Goal: Task Accomplishment & Management: Use online tool/utility

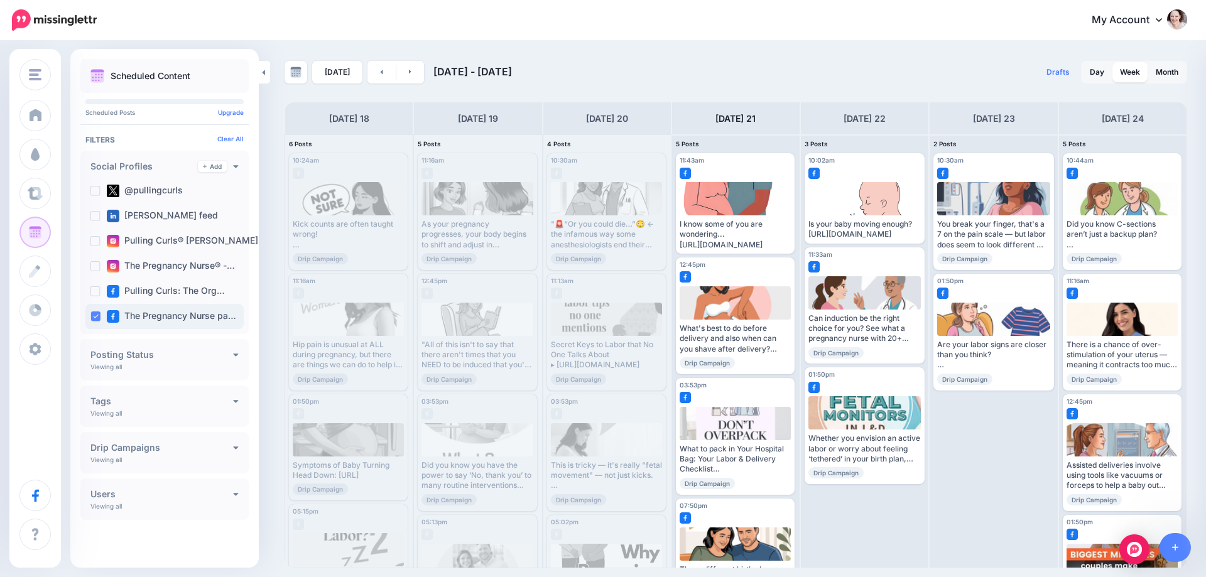
click at [99, 323] on div "The Pregnancy Nurse pa…" at bounding box center [164, 316] width 158 height 25
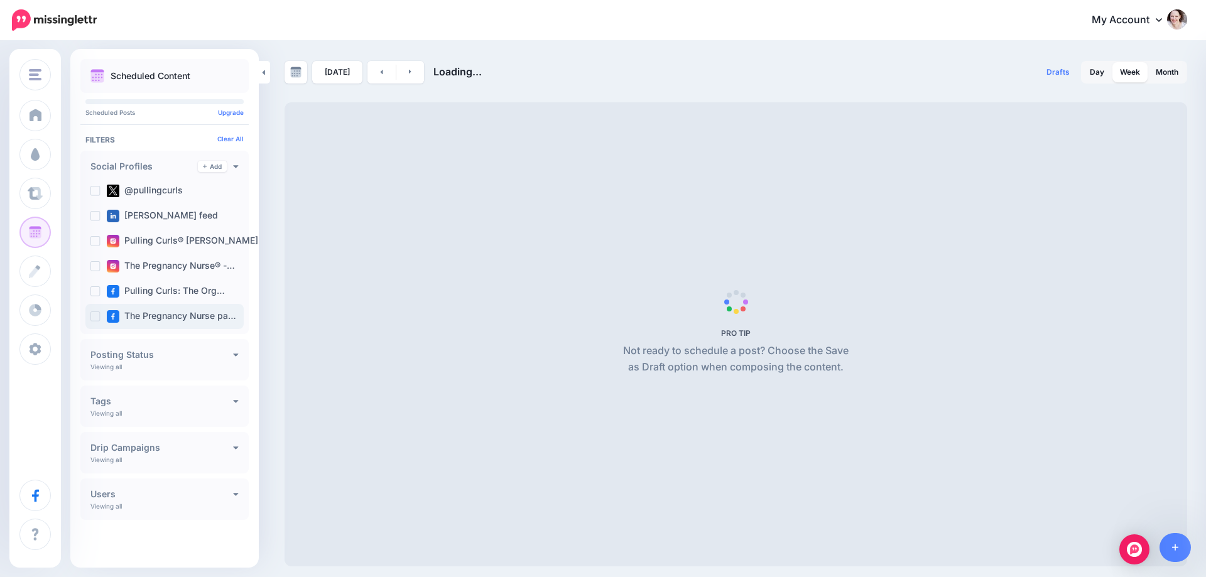
click at [98, 322] on div "The Pregnancy Nurse pa…" at bounding box center [164, 316] width 158 height 25
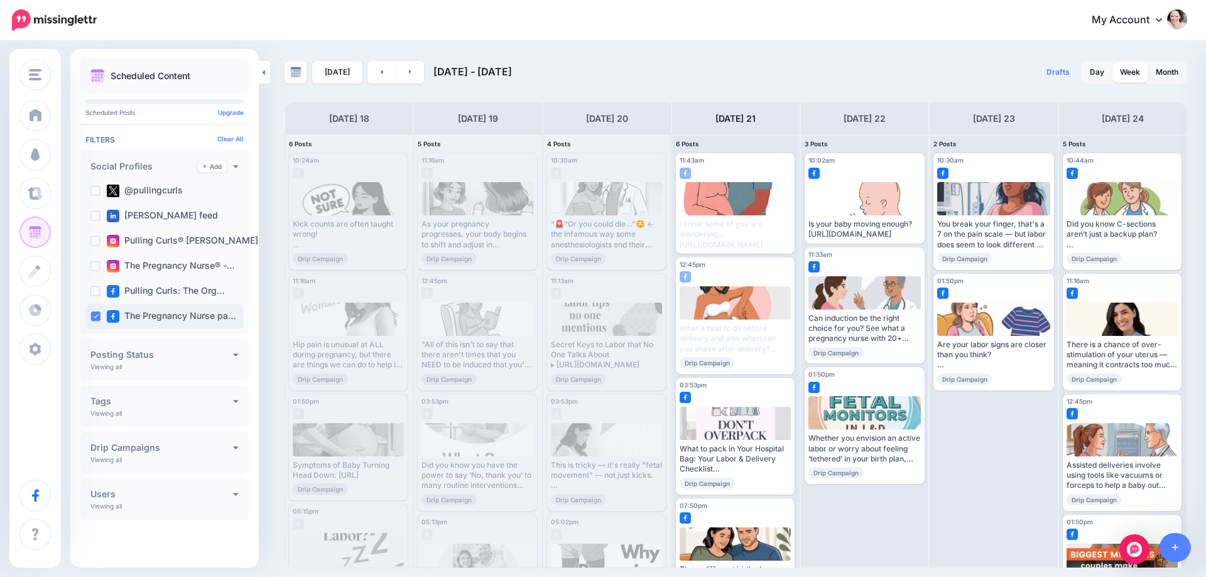
drag, startPoint x: 83, startPoint y: 318, endPoint x: 96, endPoint y: 315, distance: 13.6
click at [84, 318] on div "Social Profiles Add The Pregnancy Nurse page @pullingcurls Hilary Erickson feed" at bounding box center [164, 242] width 168 height 183
click at [98, 313] on ins at bounding box center [95, 316] width 10 height 10
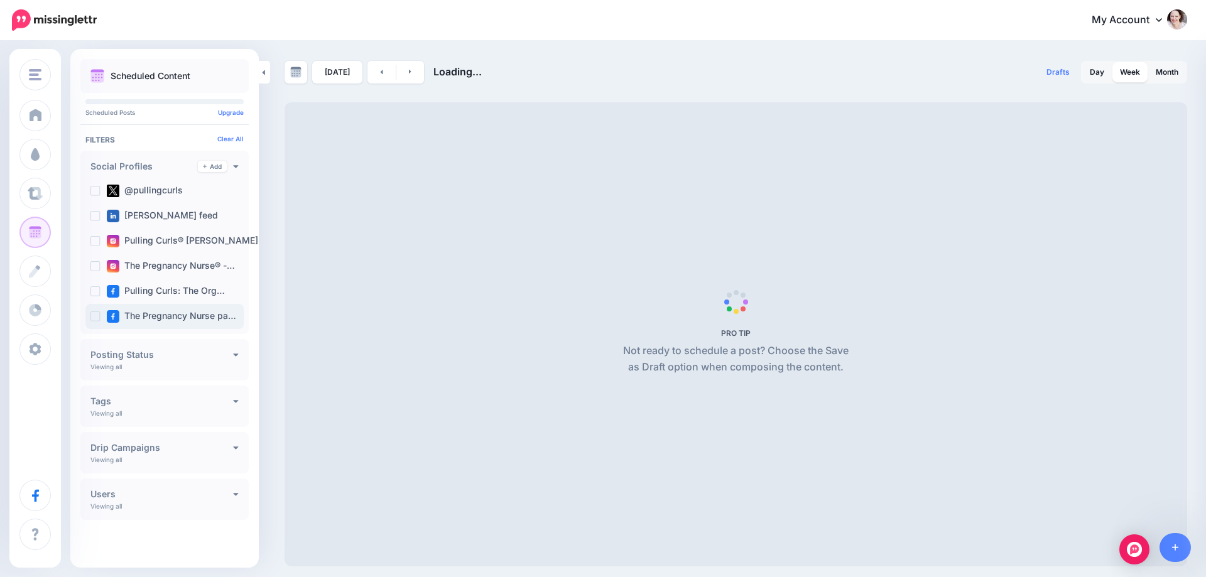
drag, startPoint x: 94, startPoint y: 318, endPoint x: 215, endPoint y: 185, distance: 179.5
click at [94, 318] on ins at bounding box center [95, 316] width 10 height 10
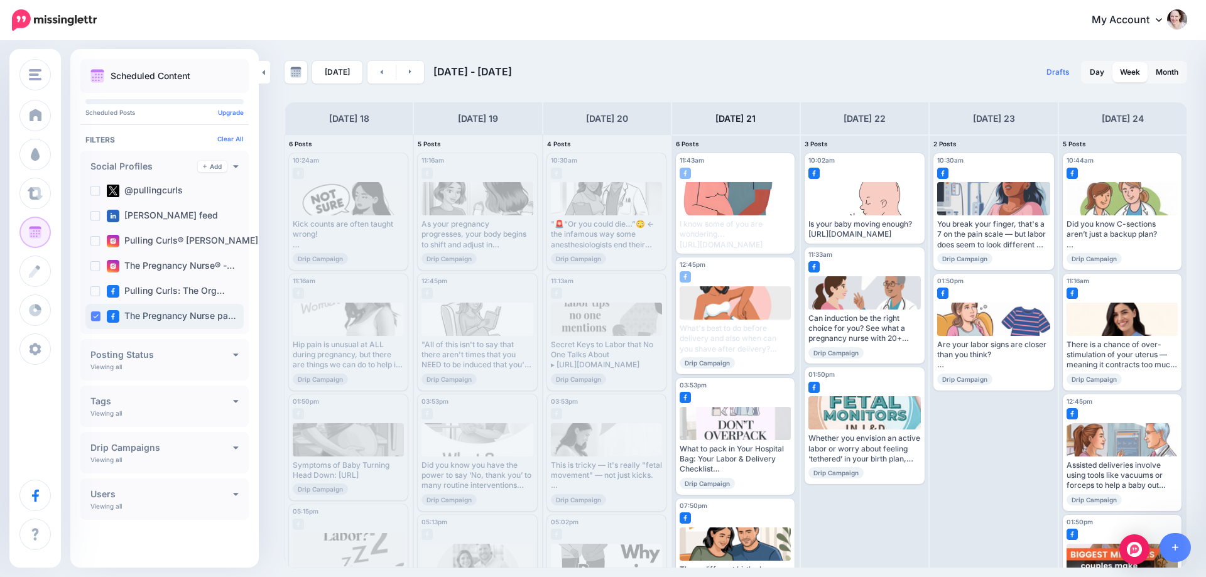
click at [93, 317] on ins at bounding box center [95, 316] width 10 height 10
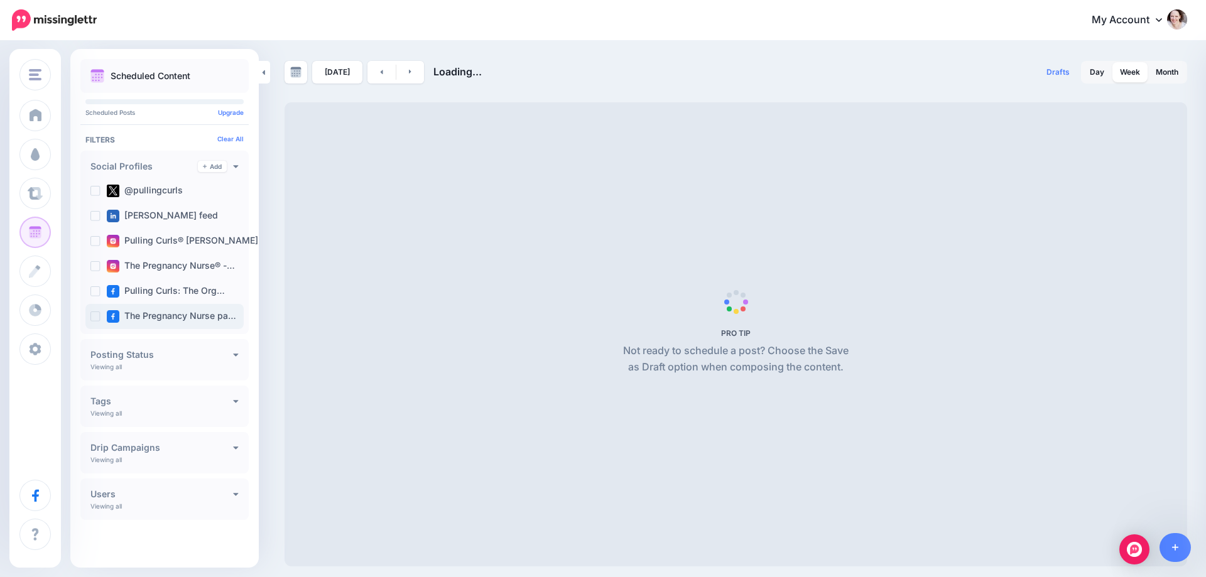
click at [93, 317] on ins at bounding box center [95, 316] width 10 height 10
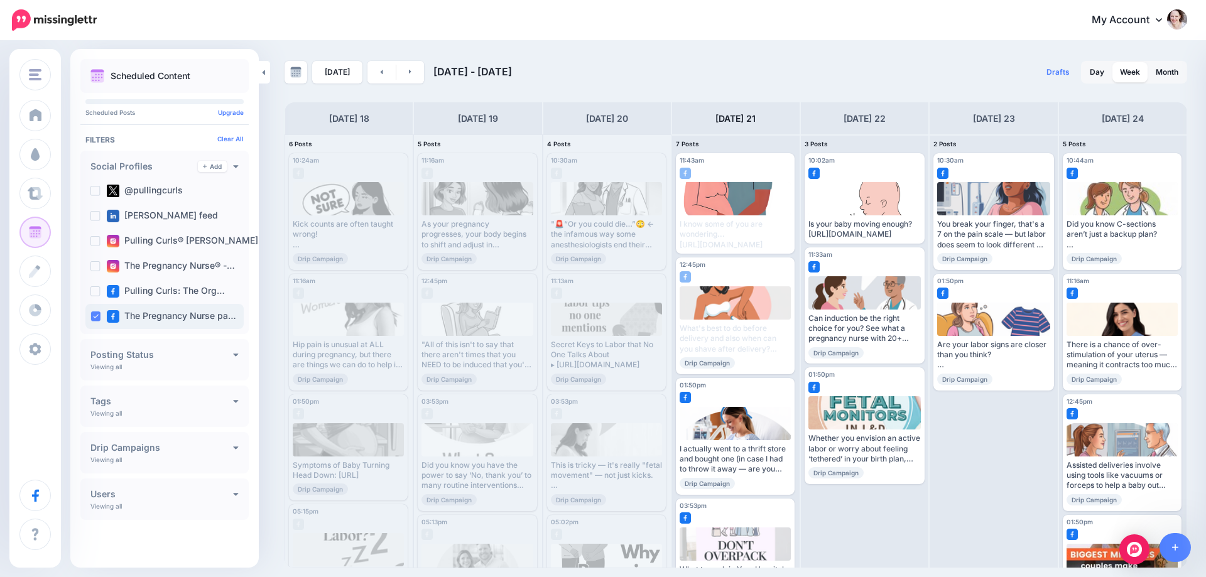
click at [97, 316] on ins at bounding box center [95, 316] width 10 height 10
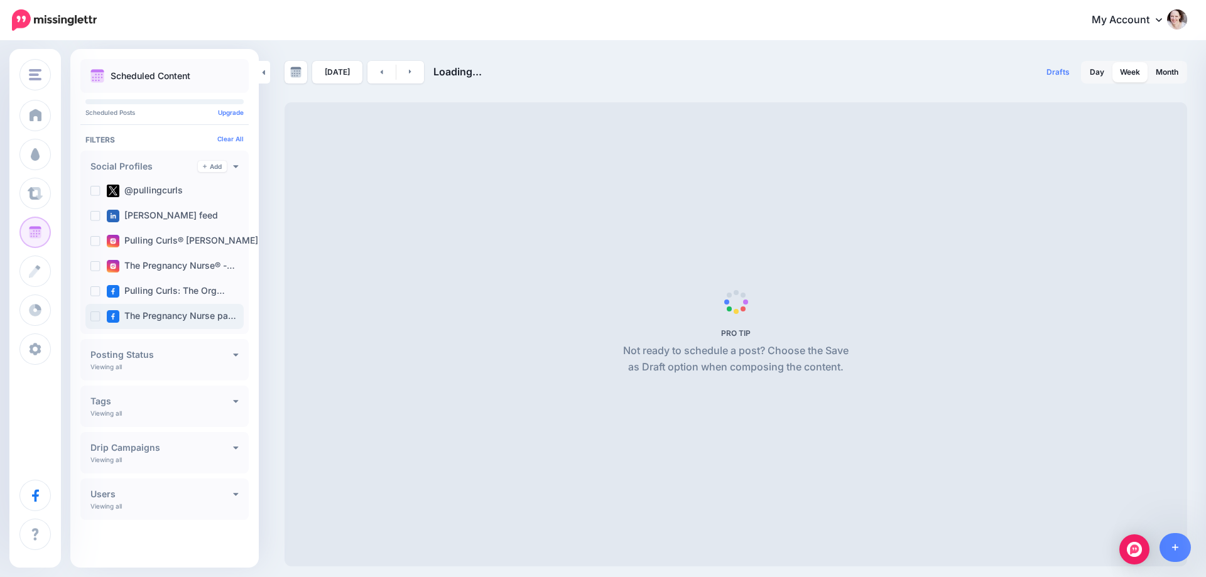
click at [96, 316] on ins at bounding box center [95, 316] width 10 height 10
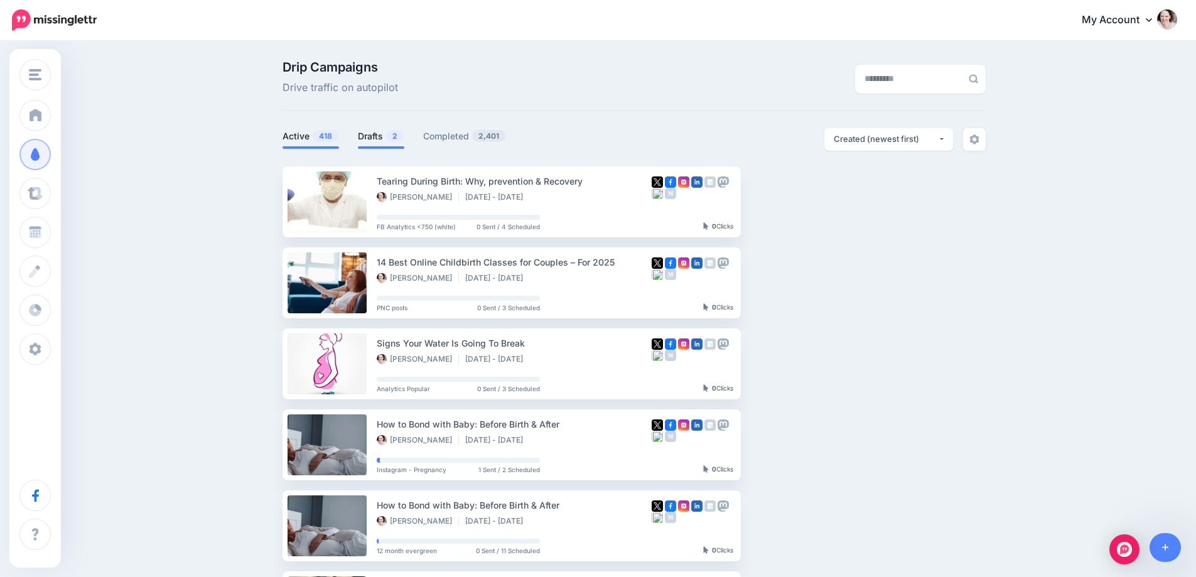
click at [382, 138] on link "Drafts 2" at bounding box center [381, 136] width 46 height 15
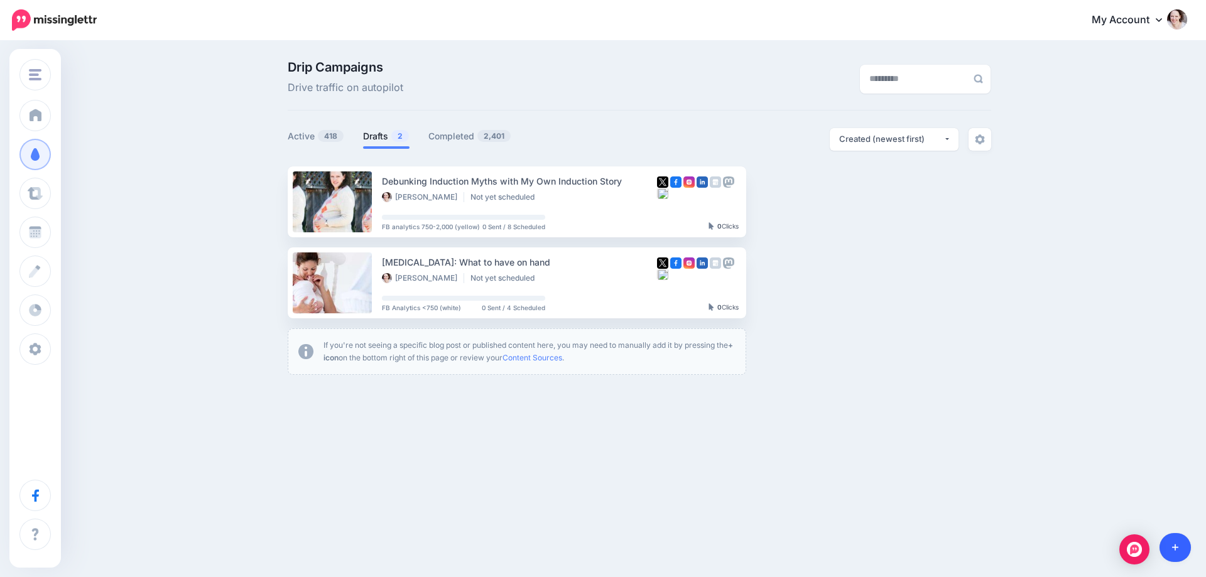
click at [1178, 551] on link at bounding box center [1175, 547] width 32 height 29
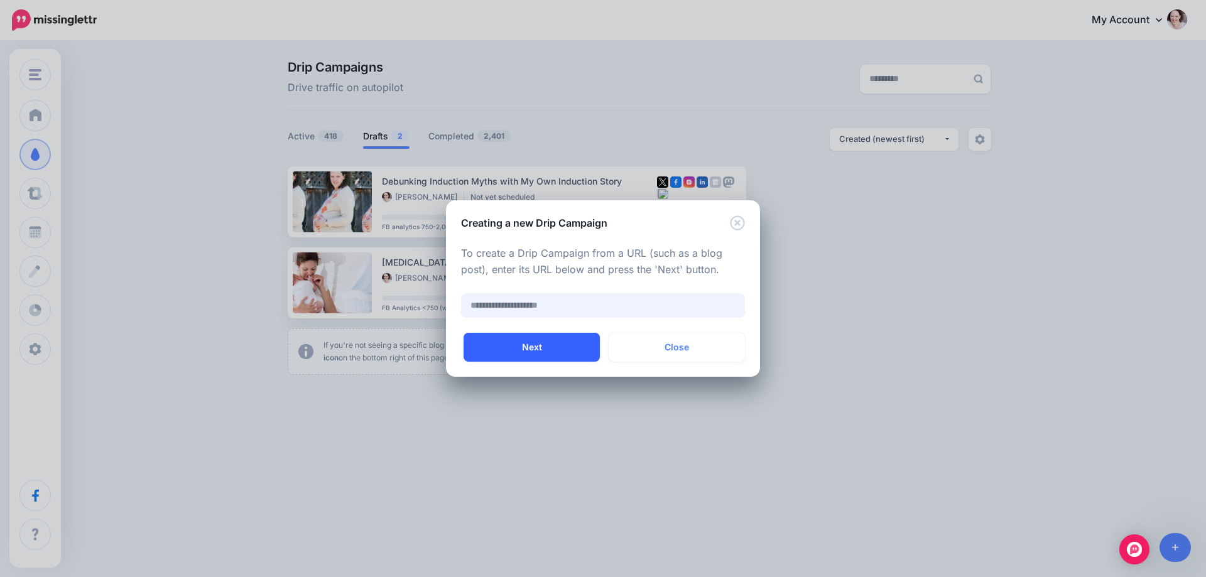
paste input "**********"
type input "**********"
click at [507, 336] on button "Next" at bounding box center [531, 347] width 136 height 29
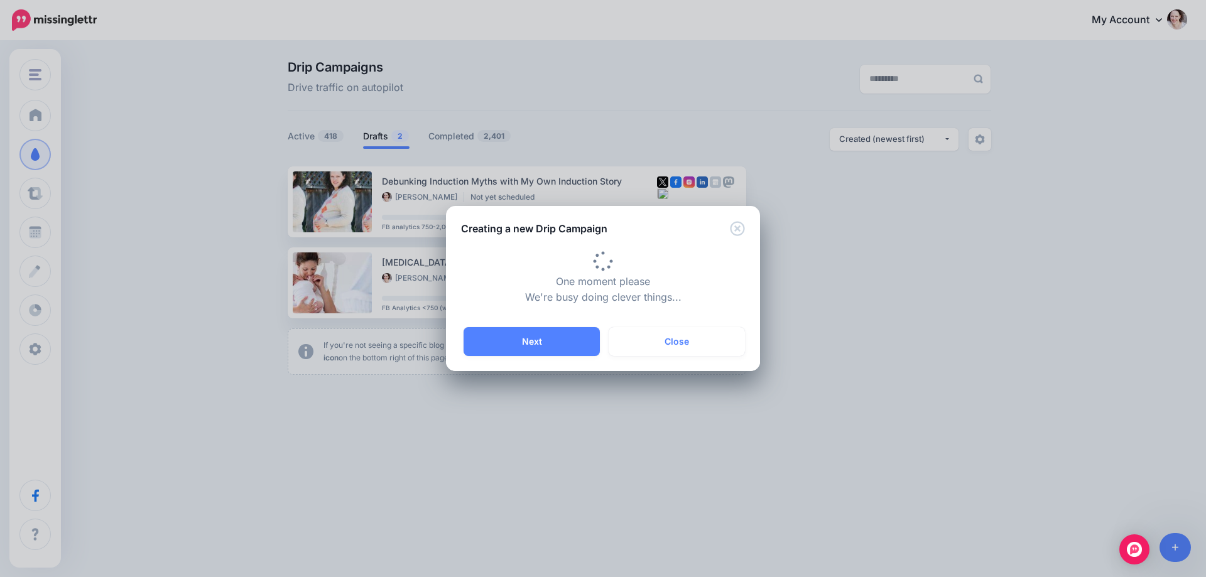
type input "**********"
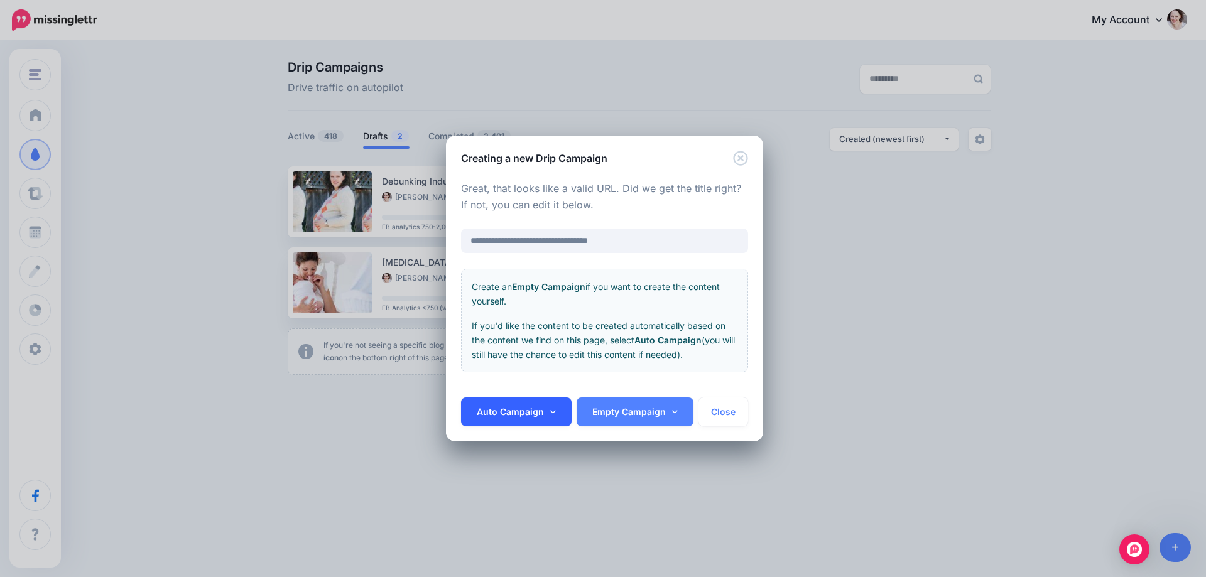
click at [521, 411] on link "Auto Campaign" at bounding box center [516, 411] width 111 height 29
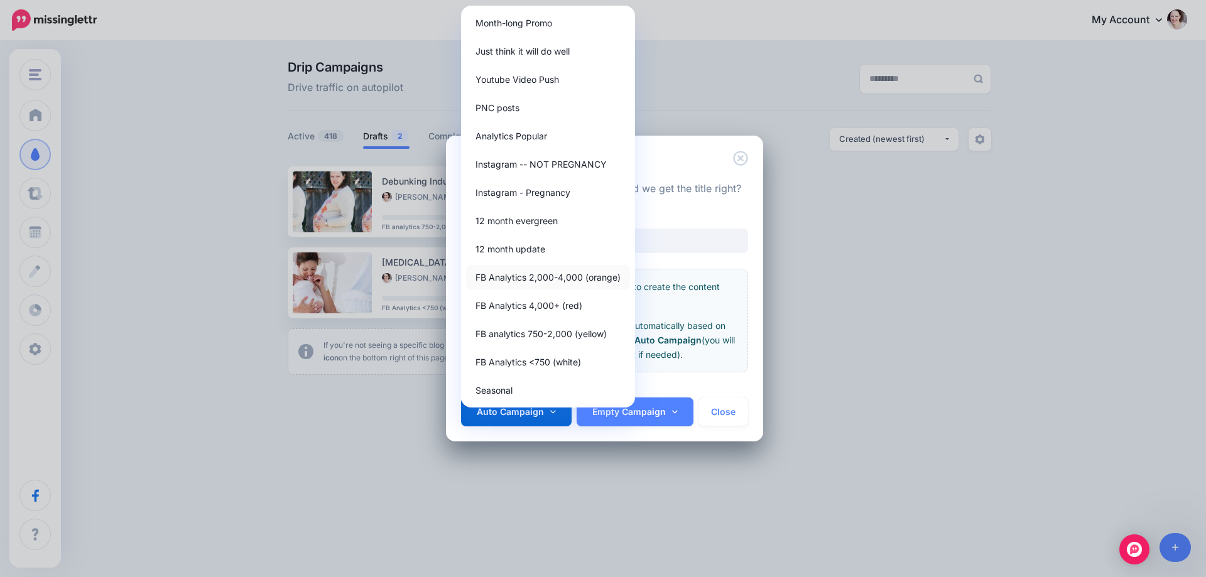
click at [522, 268] on link "FB Analytics 2,000-4,000 (orange)" at bounding box center [548, 277] width 164 height 24
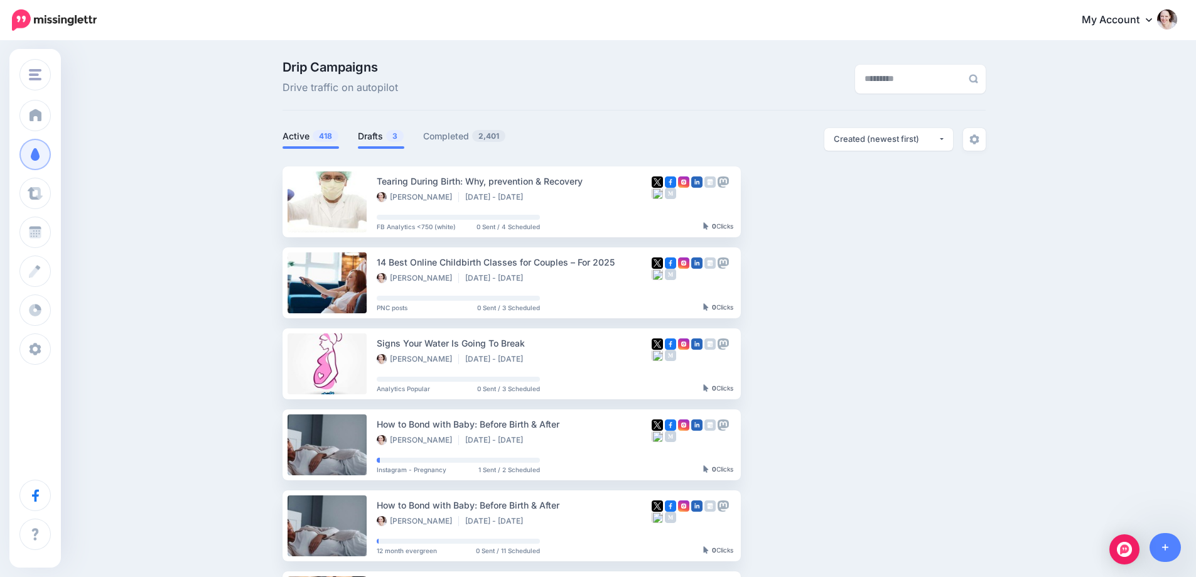
click at [389, 132] on link "Drafts 3" at bounding box center [381, 136] width 46 height 15
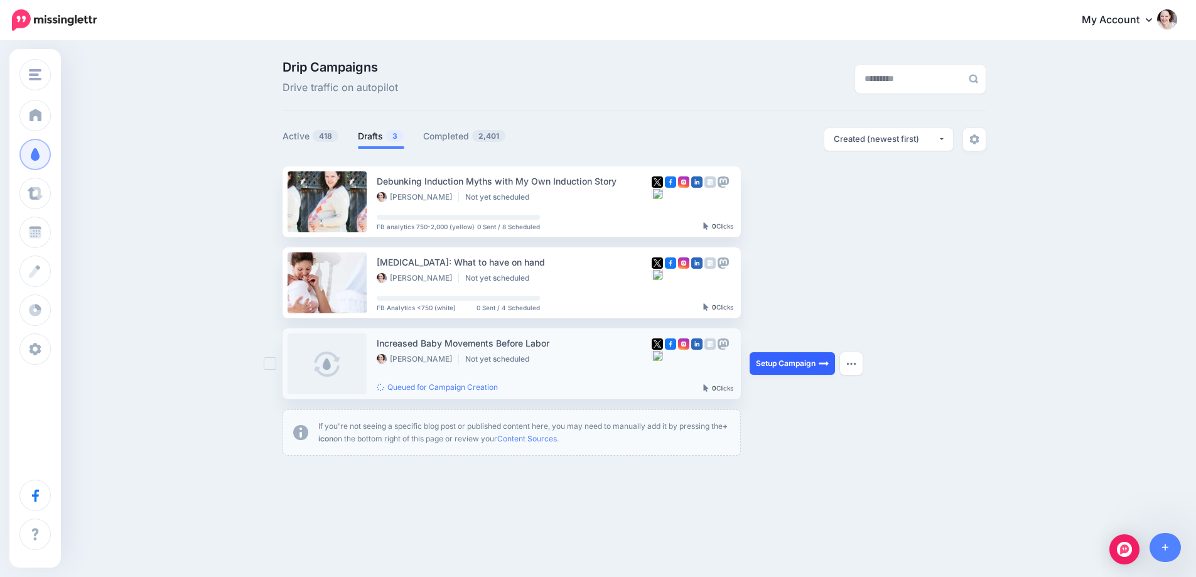
click at [790, 365] on link "Setup Campaign" at bounding box center [792, 363] width 85 height 23
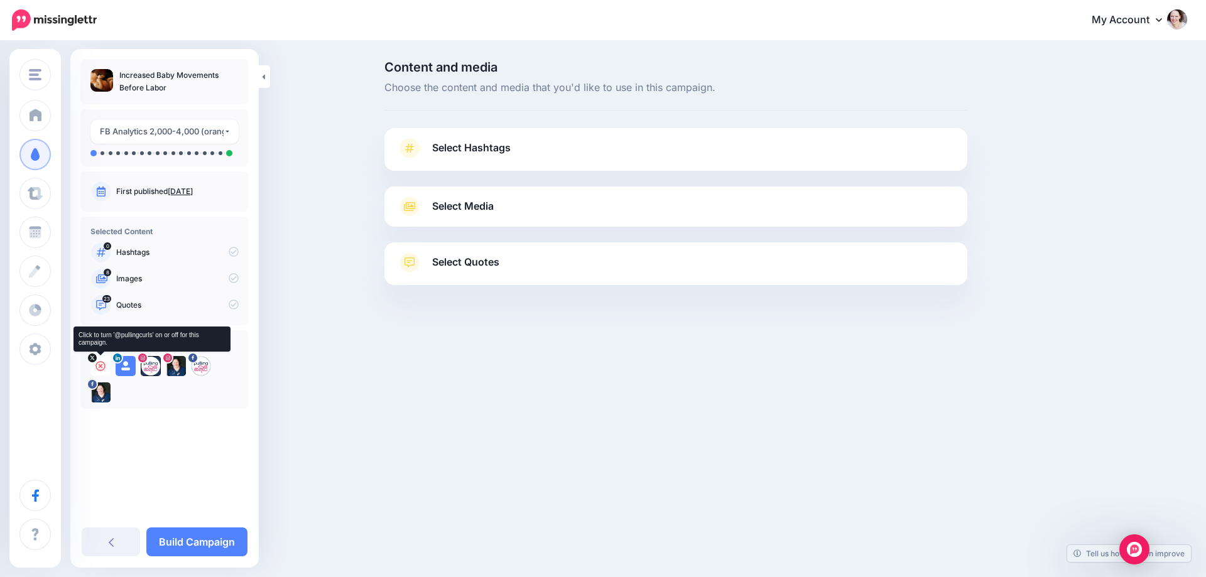
click at [102, 370] on icon at bounding box center [100, 366] width 10 height 10
click at [129, 368] on icon at bounding box center [126, 366] width 10 height 10
click at [148, 365] on icon at bounding box center [151, 366] width 10 height 10
click at [174, 365] on icon at bounding box center [176, 366] width 10 height 10
click at [200, 362] on icon at bounding box center [201, 366] width 10 height 10
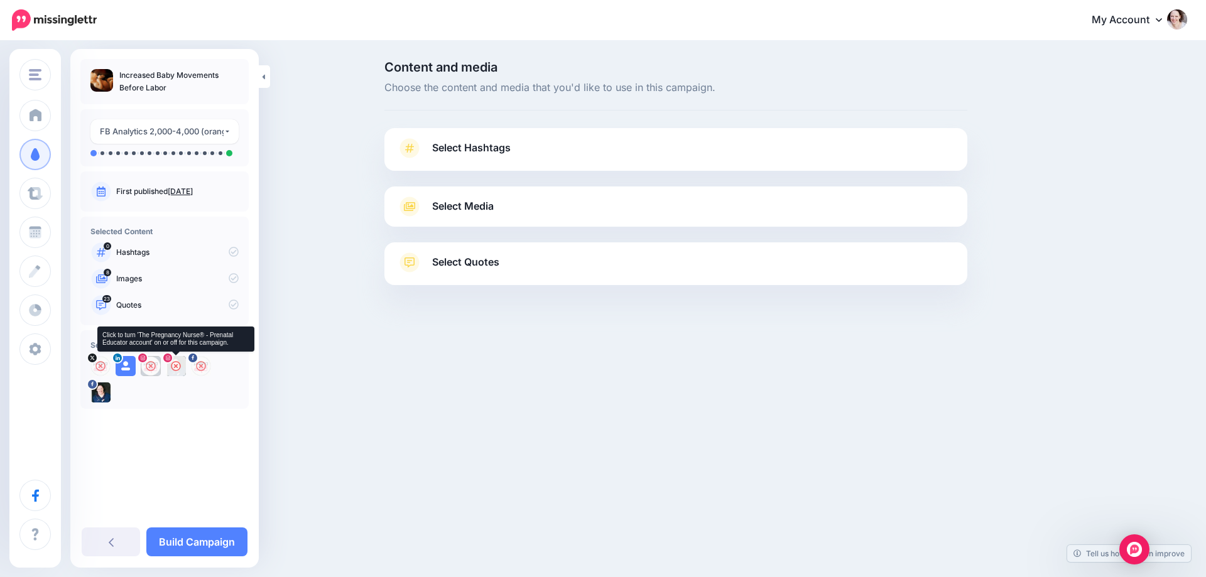
click at [174, 367] on icon at bounding box center [176, 366] width 10 height 10
click at [125, 365] on icon at bounding box center [126, 366] width 10 height 10
click at [492, 153] on span "Select Hashtags" at bounding box center [471, 147] width 78 height 17
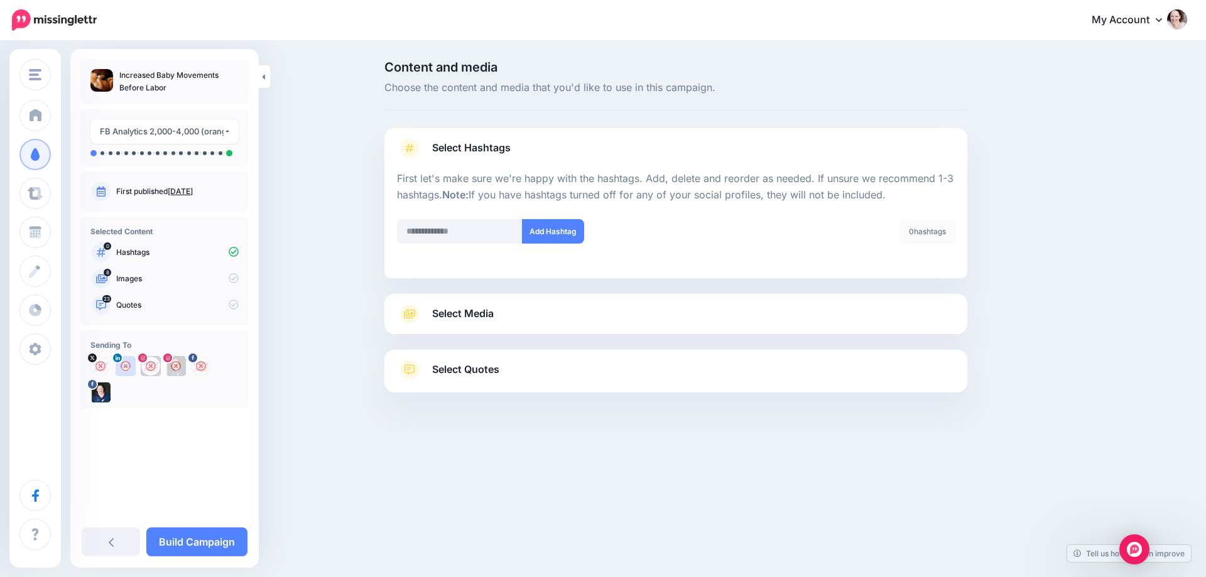
drag, startPoint x: 474, startPoint y: 348, endPoint x: 482, endPoint y: 338, distance: 12.1
click at [474, 347] on div at bounding box center [675, 342] width 583 height 16
click at [488, 320] on span "Select Media" at bounding box center [463, 313] width 62 height 17
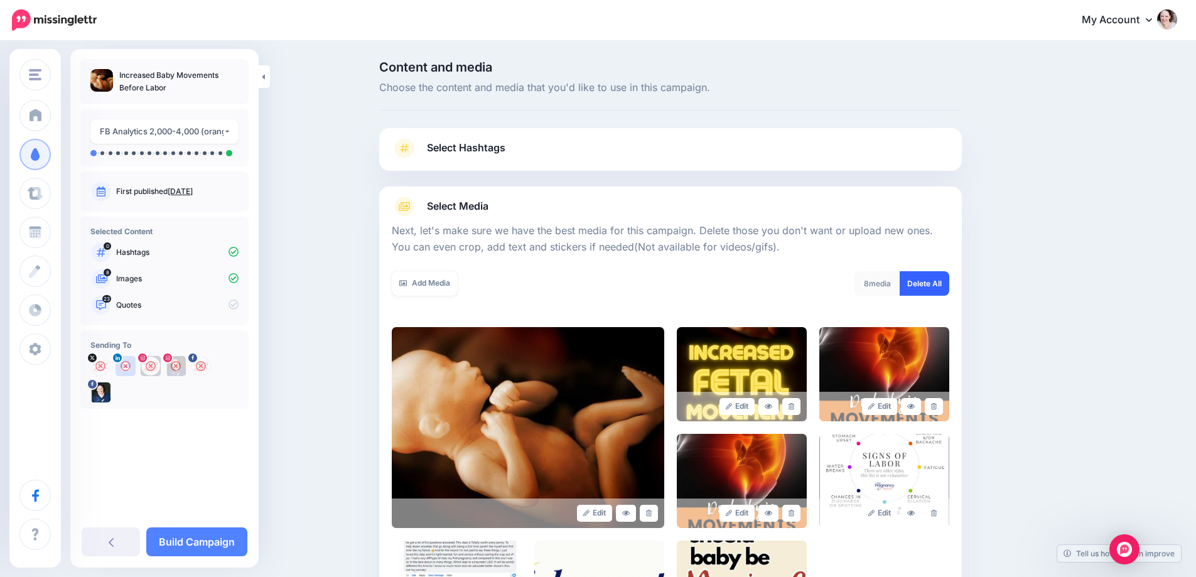
click at [931, 278] on link "Delete All" at bounding box center [925, 283] width 50 height 24
click at [412, 293] on link "Add Media" at bounding box center [425, 283] width 66 height 24
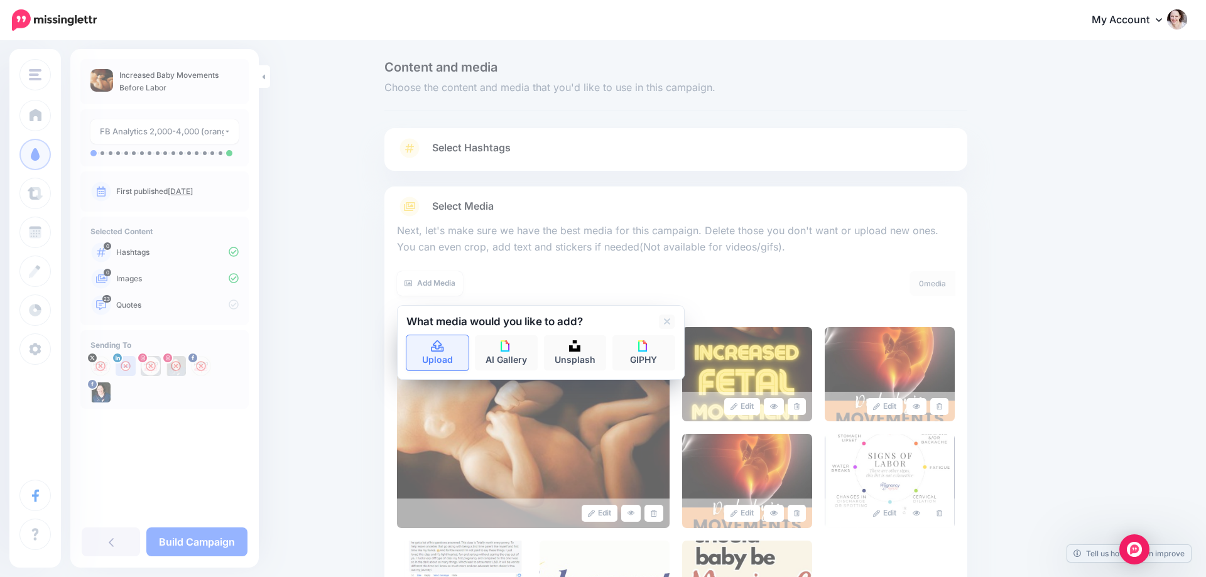
click at [426, 337] on link "Upload" at bounding box center [437, 352] width 63 height 35
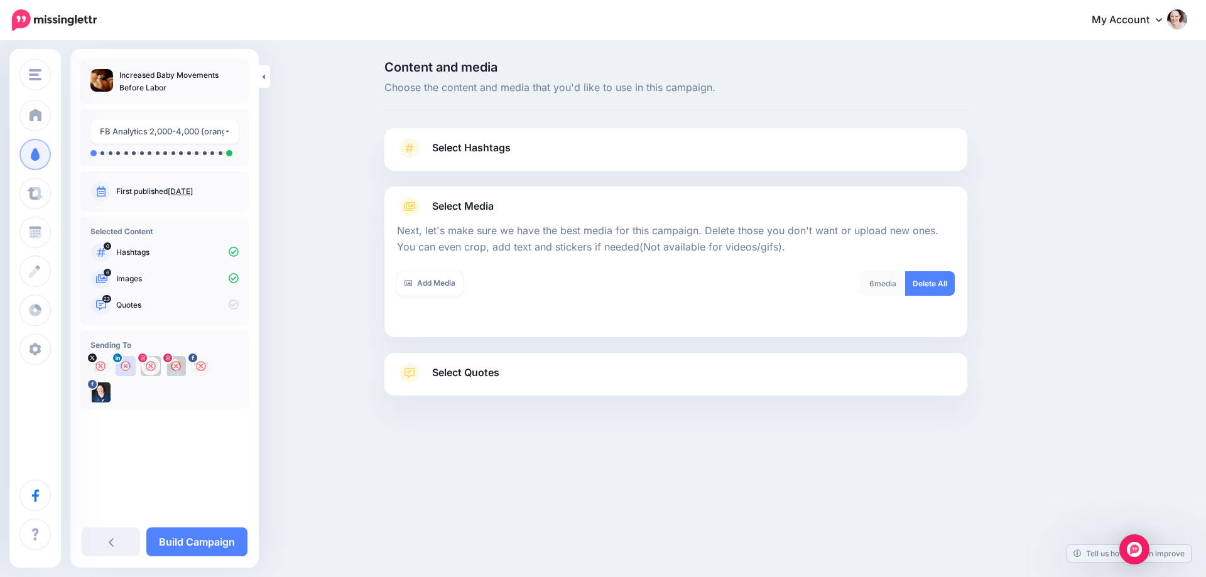
click at [460, 377] on span "Select Quotes" at bounding box center [465, 372] width 67 height 17
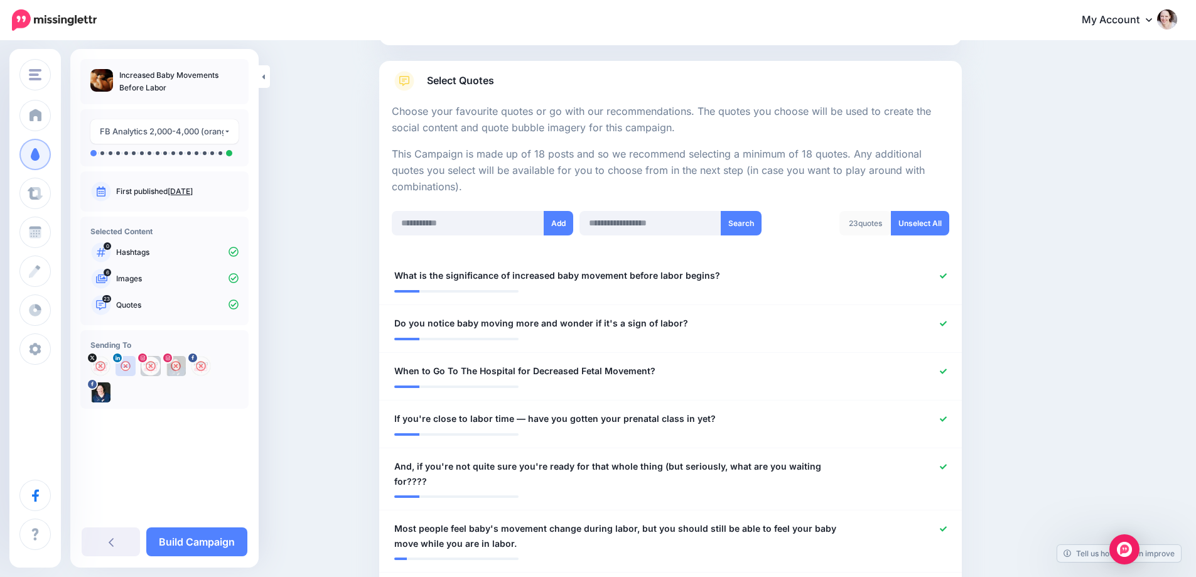
scroll to position [188, 0]
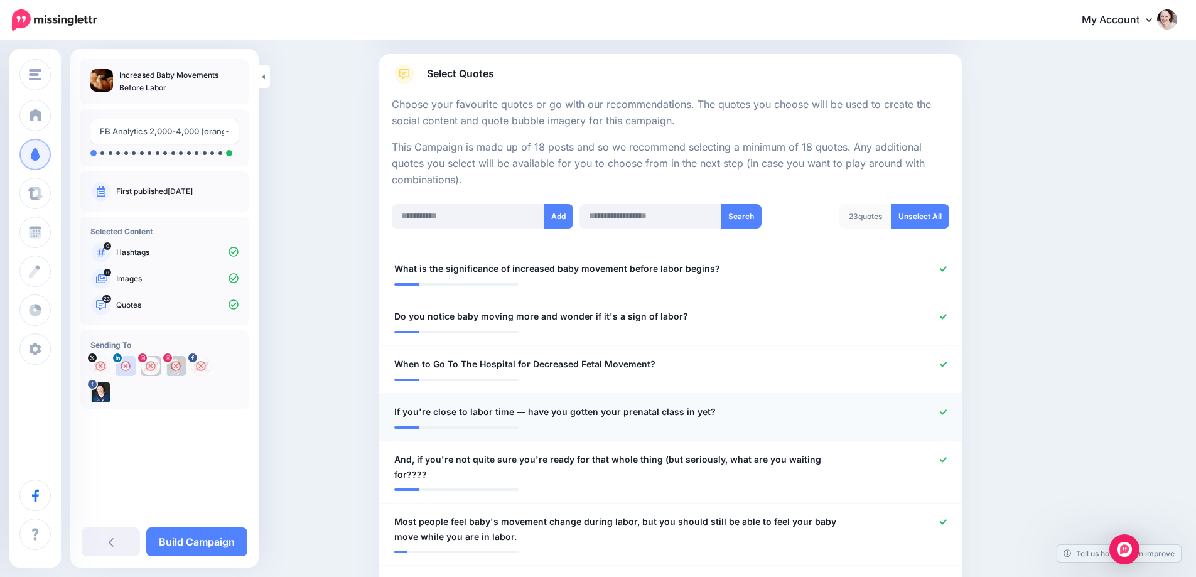
click at [947, 410] on icon at bounding box center [943, 412] width 7 height 7
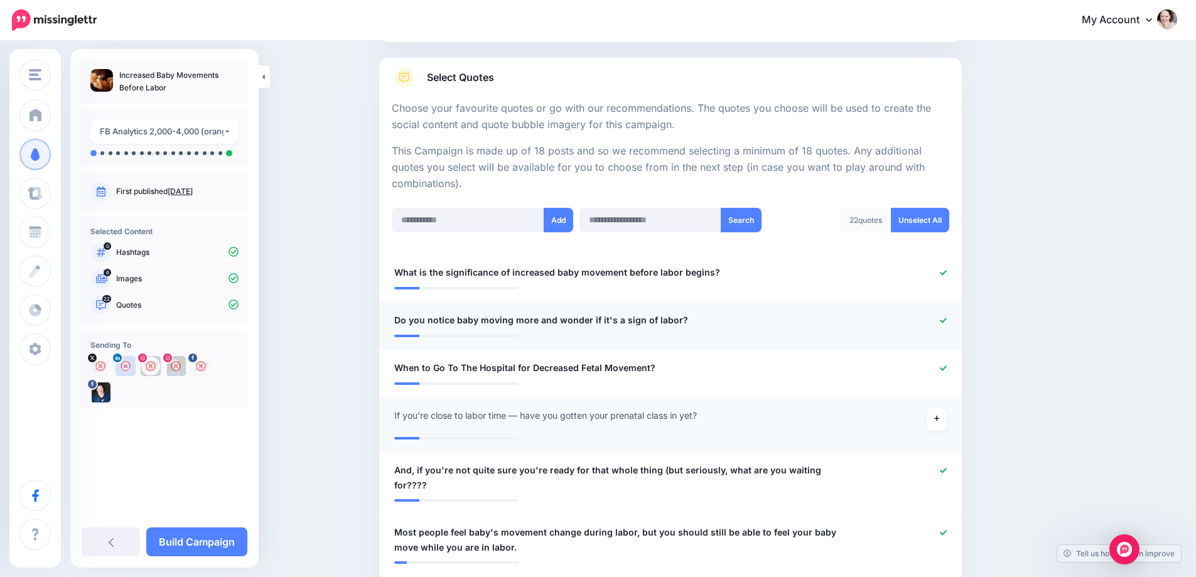
scroll to position [251, 0]
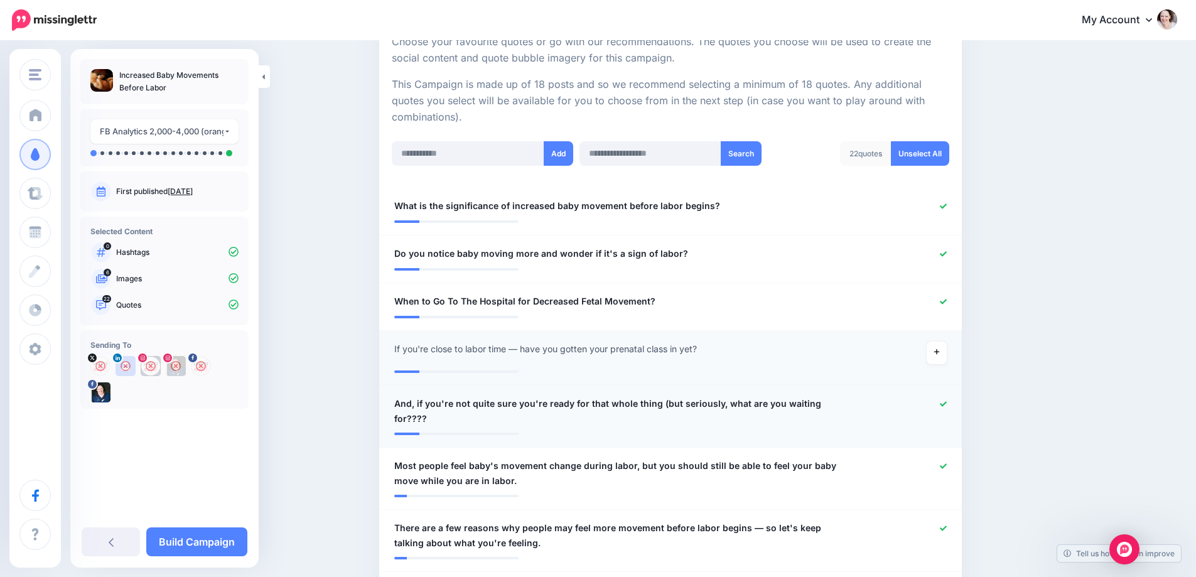
click at [947, 404] on icon at bounding box center [943, 403] width 7 height 5
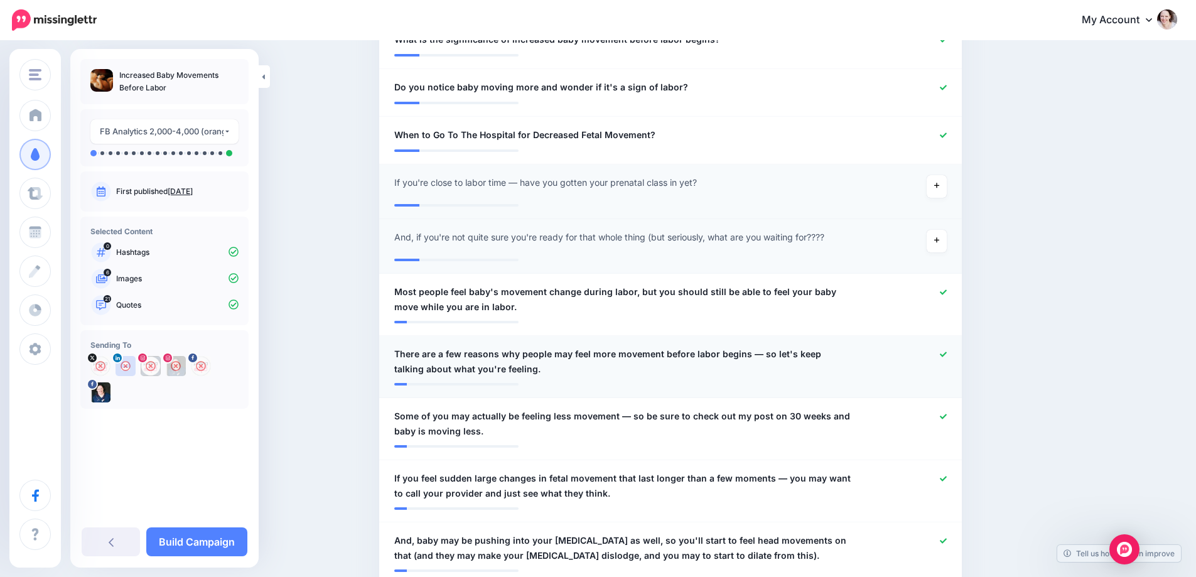
scroll to position [440, 0]
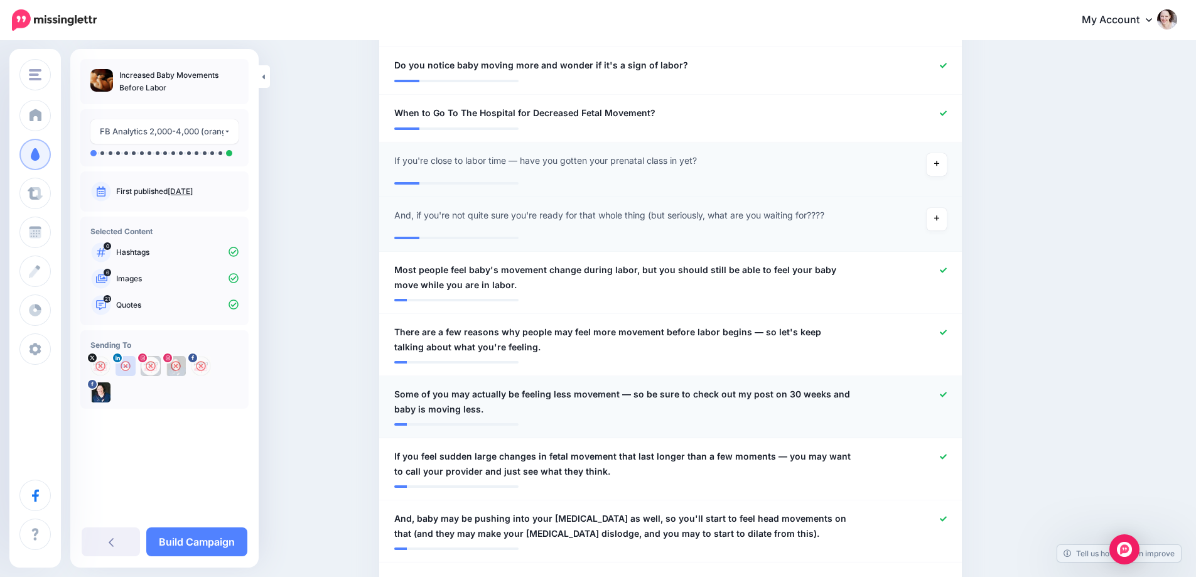
click at [947, 396] on icon at bounding box center [943, 394] width 7 height 5
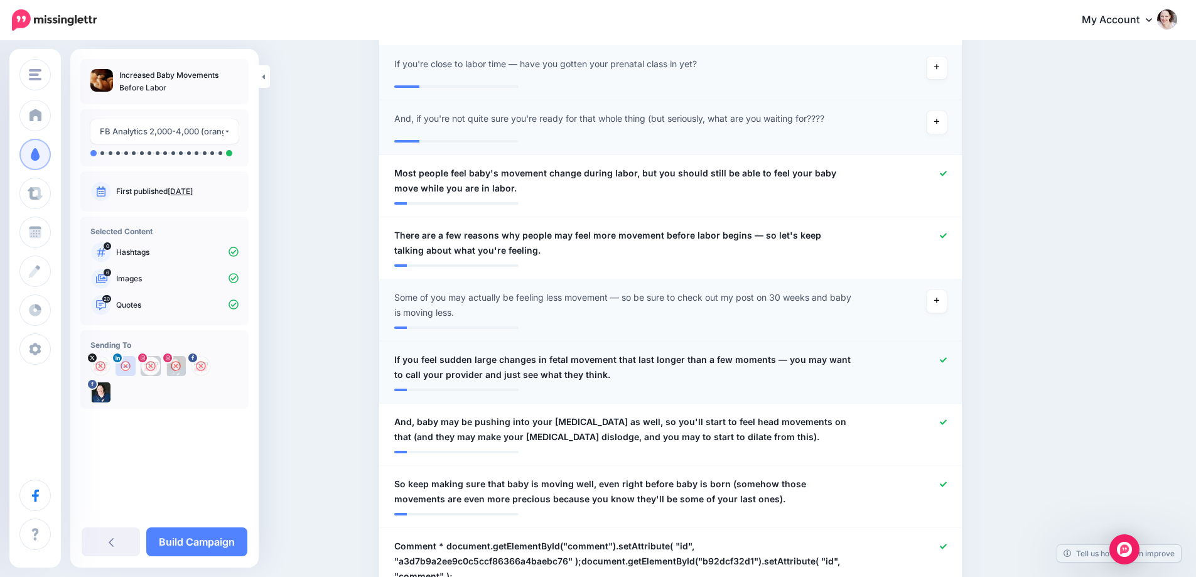
scroll to position [565, 0]
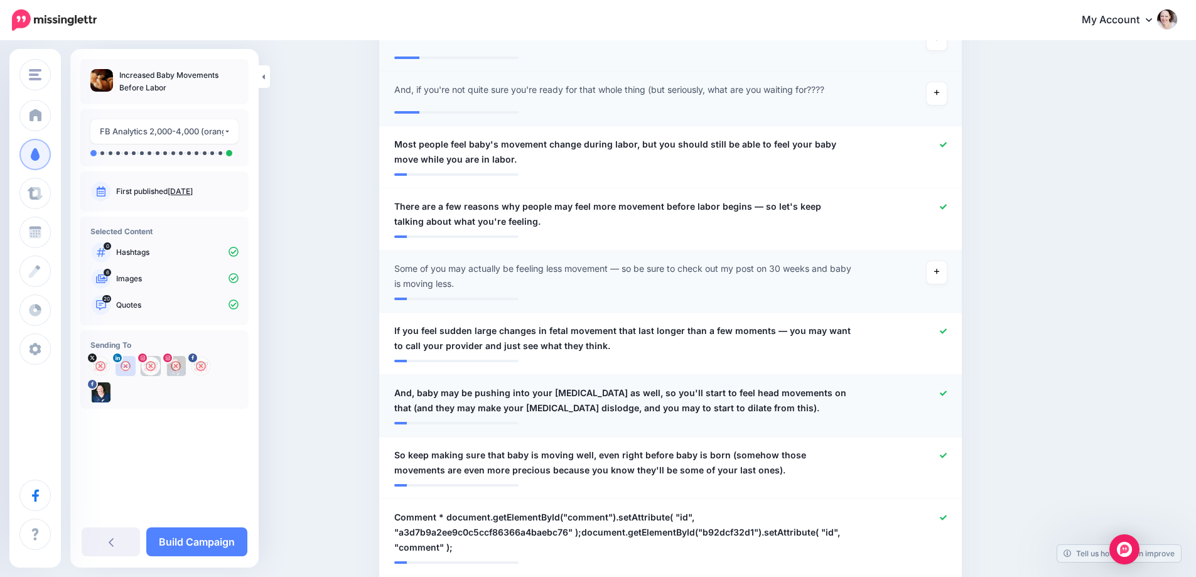
click at [721, 389] on span "And, baby may be pushing into your cervix as well, so you'll start to feel head…" at bounding box center [623, 401] width 458 height 30
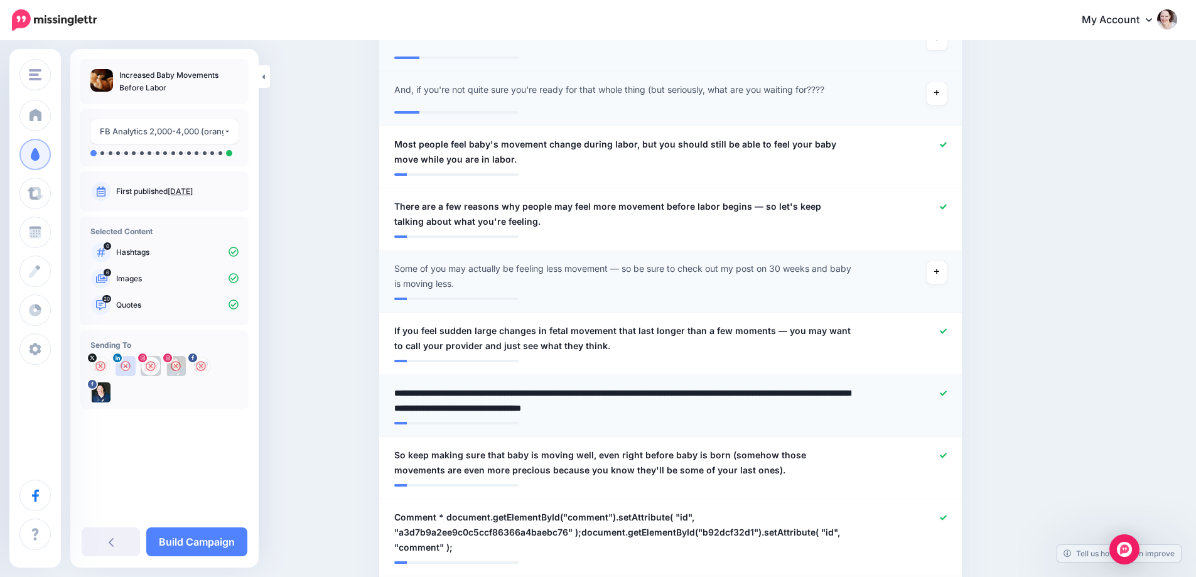
click at [808, 392] on textarea "**********" at bounding box center [623, 401] width 458 height 30
drag, startPoint x: 810, startPoint y: 392, endPoint x: 845, endPoint y: 433, distance: 53.5
click at [845, 433] on li "**********" at bounding box center [670, 406] width 583 height 62
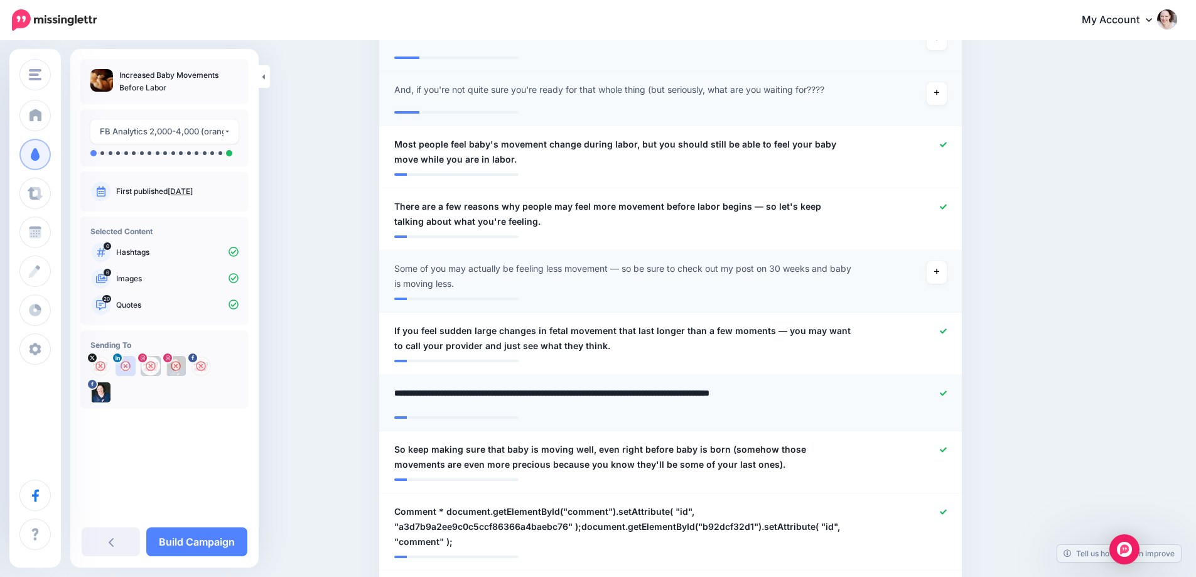
type textarea "**********"
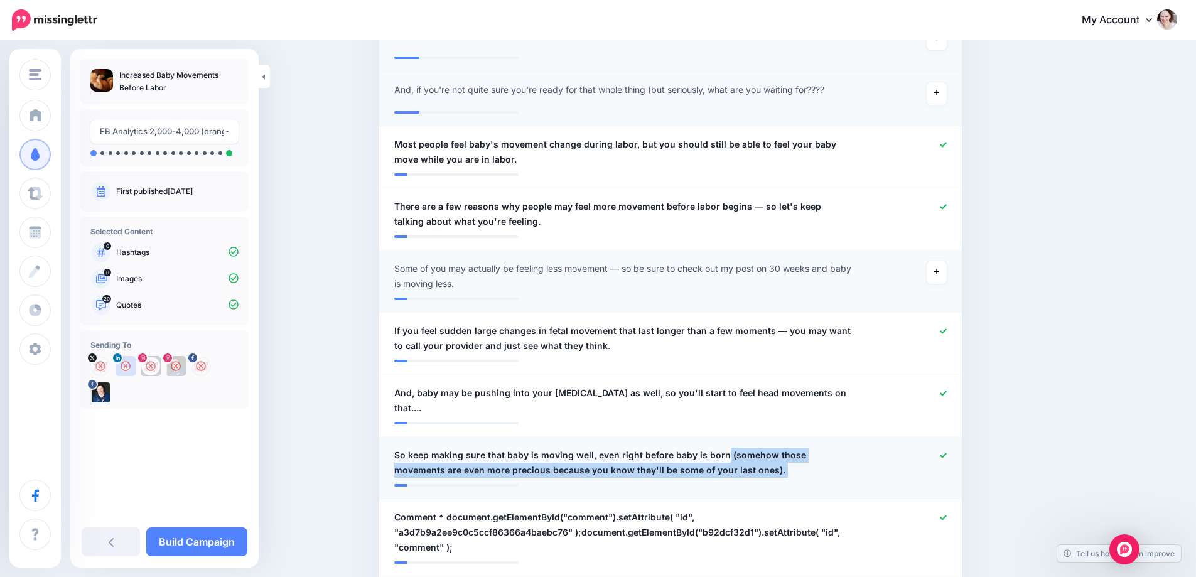
drag, startPoint x: 725, startPoint y: 446, endPoint x: 725, endPoint y: 463, distance: 17.6
click at [725, 463] on li "**********" at bounding box center [670, 468] width 583 height 62
click at [728, 448] on span "So keep making sure that baby is moving well, even right before baby is born (s…" at bounding box center [623, 463] width 458 height 30
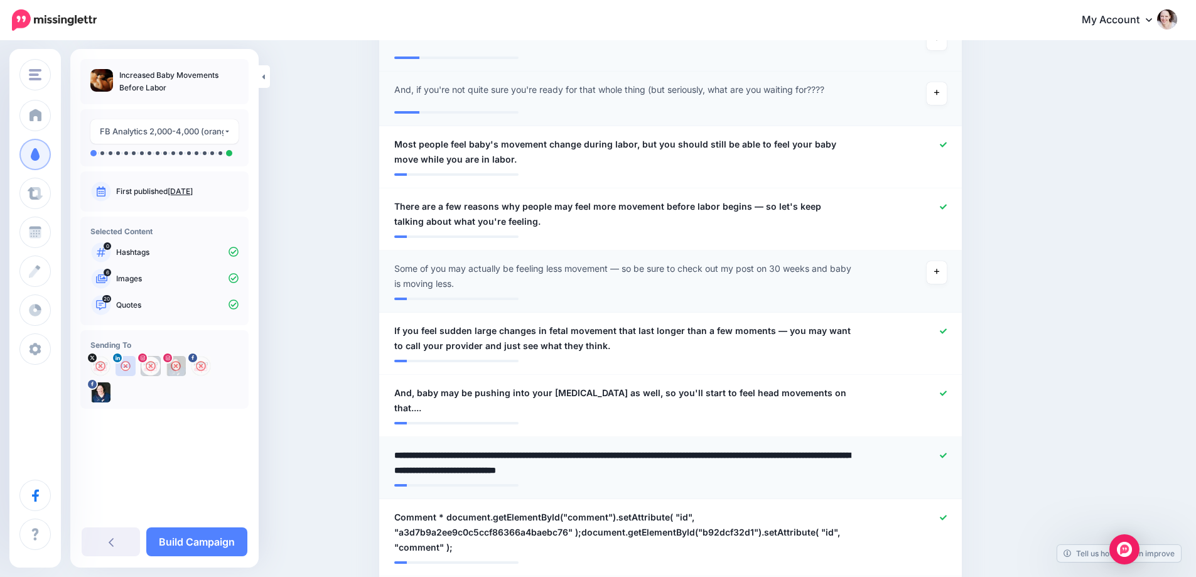
drag, startPoint x: 721, startPoint y: 441, endPoint x: 733, endPoint y: 452, distance: 16.0
click at [733, 452] on textarea "**********" at bounding box center [623, 463] width 458 height 30
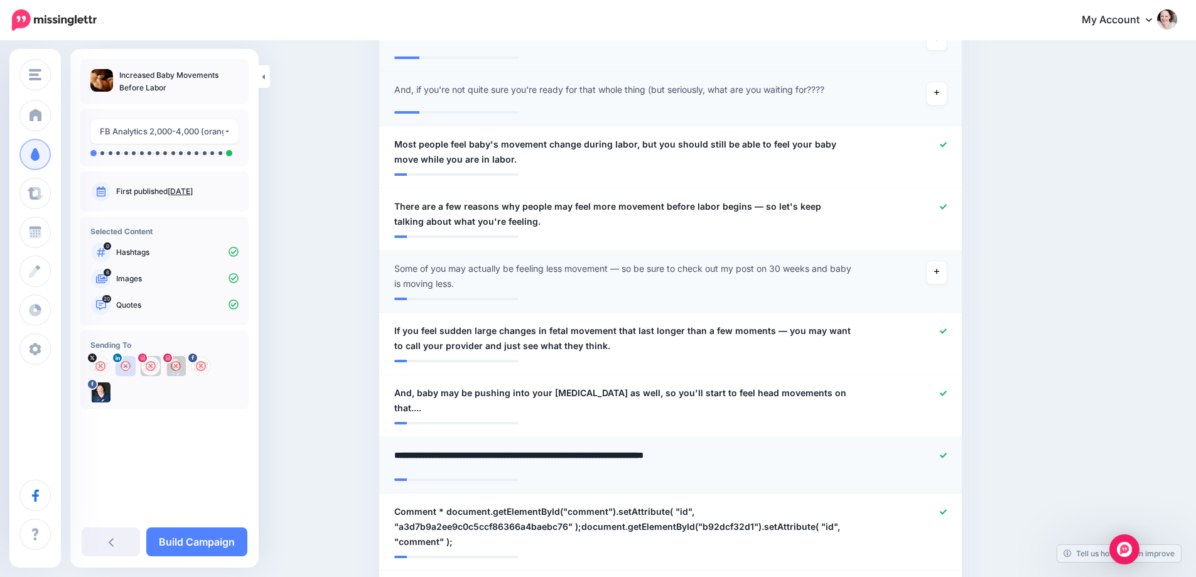
type textarea "**********"
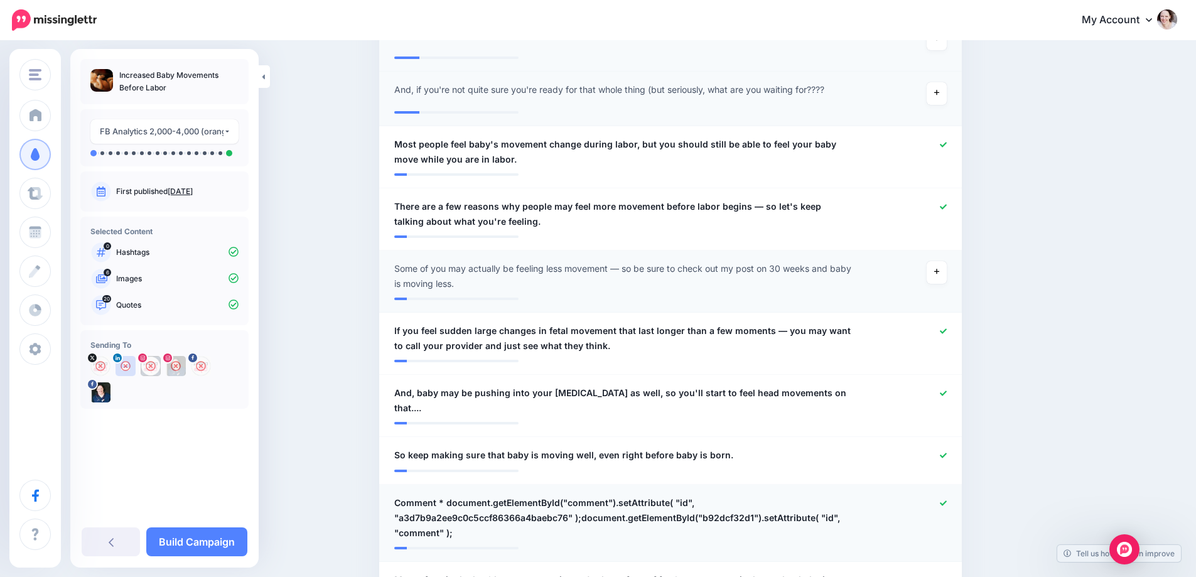
click at [946, 495] on div at bounding box center [908, 517] width 95 height 45
click at [946, 500] on icon at bounding box center [943, 503] width 7 height 7
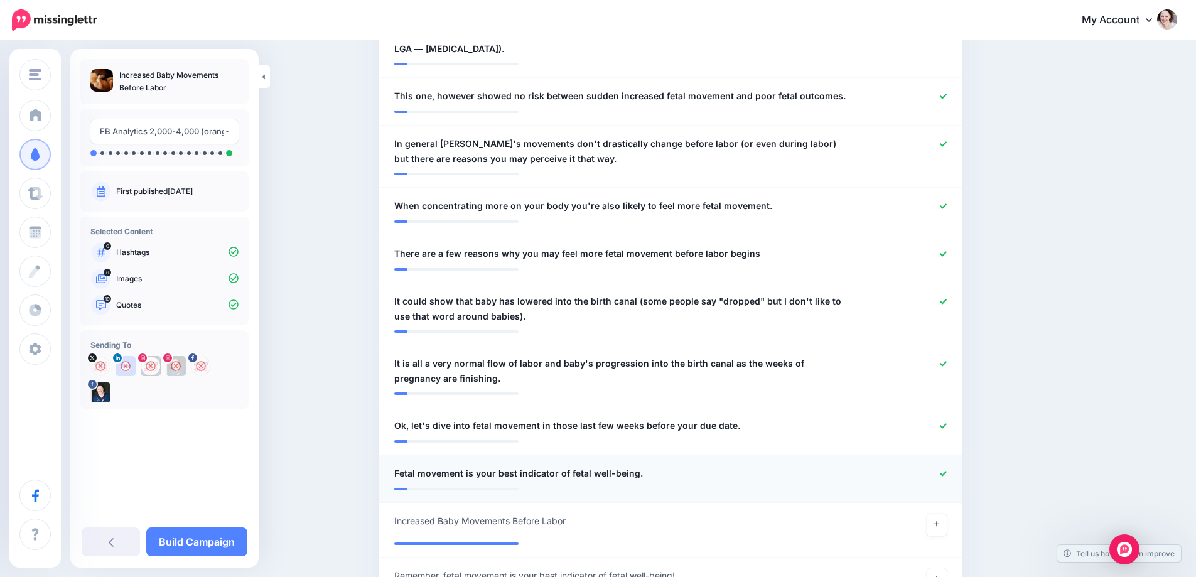
scroll to position [1256, 0]
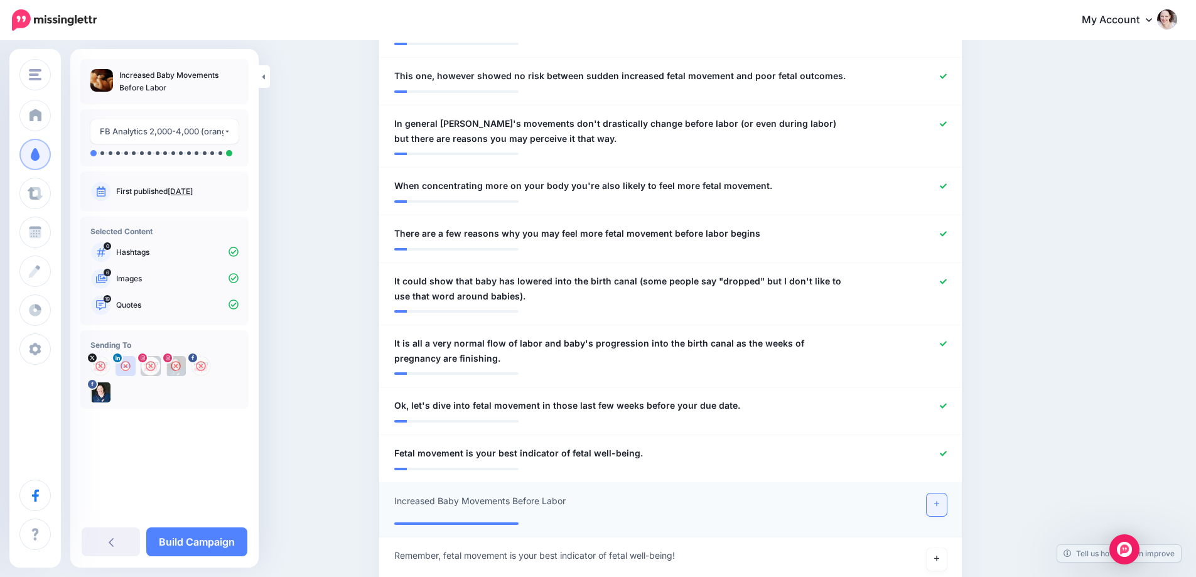
click at [946, 494] on link at bounding box center [937, 505] width 20 height 23
click at [208, 545] on link "Build Campaign" at bounding box center [196, 541] width 101 height 29
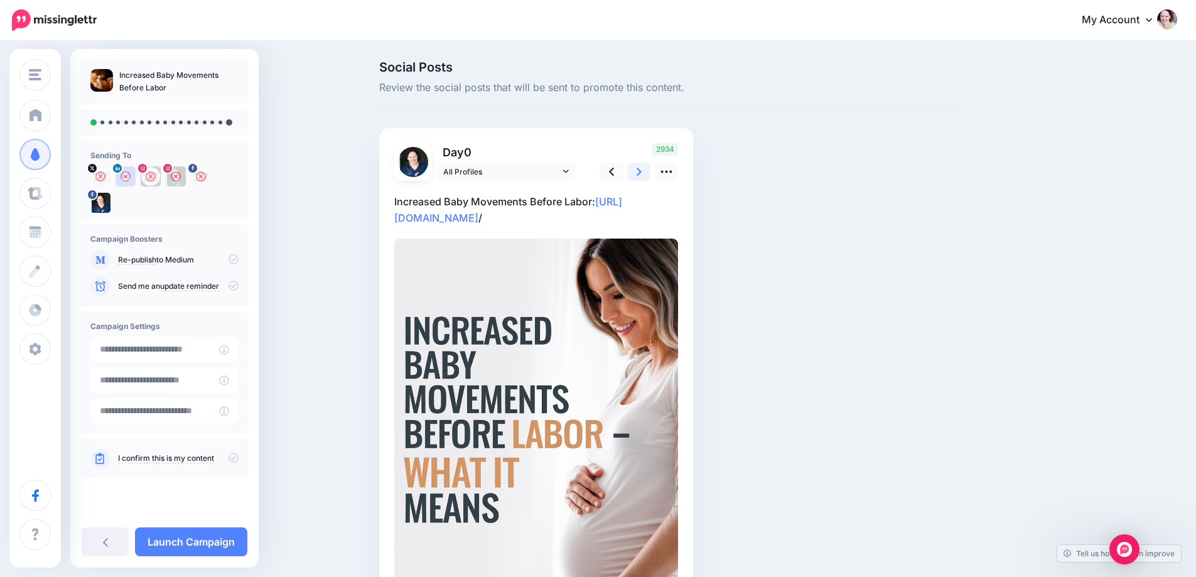
click at [641, 173] on icon at bounding box center [639, 171] width 5 height 13
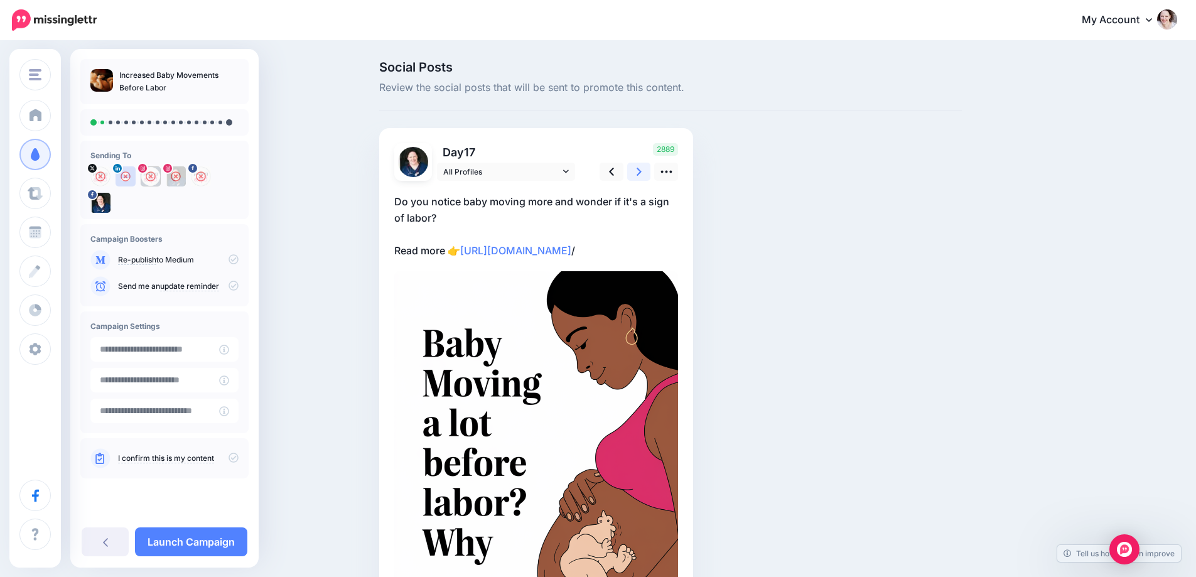
click at [642, 171] on icon at bounding box center [639, 171] width 5 height 13
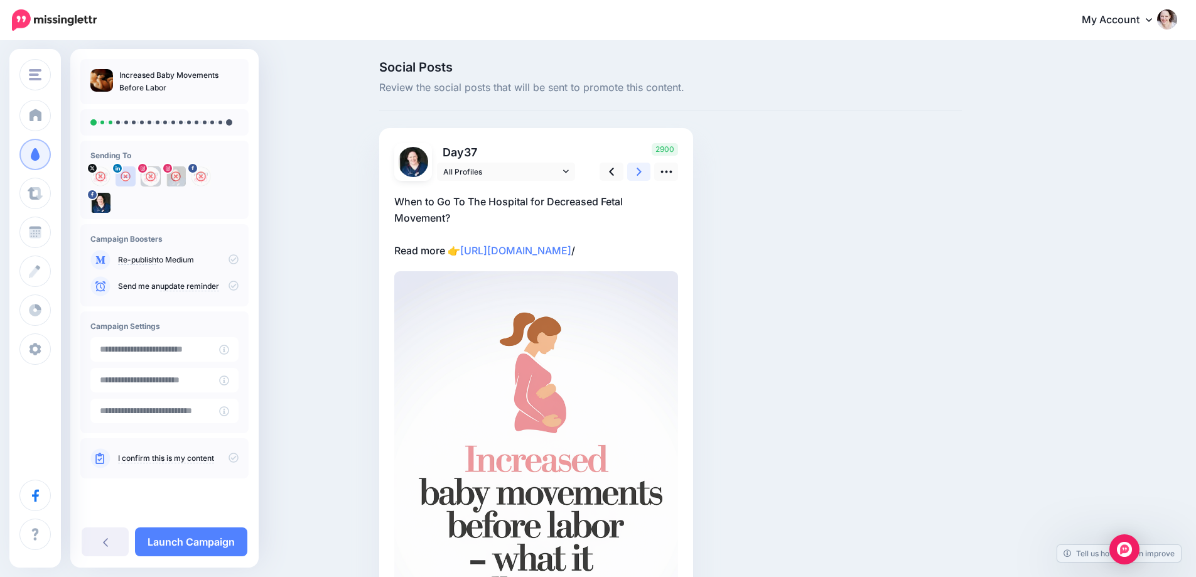
click at [642, 171] on icon at bounding box center [639, 171] width 5 height 13
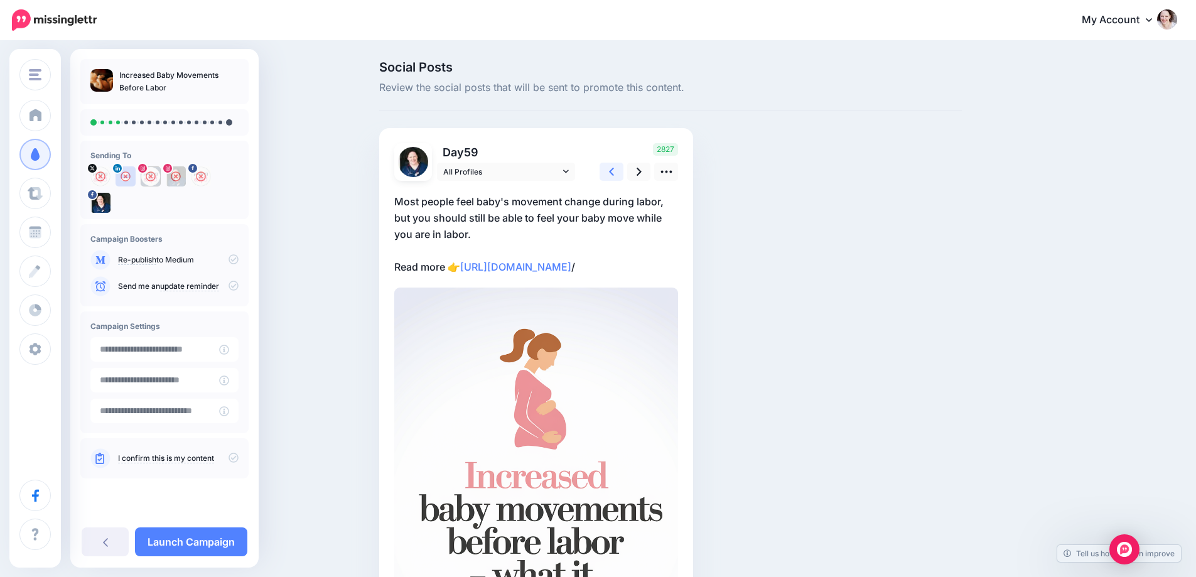
click at [614, 171] on icon at bounding box center [611, 171] width 5 height 13
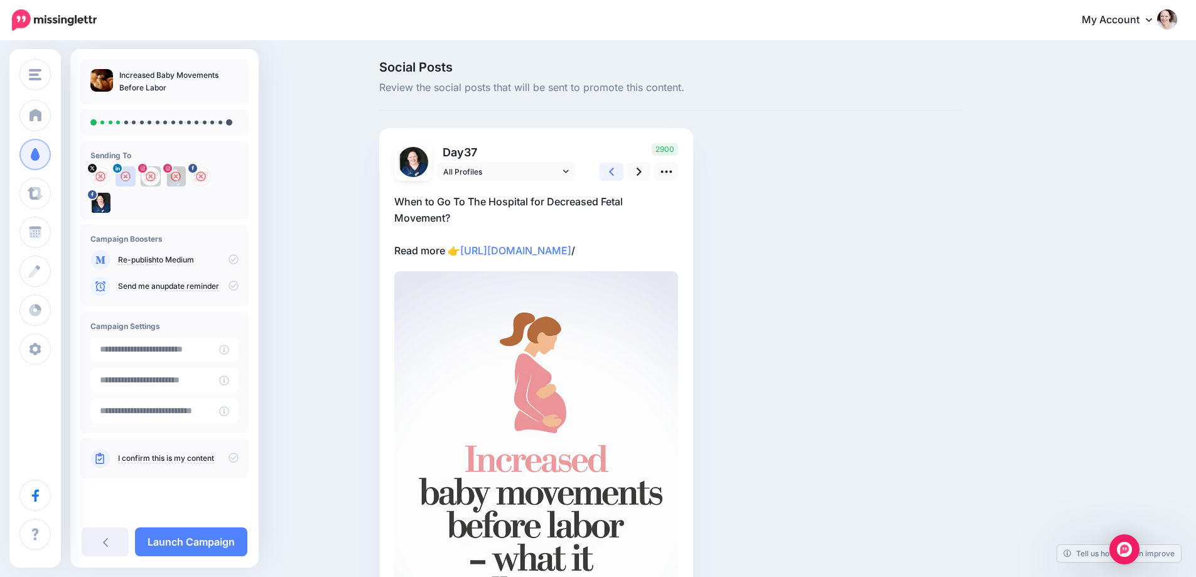
click at [609, 171] on link at bounding box center [612, 172] width 24 height 18
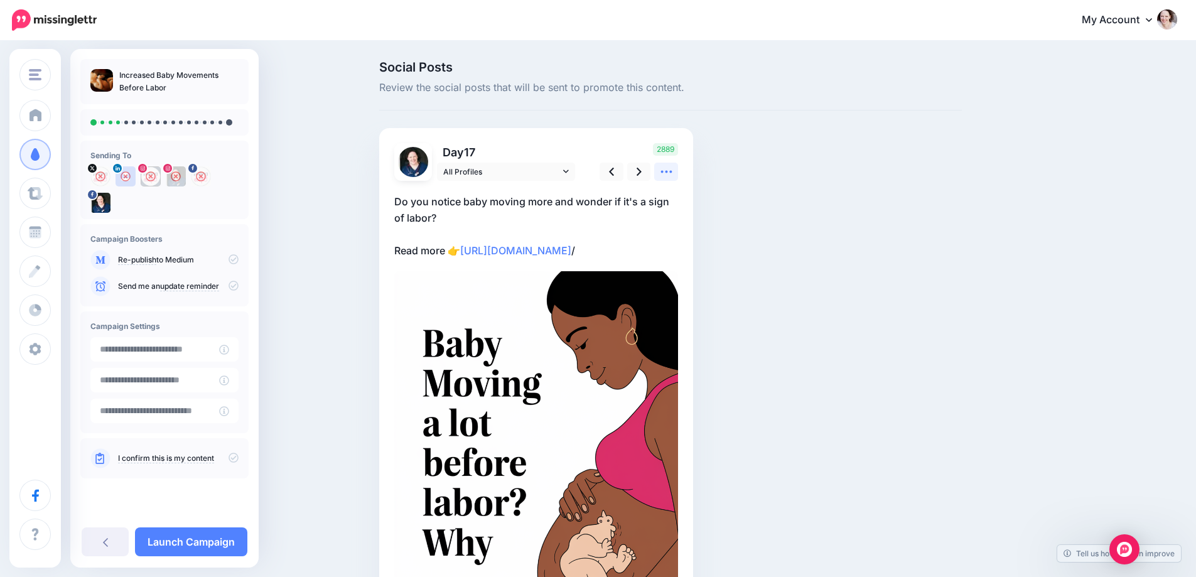
click at [664, 170] on icon at bounding box center [666, 171] width 13 height 13
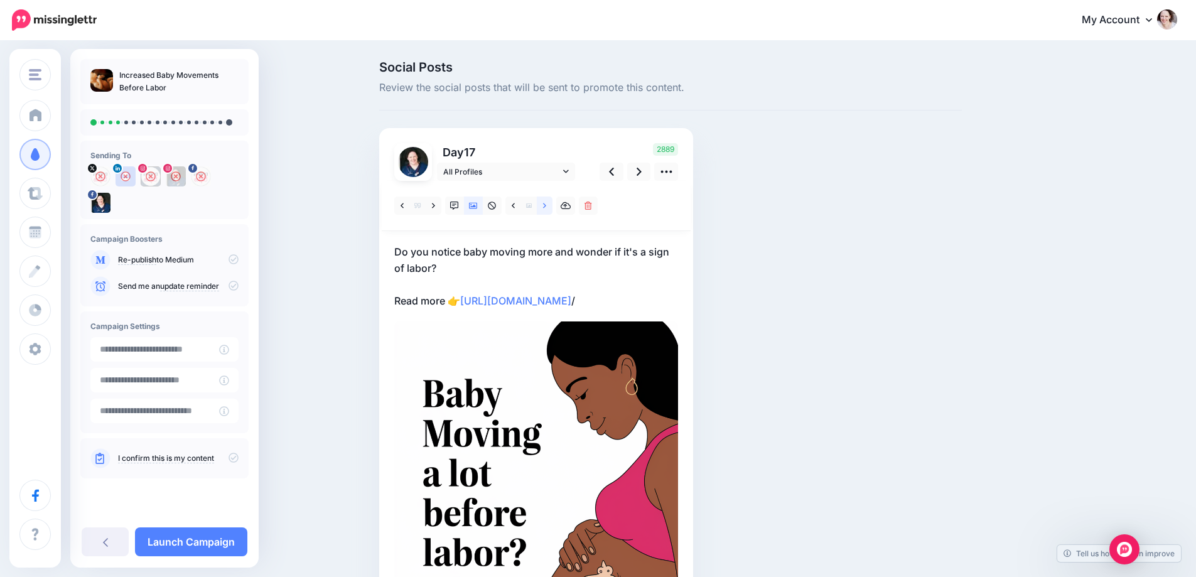
click at [553, 204] on link at bounding box center [545, 206] width 16 height 18
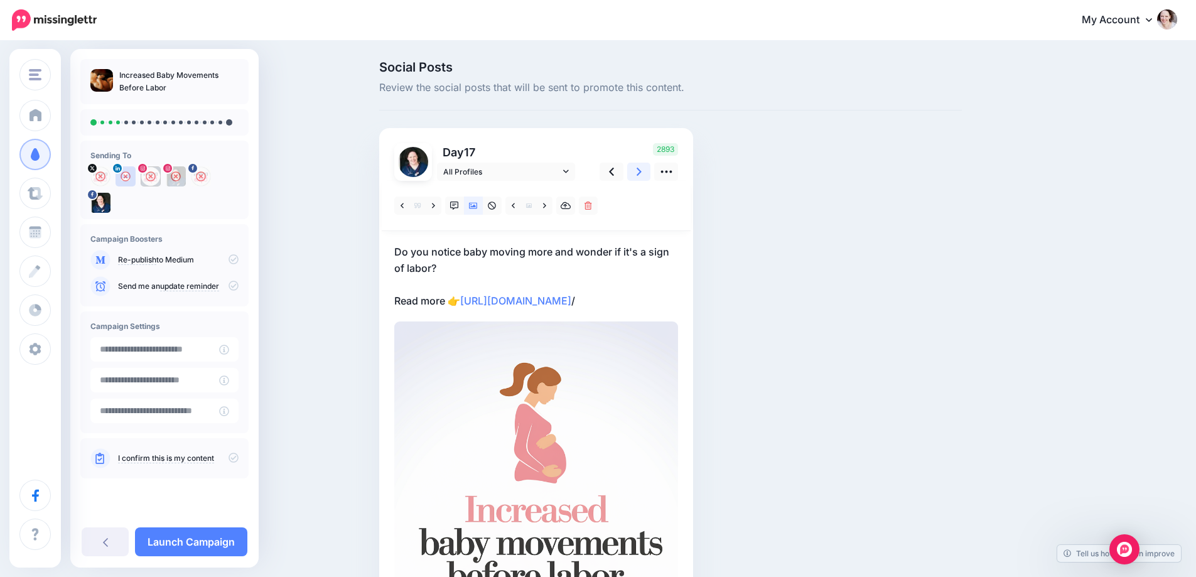
click at [635, 165] on link at bounding box center [639, 172] width 24 height 18
click at [546, 210] on icon at bounding box center [544, 206] width 3 height 9
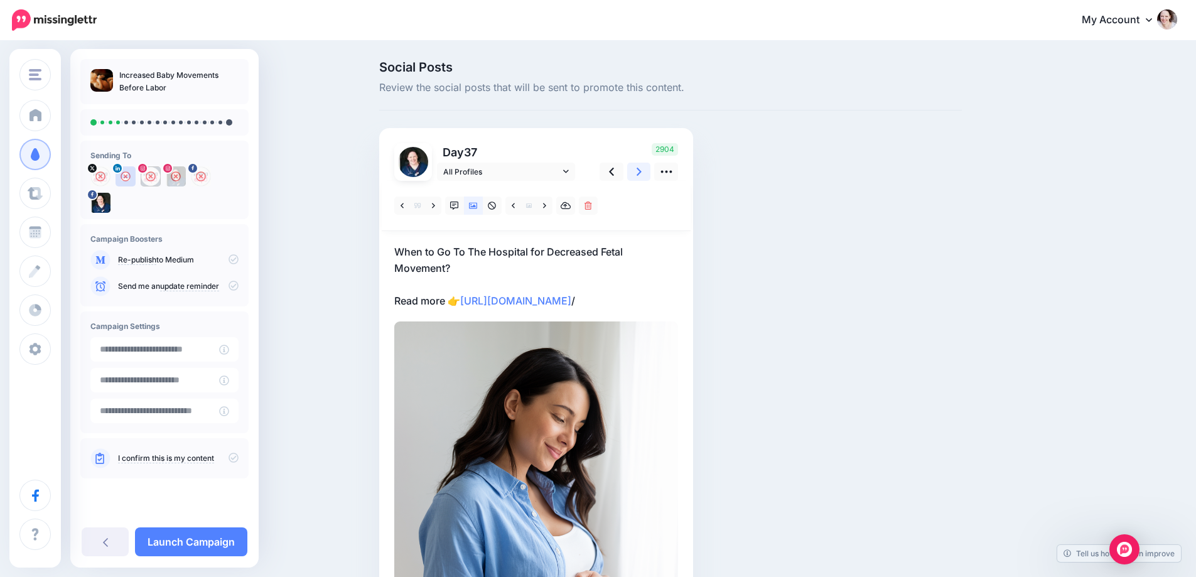
click at [640, 168] on link at bounding box center [639, 172] width 24 height 18
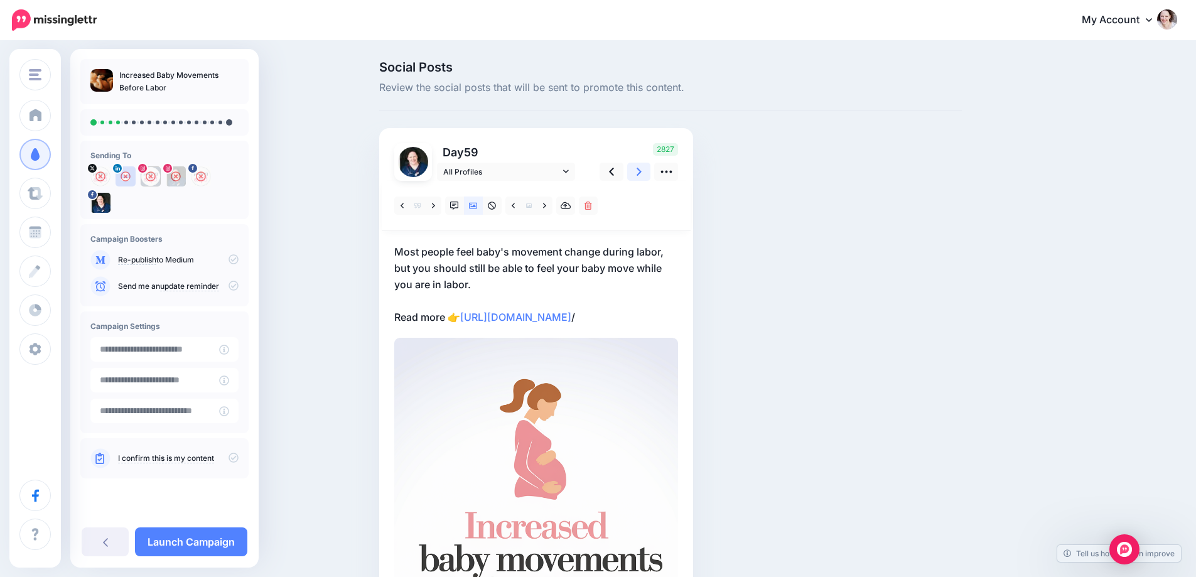
click at [640, 168] on link at bounding box center [639, 172] width 24 height 18
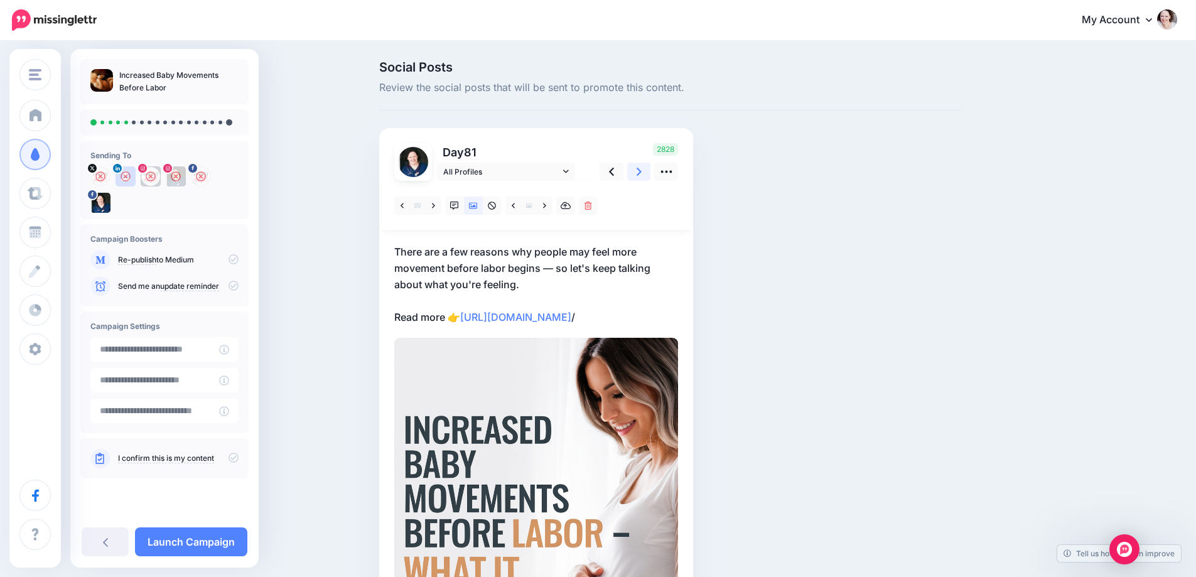
click at [640, 168] on link at bounding box center [639, 172] width 24 height 18
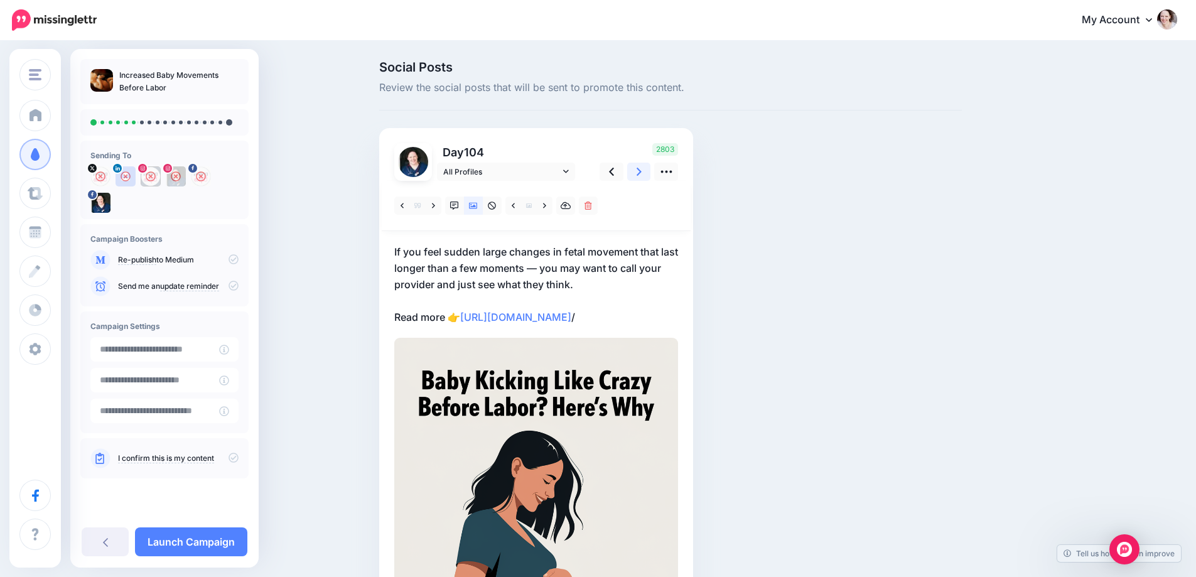
click at [640, 168] on link at bounding box center [639, 172] width 24 height 18
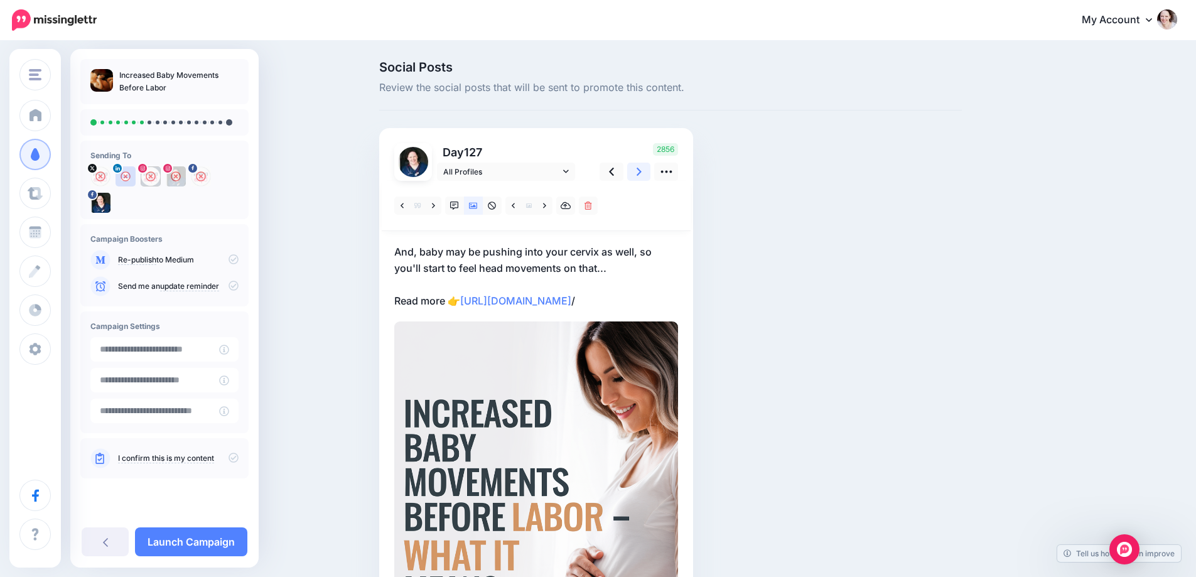
click at [640, 168] on link at bounding box center [639, 172] width 24 height 18
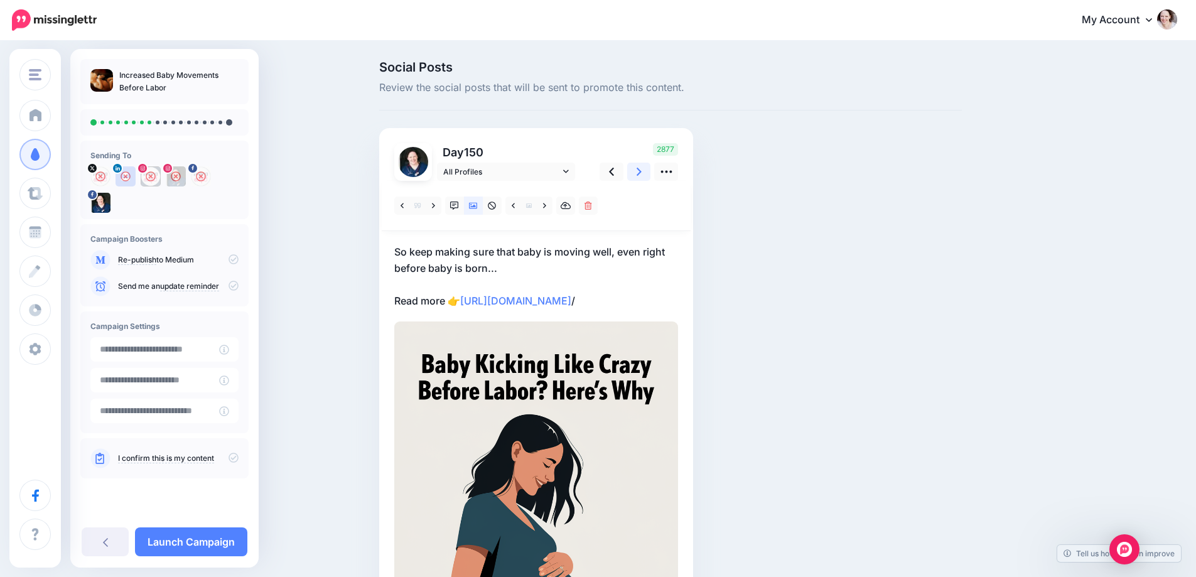
click at [640, 168] on link at bounding box center [639, 172] width 24 height 18
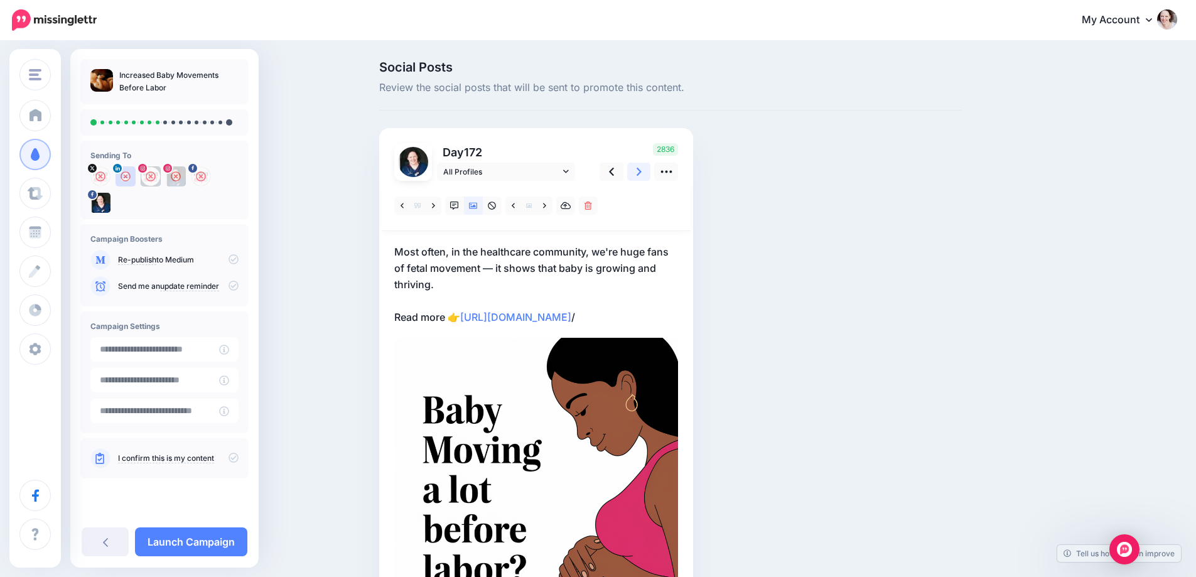
click at [640, 168] on link at bounding box center [639, 172] width 24 height 18
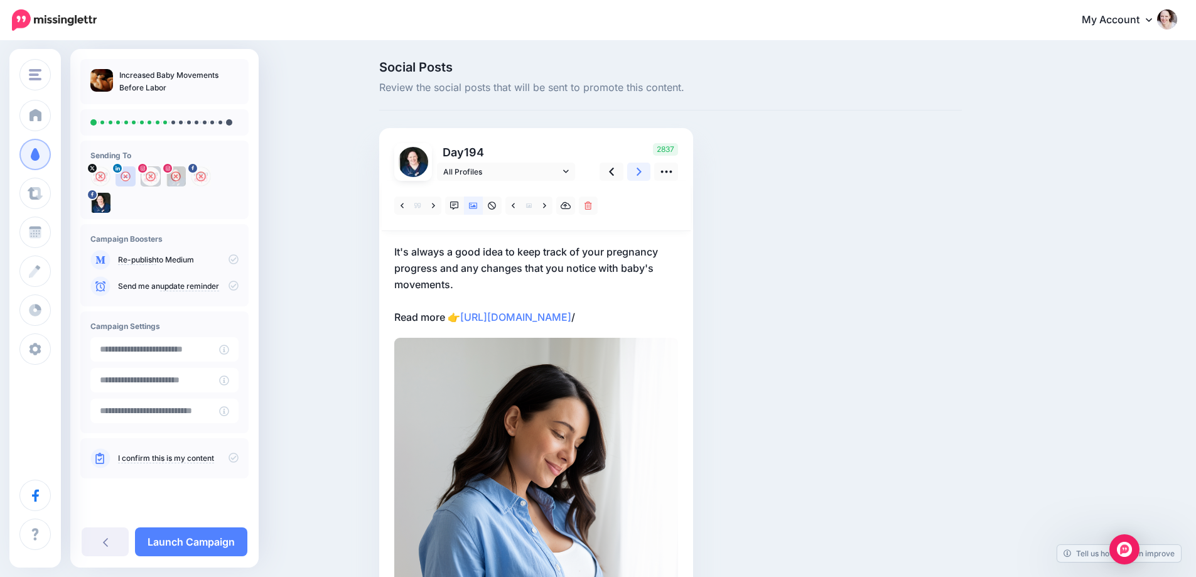
click at [640, 168] on link at bounding box center [639, 172] width 24 height 18
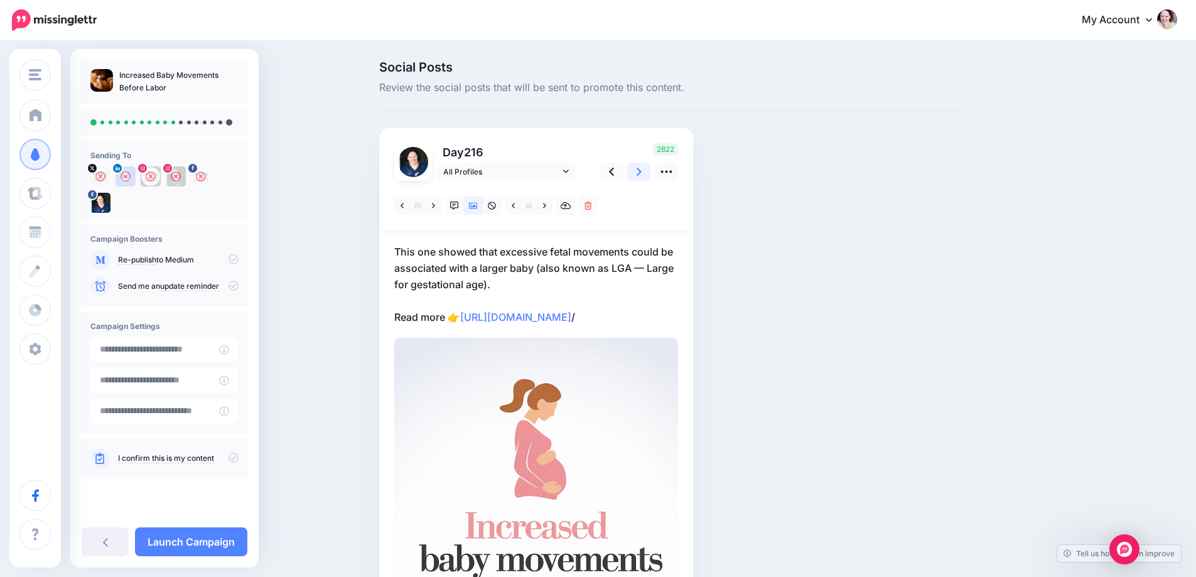
click at [640, 168] on link at bounding box center [639, 172] width 24 height 18
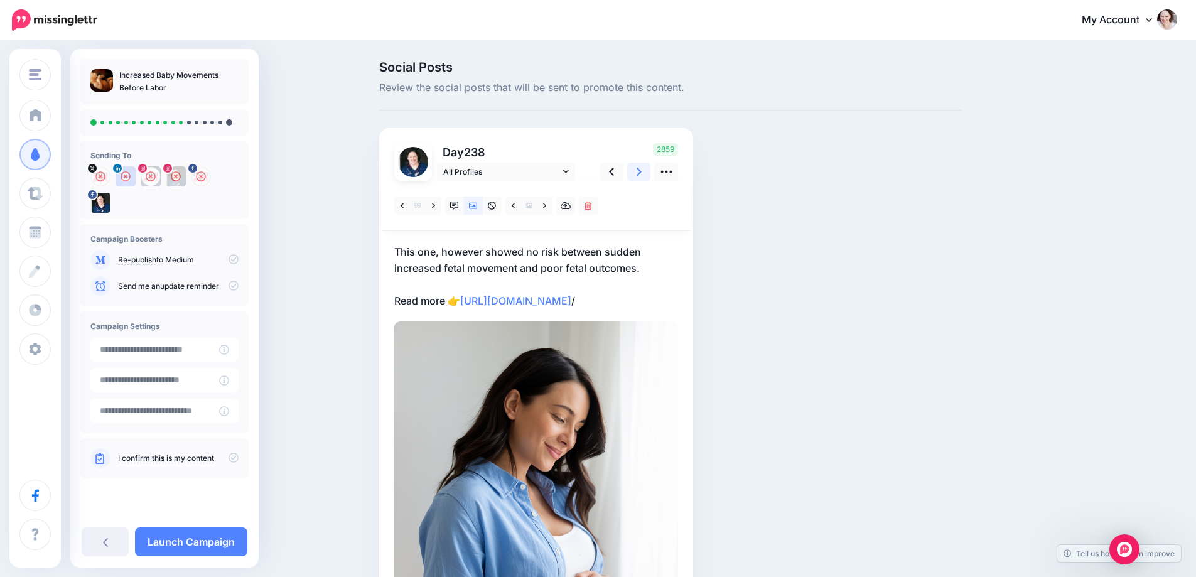
click at [640, 168] on link at bounding box center [639, 172] width 24 height 18
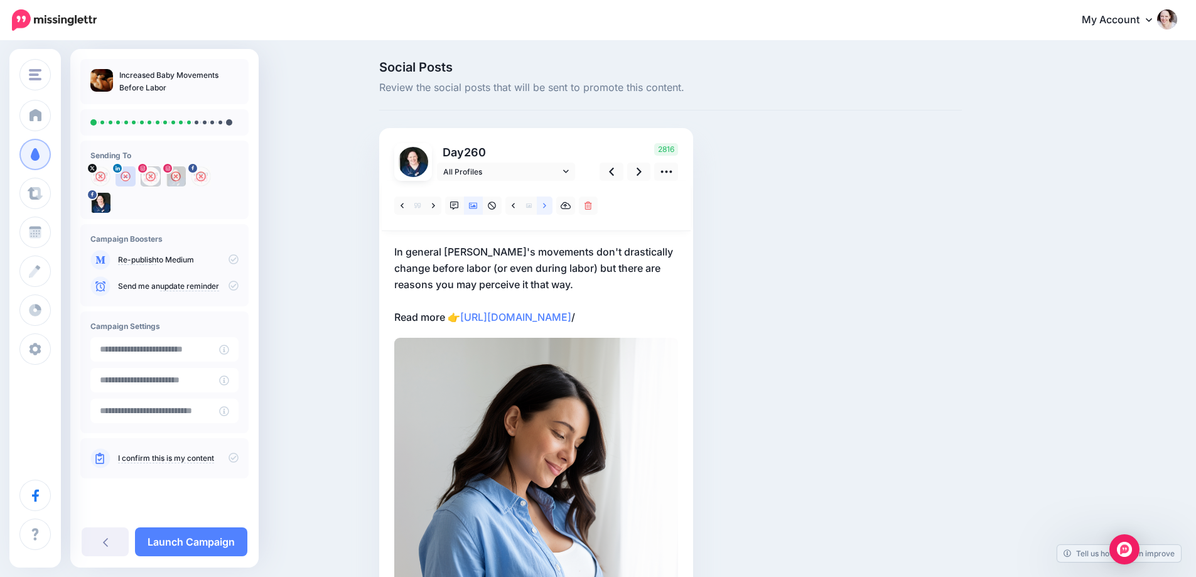
click at [546, 207] on icon at bounding box center [544, 206] width 3 height 9
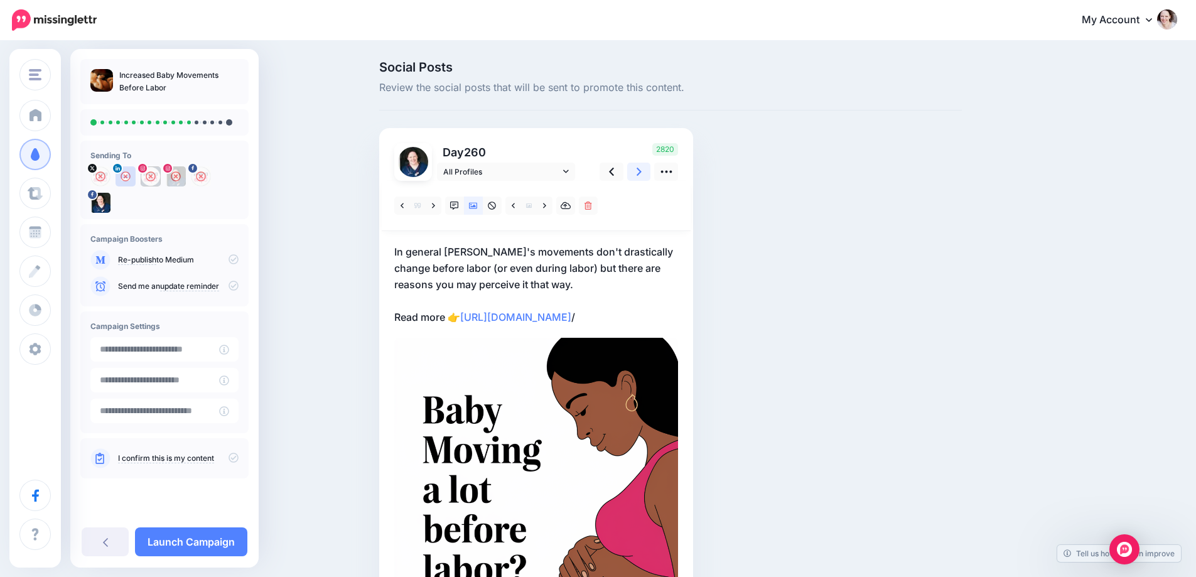
click at [642, 170] on icon at bounding box center [639, 172] width 5 height 8
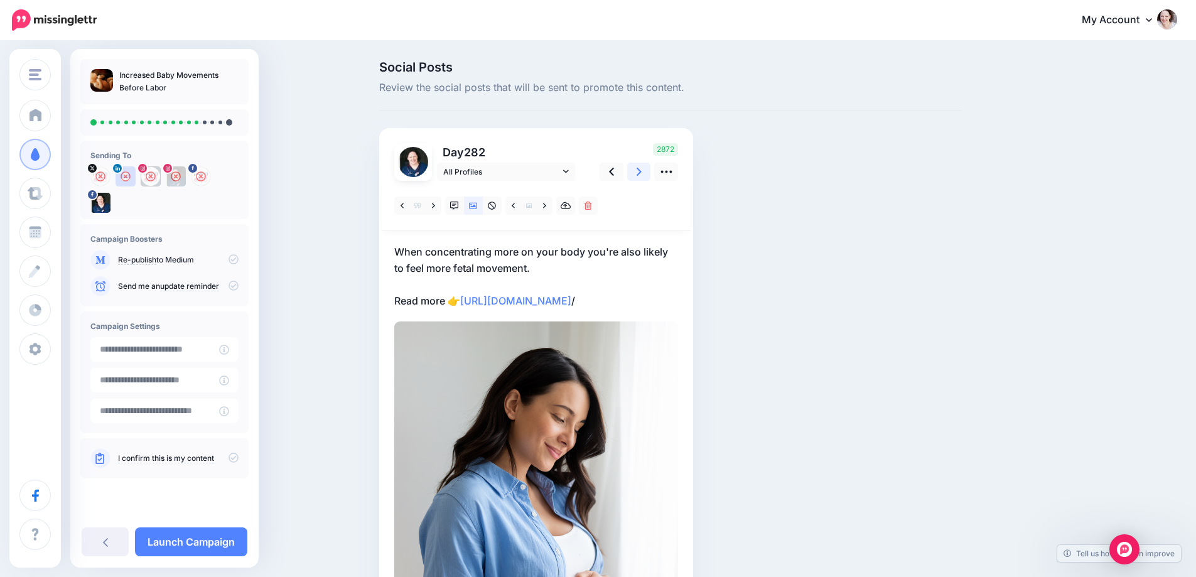
click at [642, 170] on icon at bounding box center [639, 172] width 5 height 8
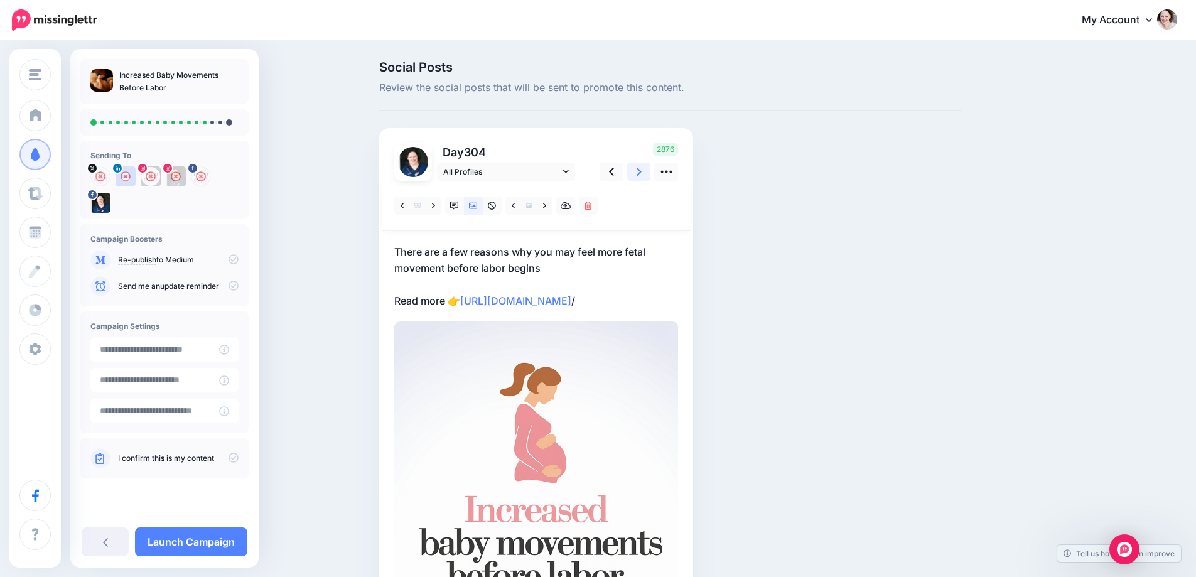
click at [642, 170] on icon at bounding box center [639, 172] width 5 height 8
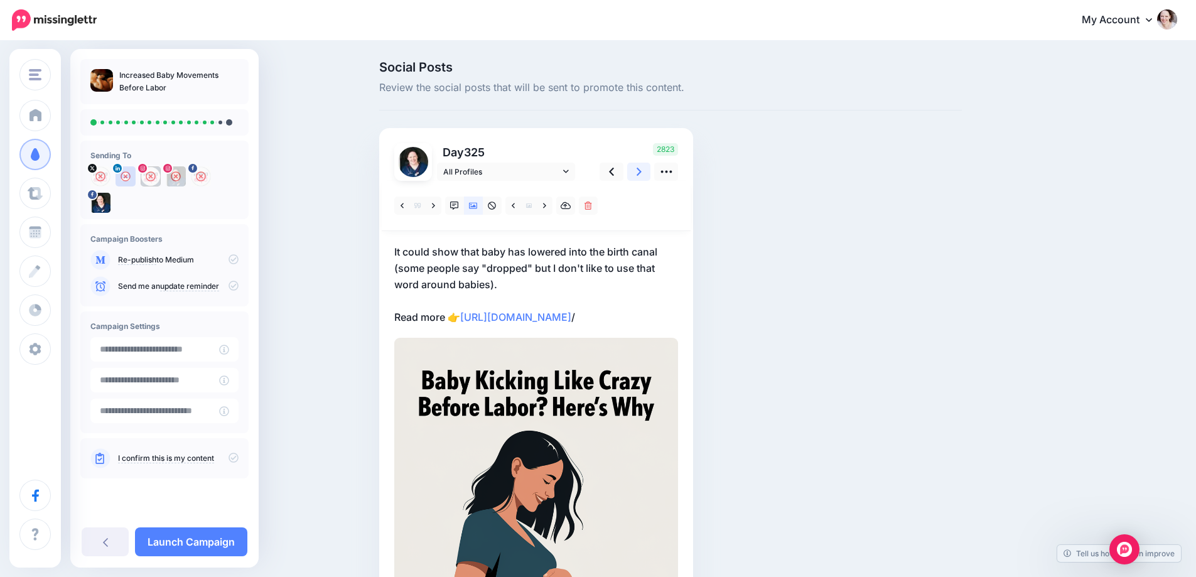
click at [642, 170] on icon at bounding box center [639, 172] width 5 height 8
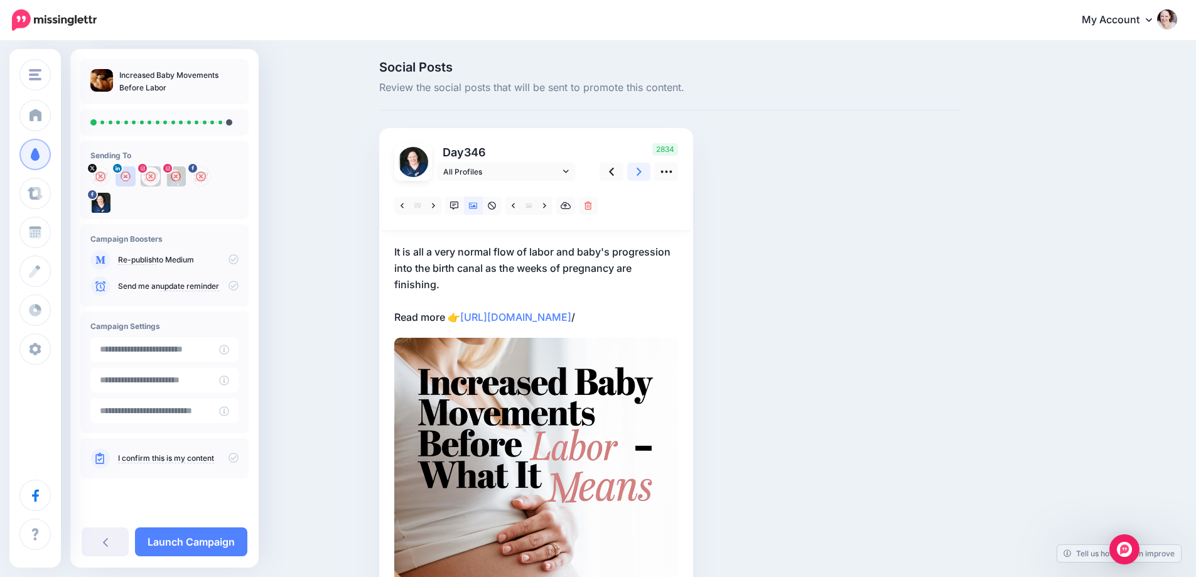
click at [642, 167] on icon at bounding box center [639, 171] width 5 height 13
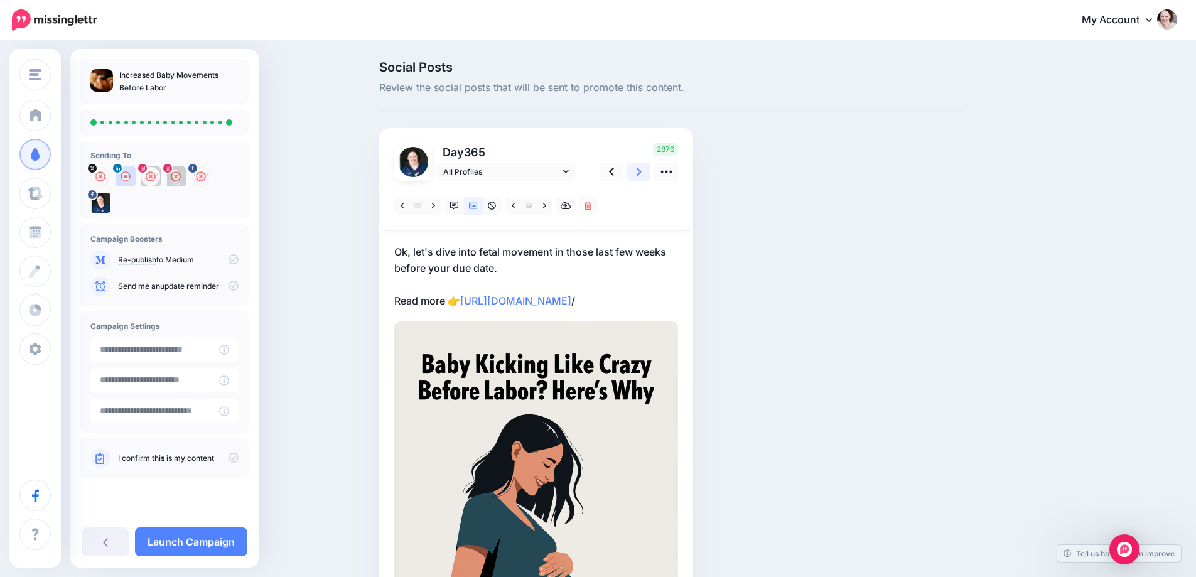
click at [642, 167] on icon at bounding box center [639, 171] width 5 height 13
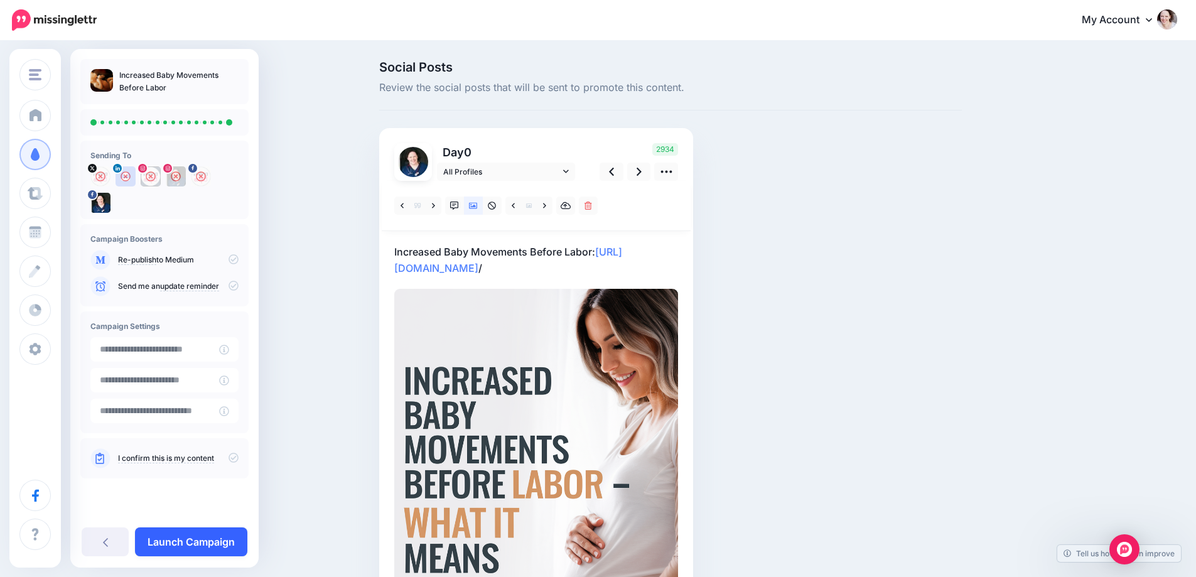
click at [192, 533] on link "Launch Campaign" at bounding box center [191, 541] width 112 height 29
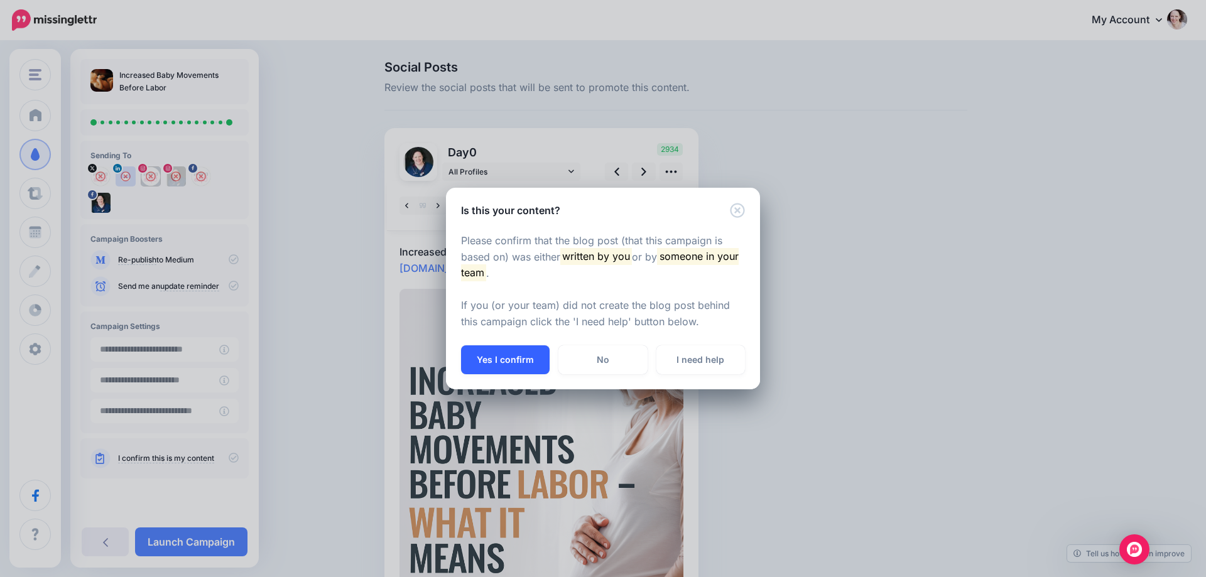
click at [471, 357] on button "Yes I confirm" at bounding box center [505, 359] width 89 height 29
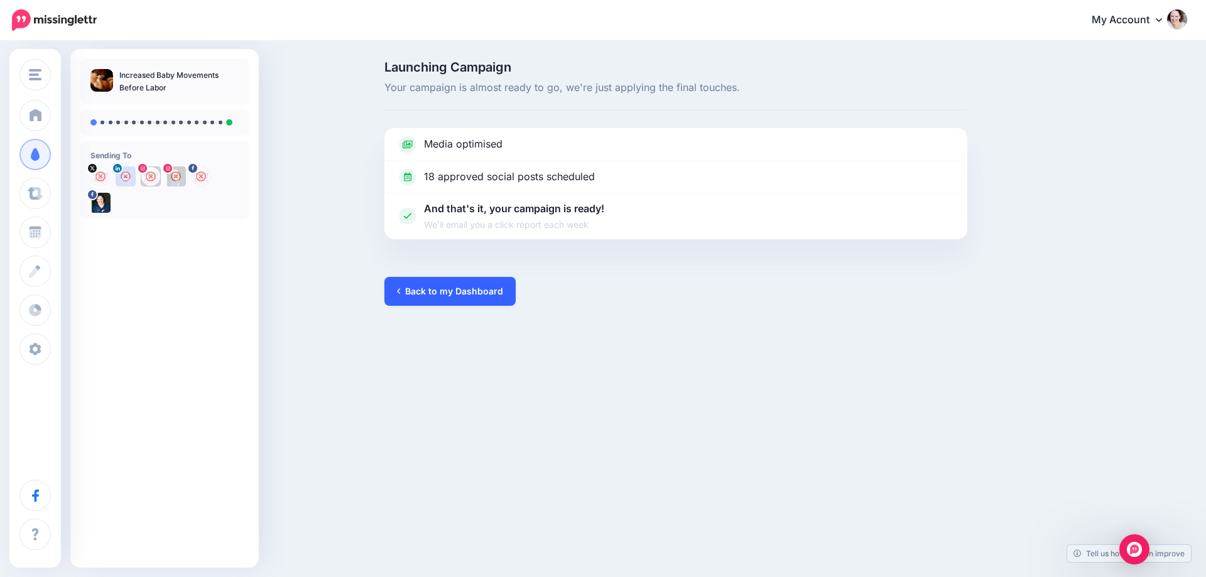
click at [433, 293] on link "Back to my Dashboard" at bounding box center [449, 291] width 131 height 29
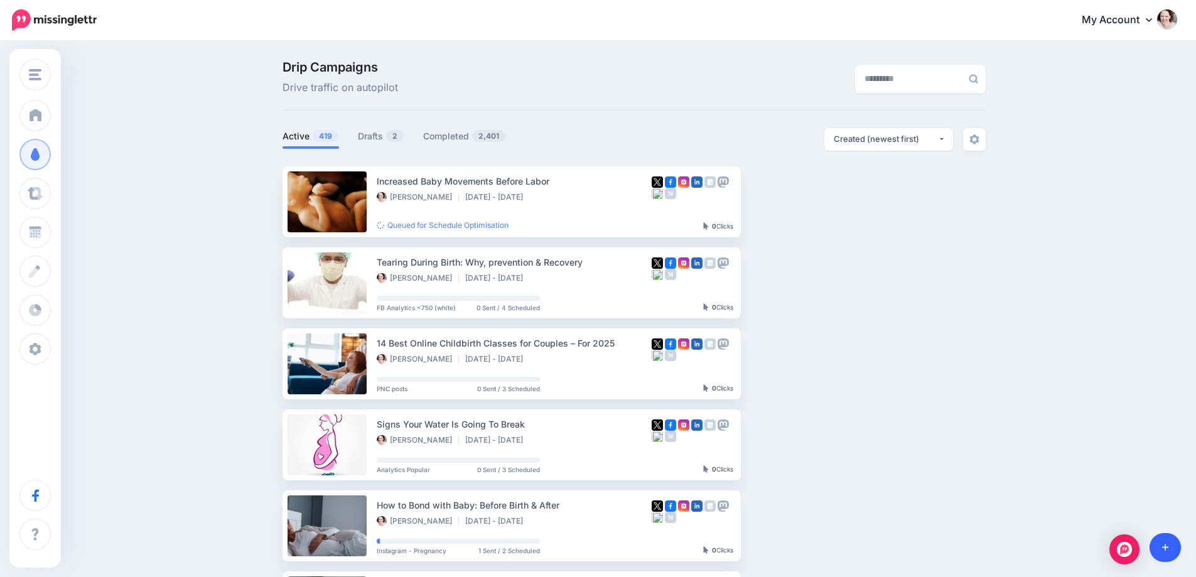
click at [1172, 537] on link at bounding box center [1166, 547] width 32 height 29
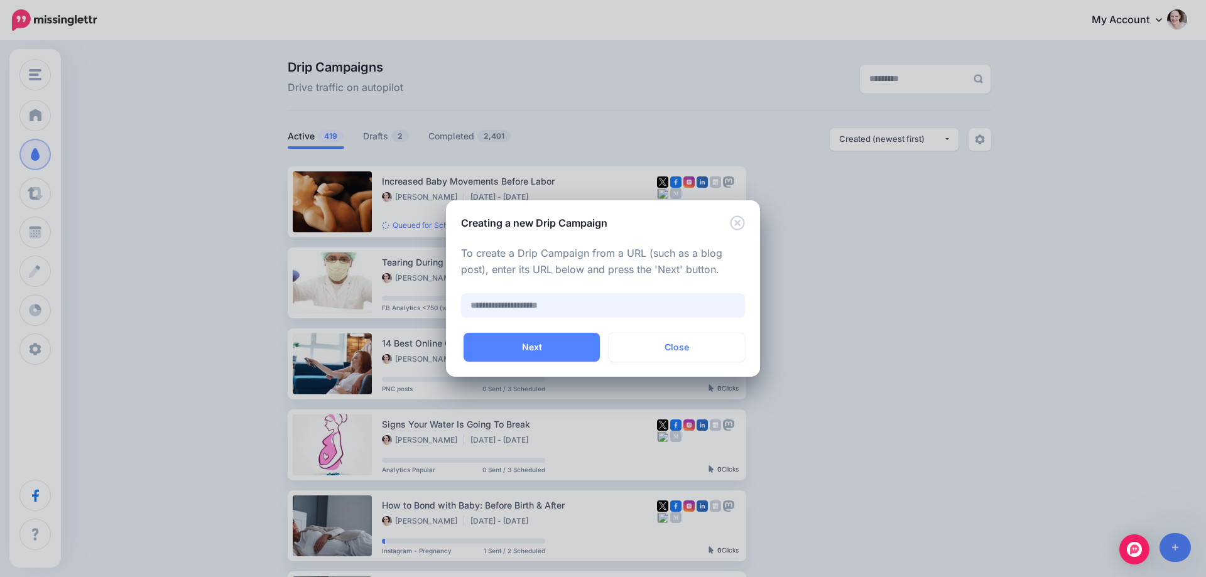
click at [517, 298] on input "text" at bounding box center [603, 305] width 284 height 24
paste input "**********"
type input "**********"
click at [490, 344] on button "Next" at bounding box center [531, 347] width 136 height 29
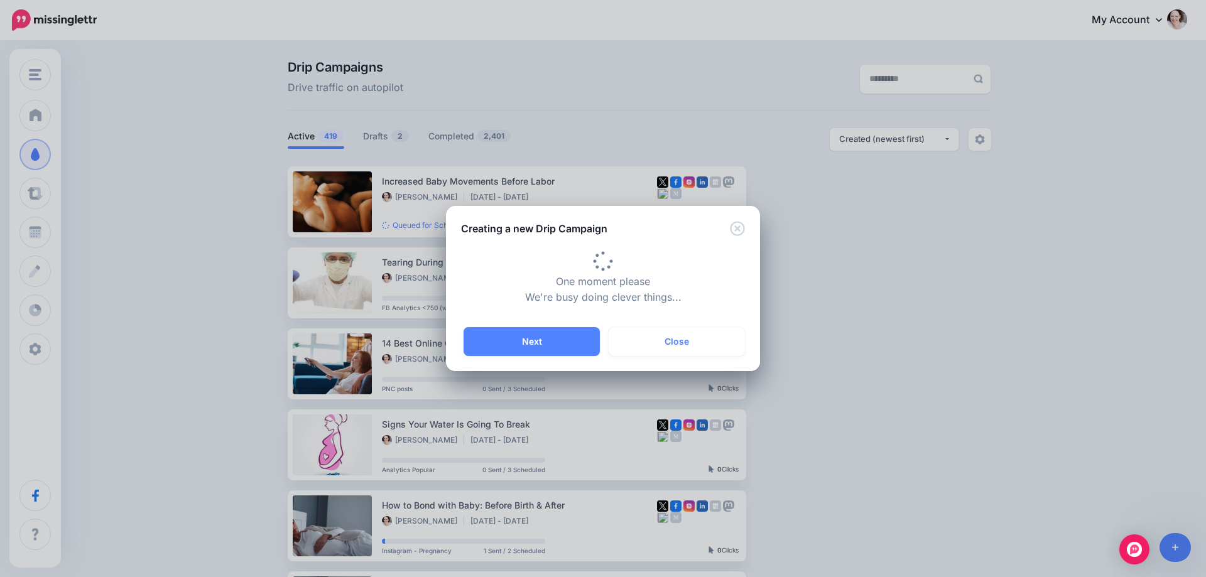
type input "**********"
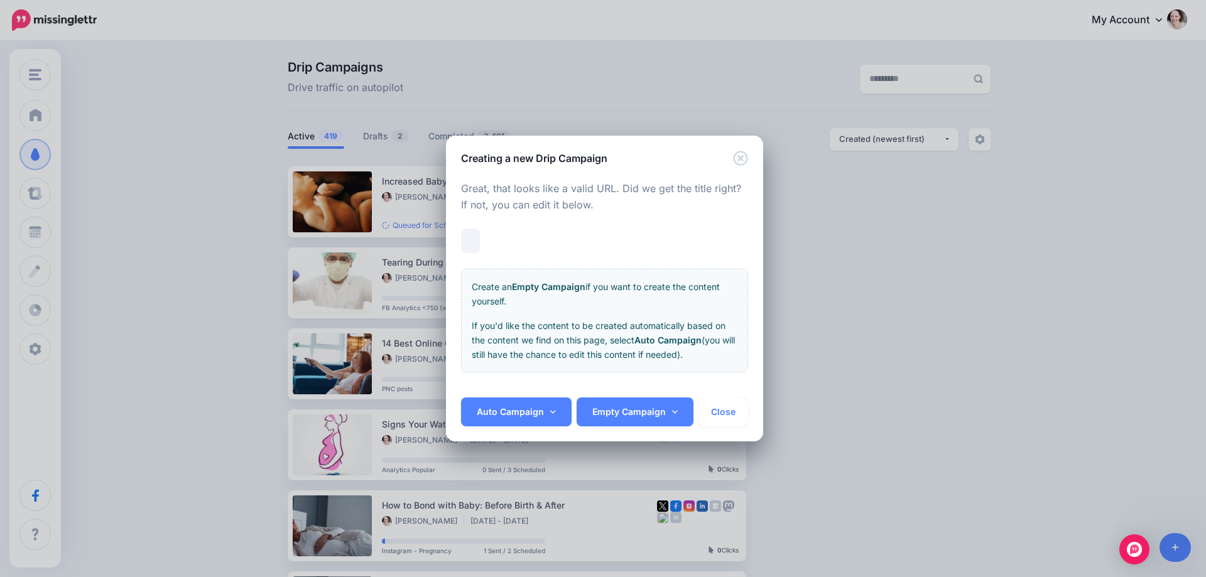
scroll to position [0, 33]
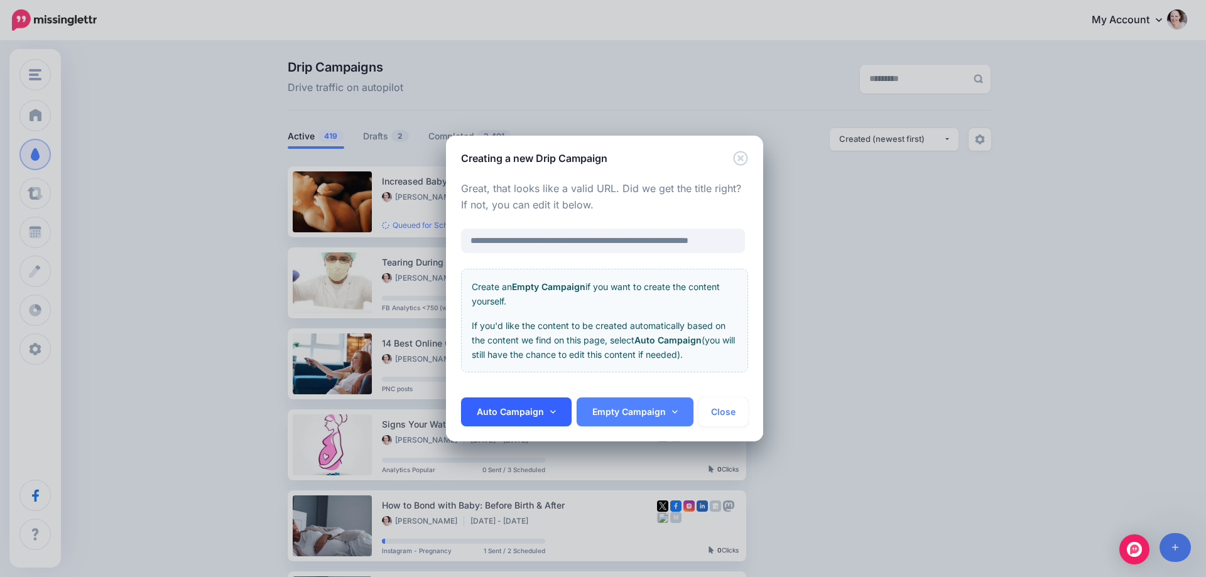
click at [508, 409] on link "Auto Campaign" at bounding box center [516, 411] width 111 height 29
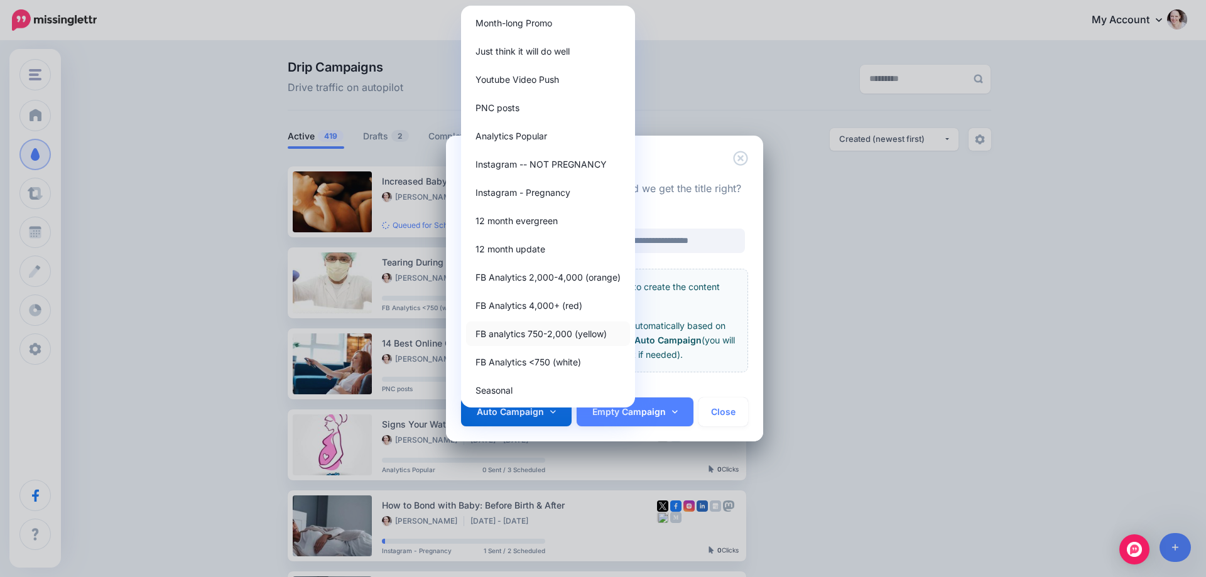
click at [519, 326] on link "FB analytics 750-2,000 (yellow)" at bounding box center [548, 333] width 164 height 24
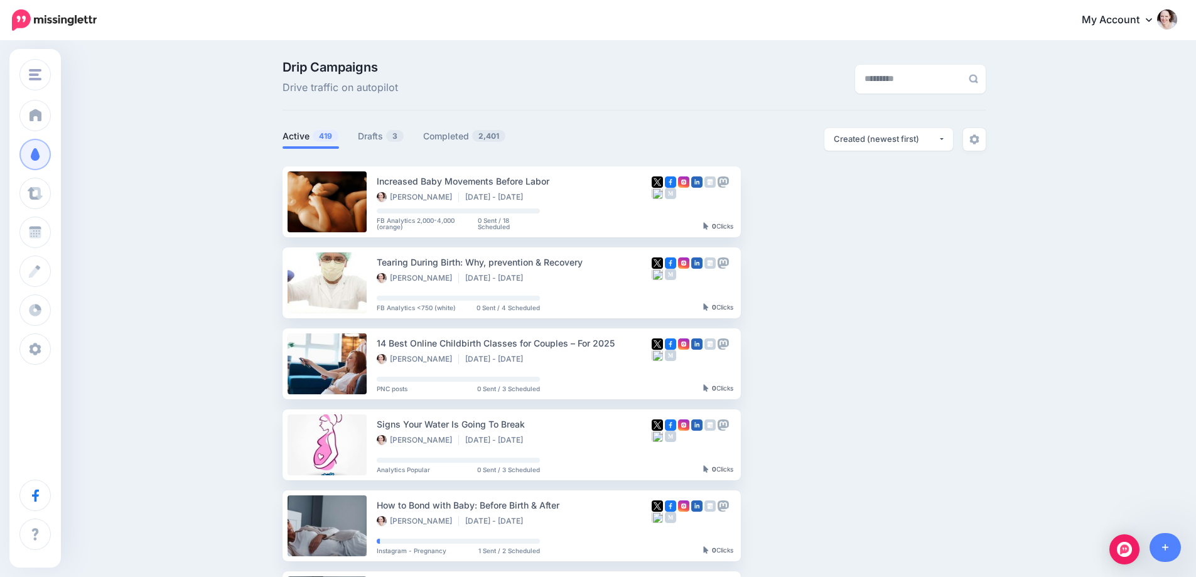
click at [211, 191] on div "Drip Campaigns Drive traffic on autopilot Active 419 3 2,401" at bounding box center [598, 548] width 1196 height 1013
click at [383, 133] on link "Drafts 3" at bounding box center [381, 136] width 46 height 15
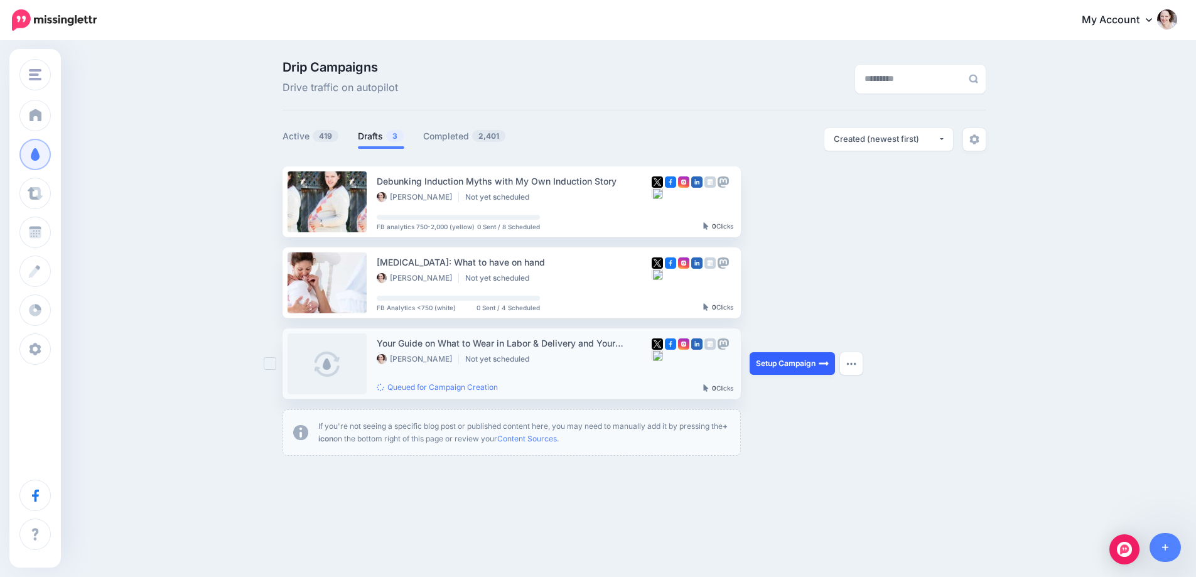
click at [784, 364] on link "Setup Campaign" at bounding box center [792, 363] width 85 height 23
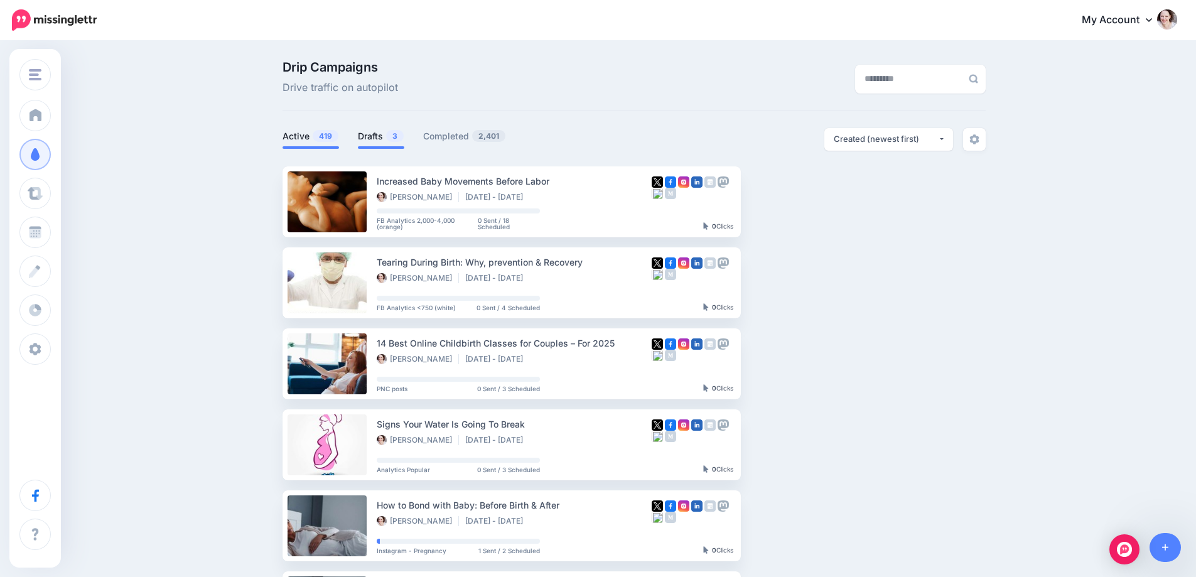
click at [381, 136] on link "Drafts 3" at bounding box center [381, 136] width 46 height 15
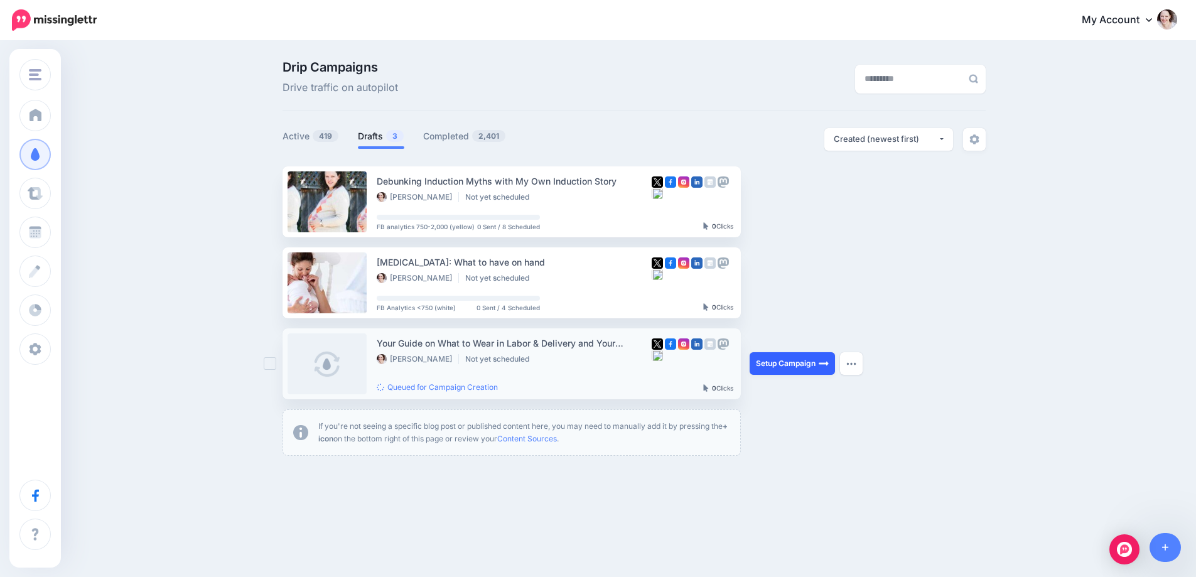
click at [792, 364] on link "Setup Campaign" at bounding box center [792, 363] width 85 height 23
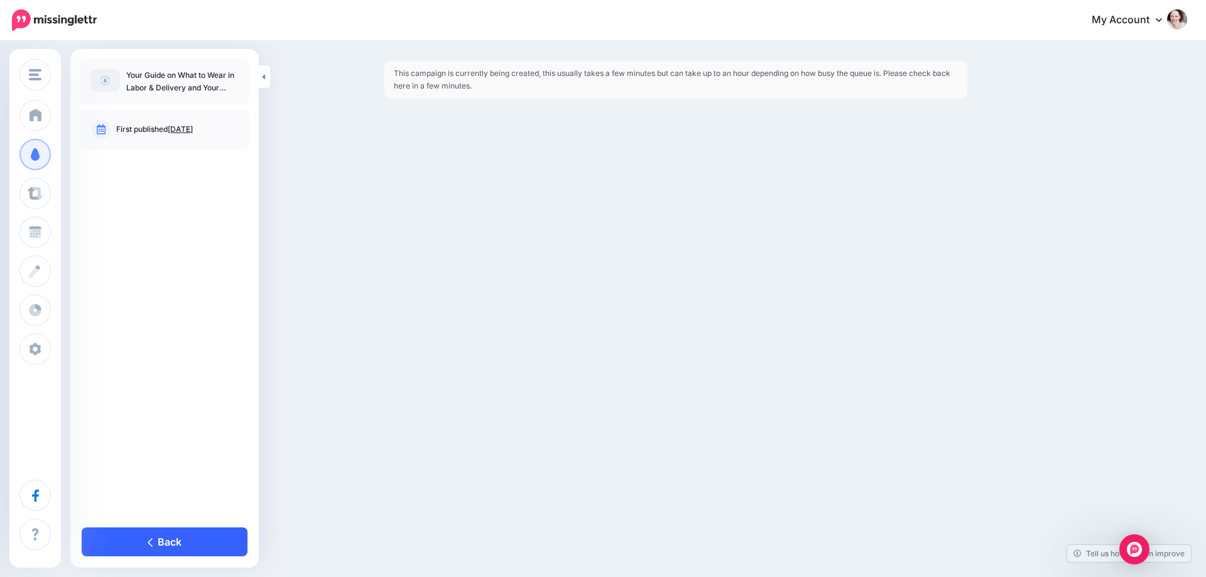
click at [212, 534] on link "Back" at bounding box center [165, 541] width 166 height 29
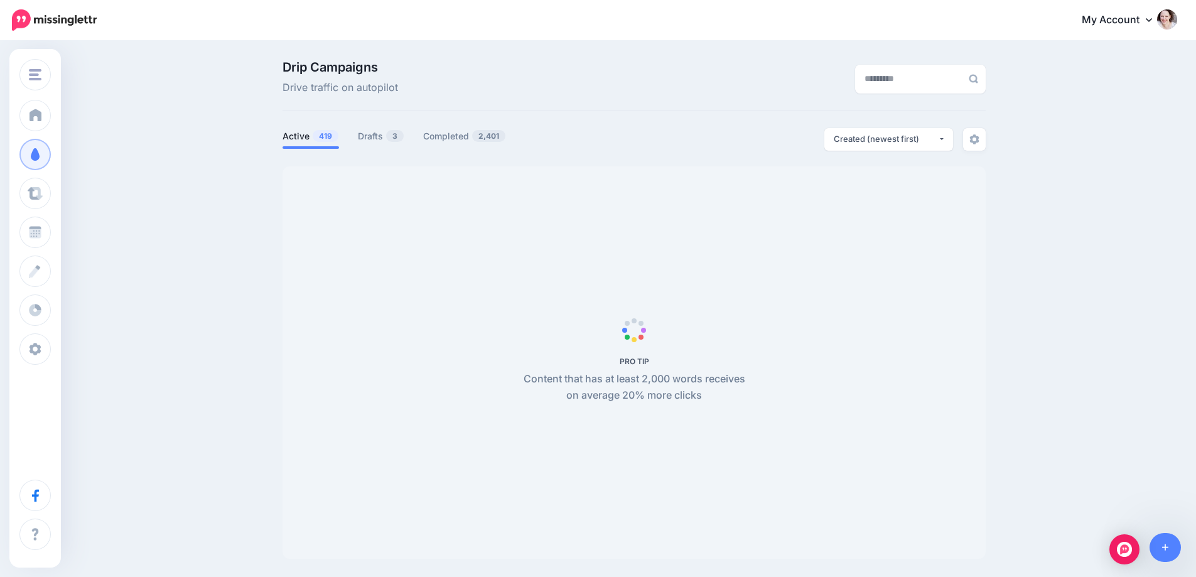
click at [392, 125] on div "Drip Campaigns Drive traffic on autopilot Active 419 3" at bounding box center [634, 310] width 722 height 498
click at [391, 131] on link "Drafts 3" at bounding box center [381, 136] width 46 height 15
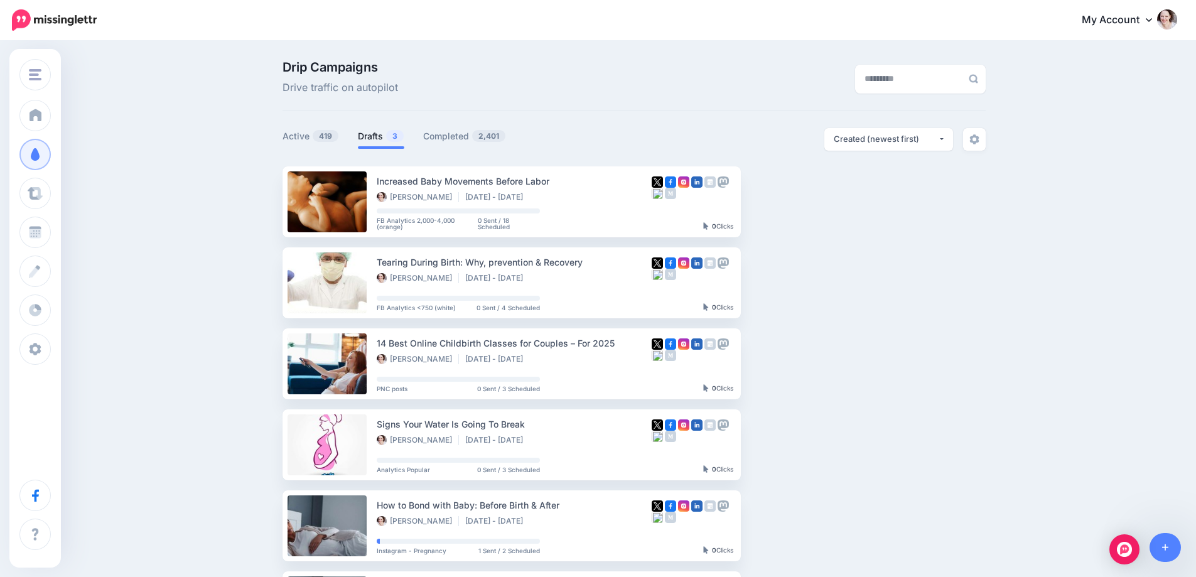
click at [381, 127] on div "Drip Campaigns Drive traffic on autopilot Active 419 3" at bounding box center [634, 544] width 722 height 966
click at [380, 141] on link "Drafts 3" at bounding box center [381, 136] width 46 height 15
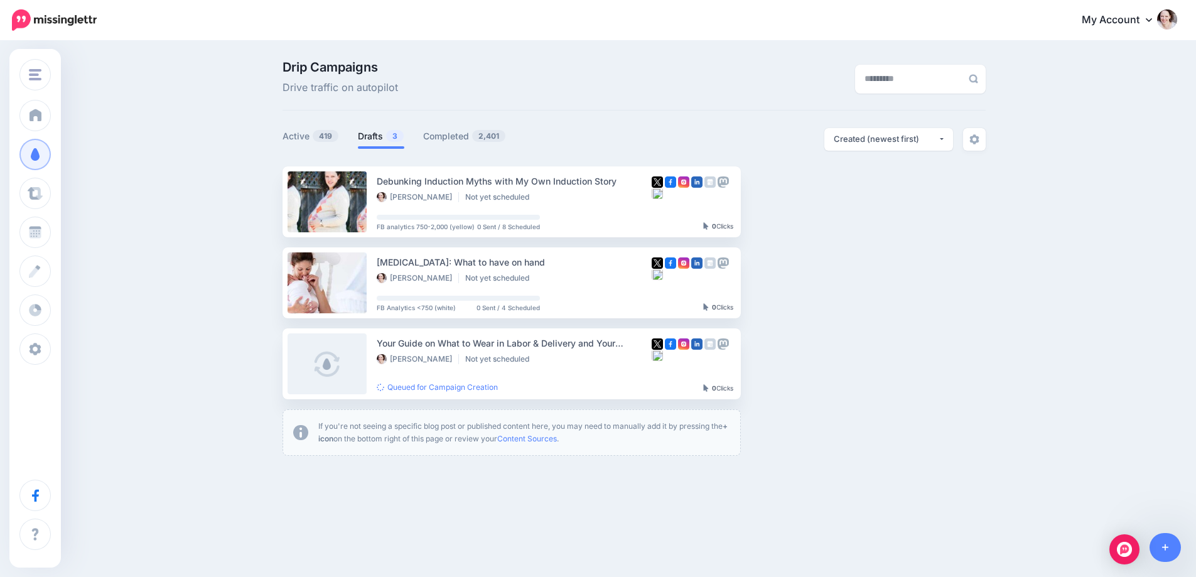
click at [384, 143] on link "Drafts 3" at bounding box center [381, 136] width 46 height 15
click at [845, 362] on button "button" at bounding box center [851, 363] width 23 height 23
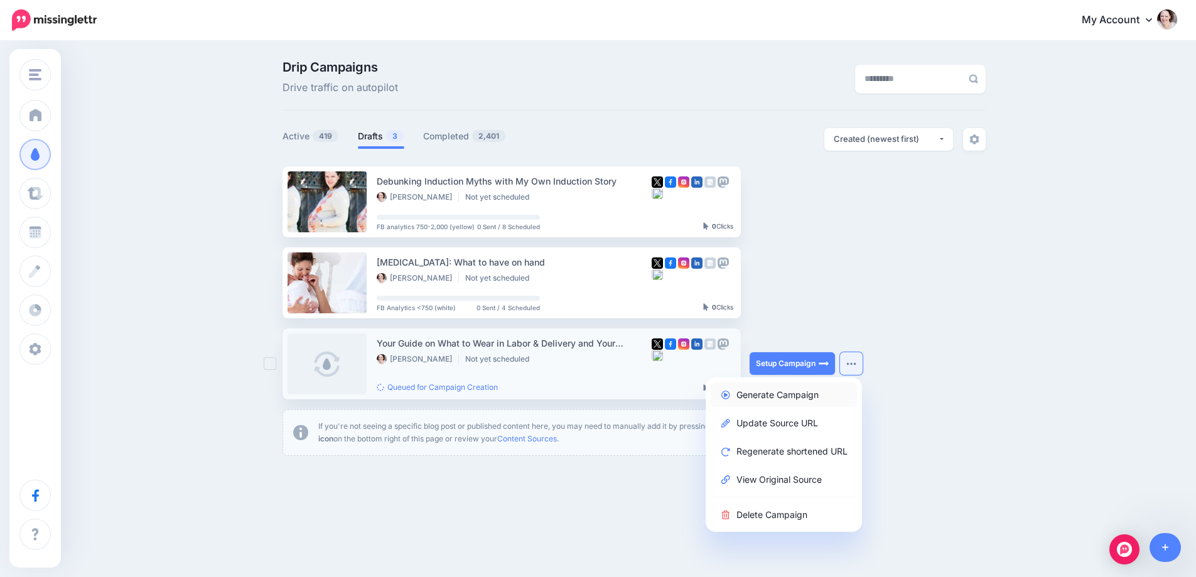
click at [809, 394] on link "Generate Campaign" at bounding box center [784, 394] width 146 height 24
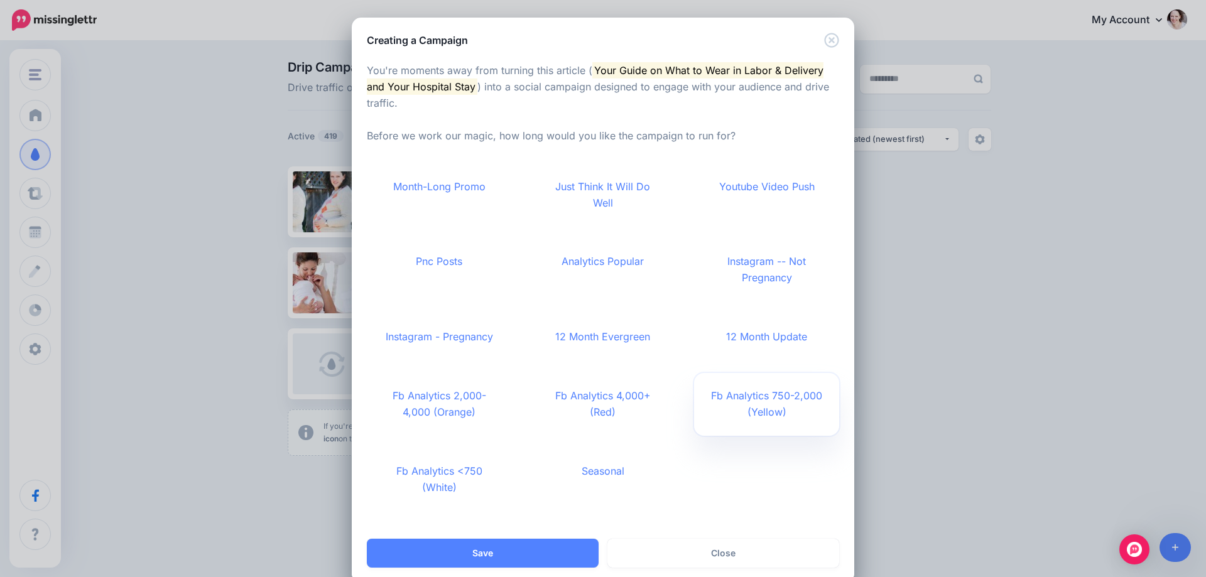
click at [763, 396] on link "Fb Analytics 750-2,000 (Yellow)" at bounding box center [766, 404] width 145 height 63
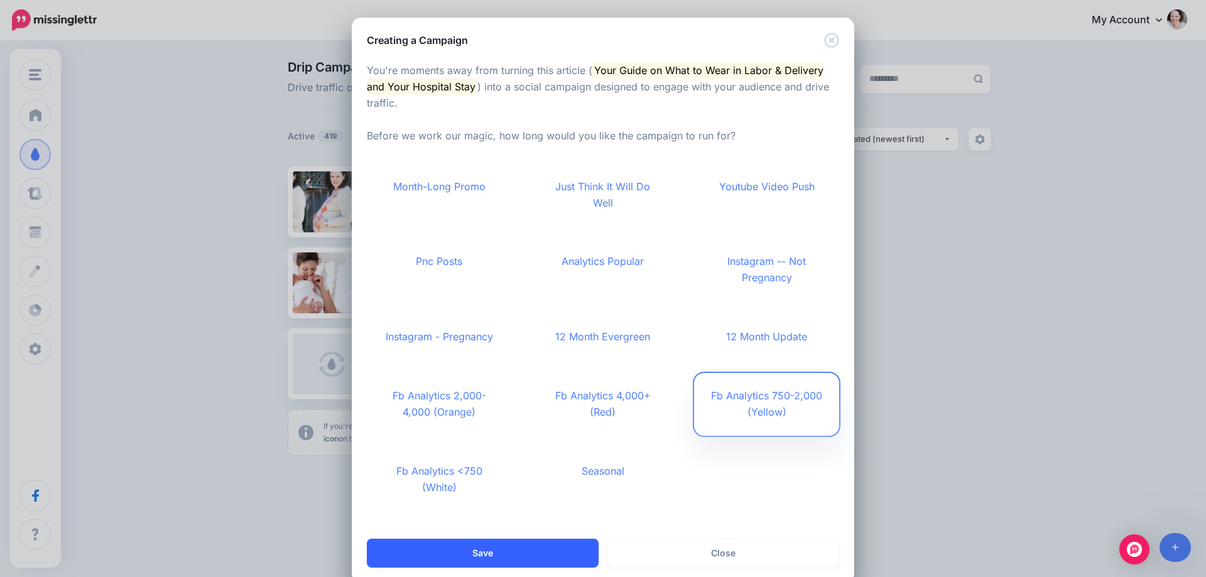
click at [477, 558] on button "Save" at bounding box center [483, 553] width 232 height 29
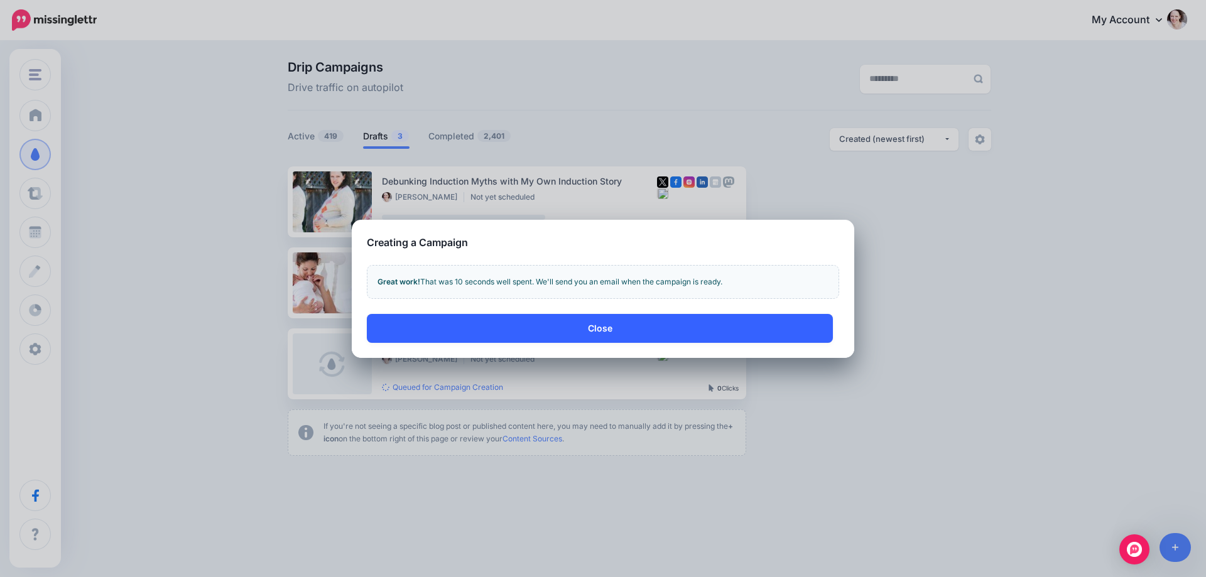
click at [525, 336] on button "Close" at bounding box center [600, 328] width 466 height 29
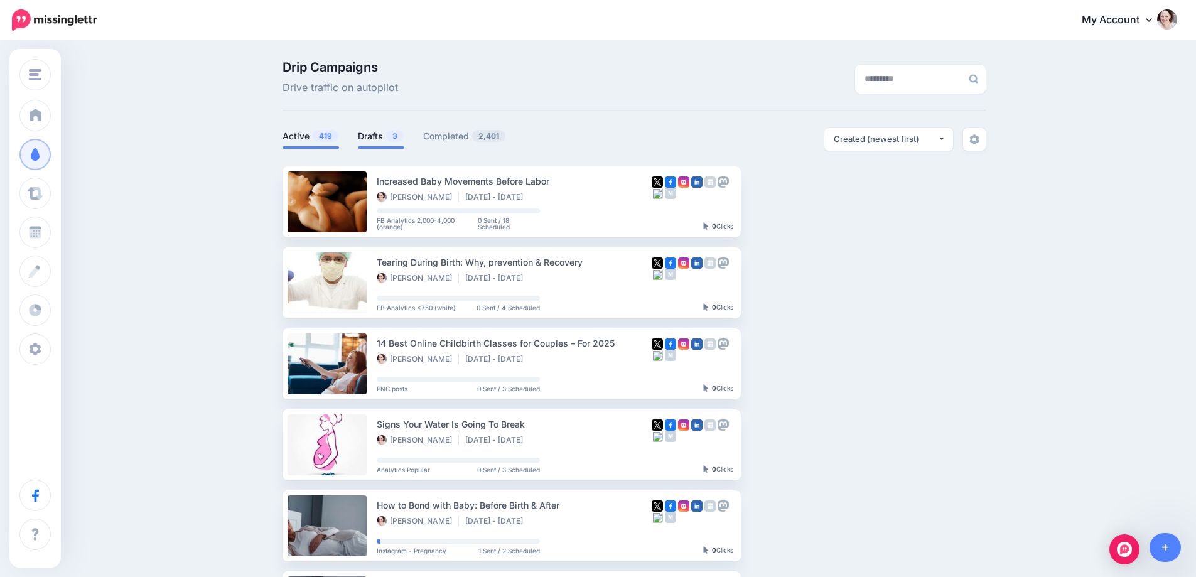
drag, startPoint x: 393, startPoint y: 127, endPoint x: 391, endPoint y: 136, distance: 8.5
click at [393, 128] on li "Drafts 3" at bounding box center [381, 138] width 46 height 21
click at [380, 132] on link "Drafts 3" at bounding box center [381, 136] width 46 height 15
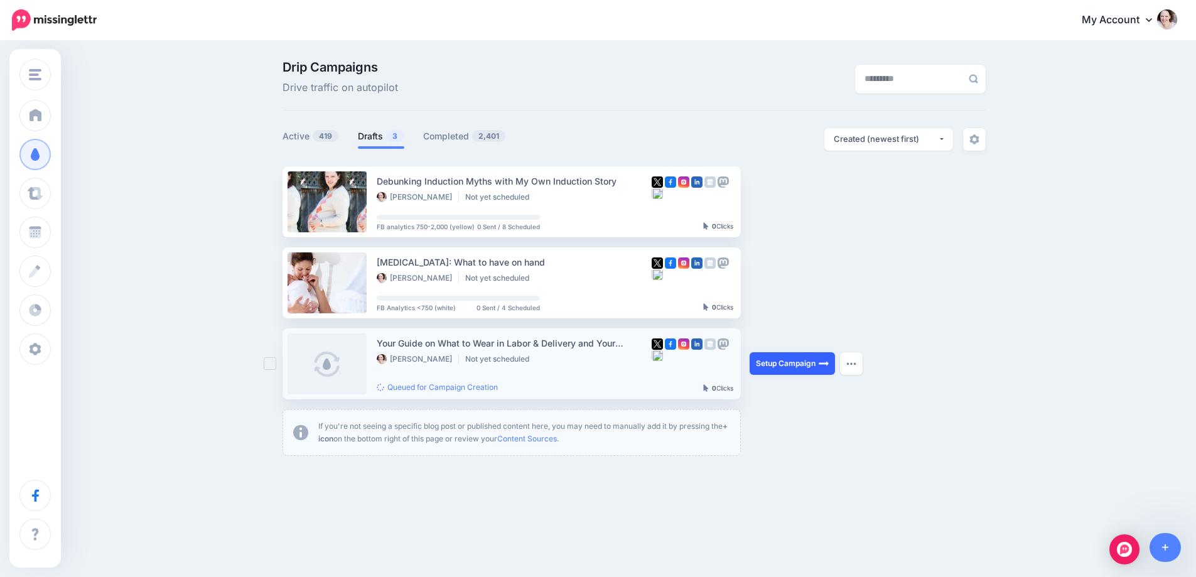
click at [802, 367] on link "Setup Campaign" at bounding box center [792, 363] width 85 height 23
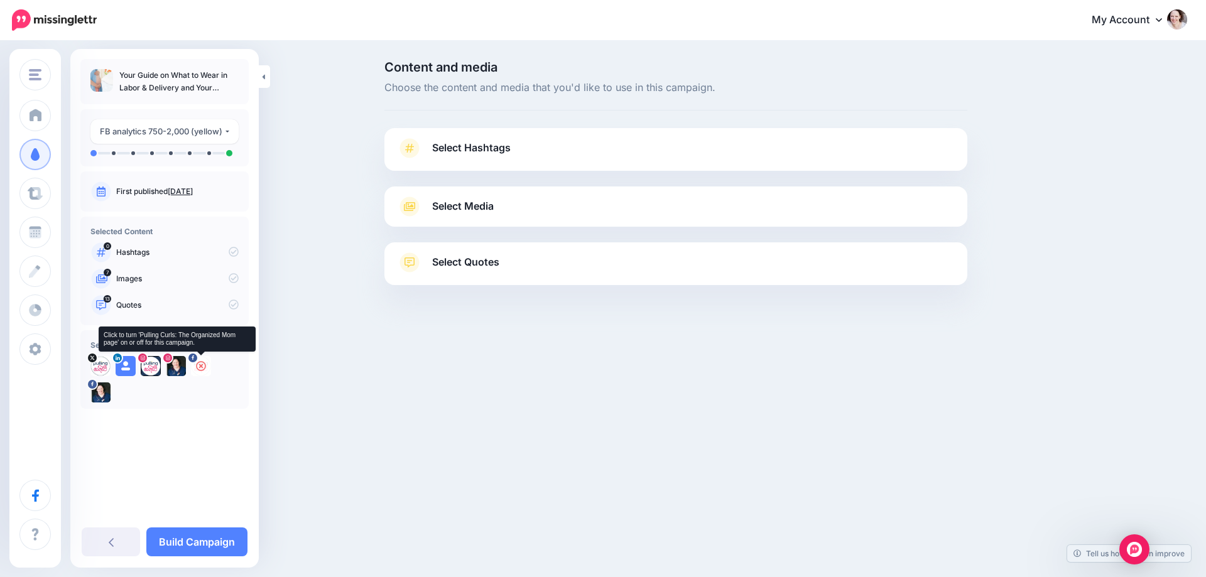
click at [200, 364] on icon at bounding box center [201, 366] width 10 height 10
click at [175, 365] on icon at bounding box center [176, 366] width 10 height 10
click at [145, 369] on div at bounding box center [151, 366] width 20 height 20
click at [123, 369] on icon at bounding box center [126, 366] width 10 height 10
click at [100, 366] on icon at bounding box center [100, 366] width 10 height 10
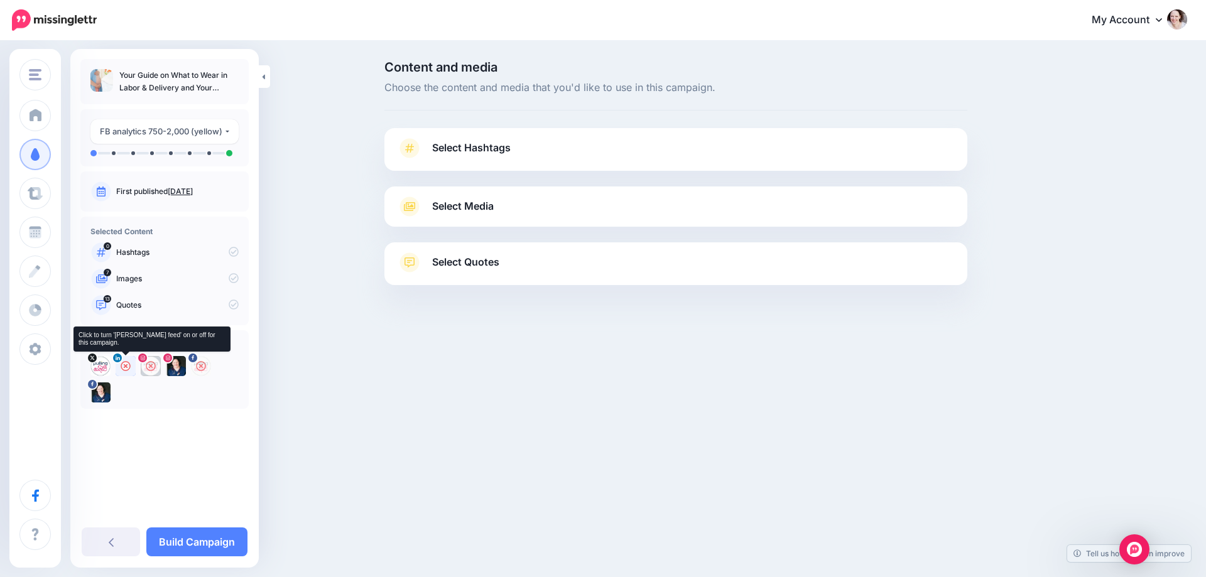
click at [123, 366] on icon at bounding box center [126, 366] width 10 height 10
click at [179, 364] on icon at bounding box center [176, 366] width 10 height 10
click at [101, 367] on icon at bounding box center [100, 366] width 10 height 10
click at [434, 146] on span "Select Hashtags" at bounding box center [471, 147] width 78 height 17
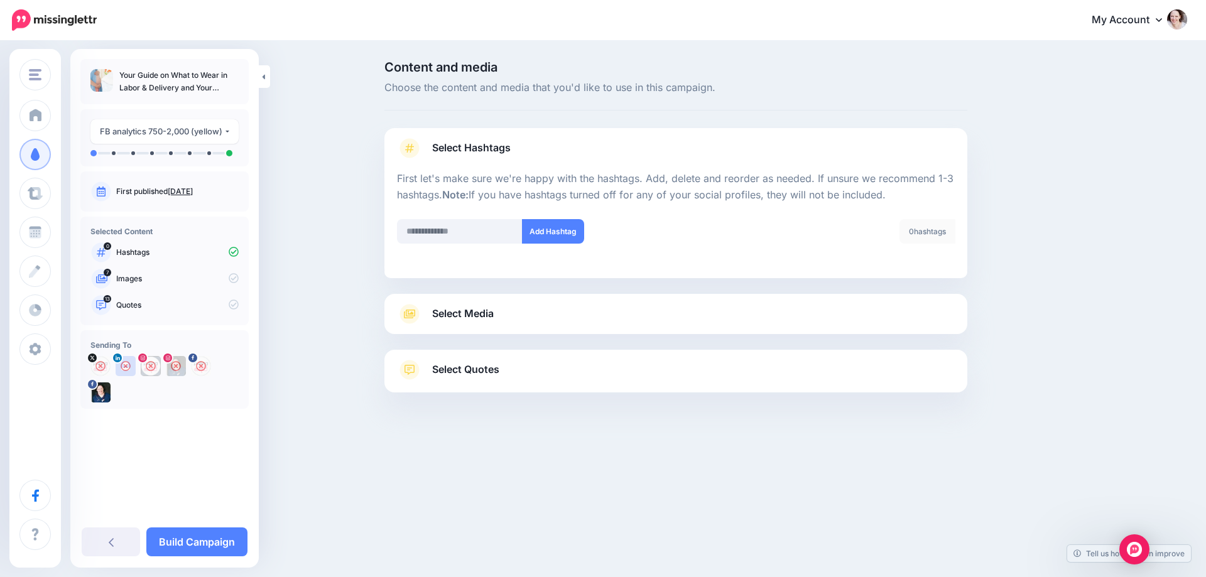
click at [467, 303] on div "Select Media Next, let's make sure we have the best media for this campaign. De…" at bounding box center [675, 314] width 583 height 40
click at [499, 307] on link "Select Media" at bounding box center [676, 314] width 558 height 20
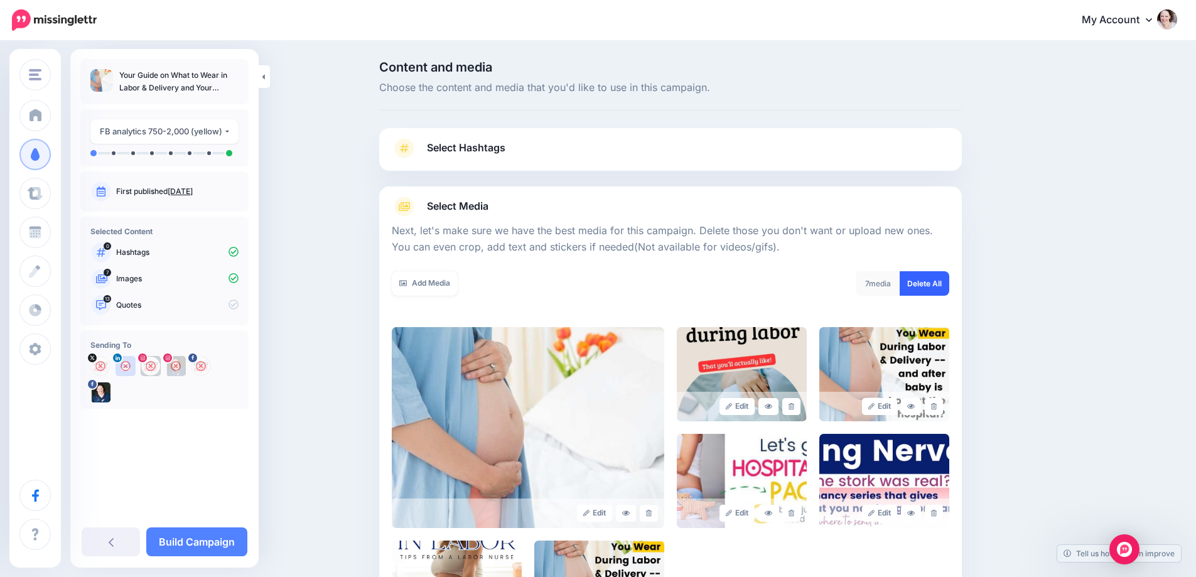
click at [947, 288] on link "Delete All" at bounding box center [925, 283] width 50 height 24
click at [438, 289] on link "Add Media" at bounding box center [425, 283] width 66 height 24
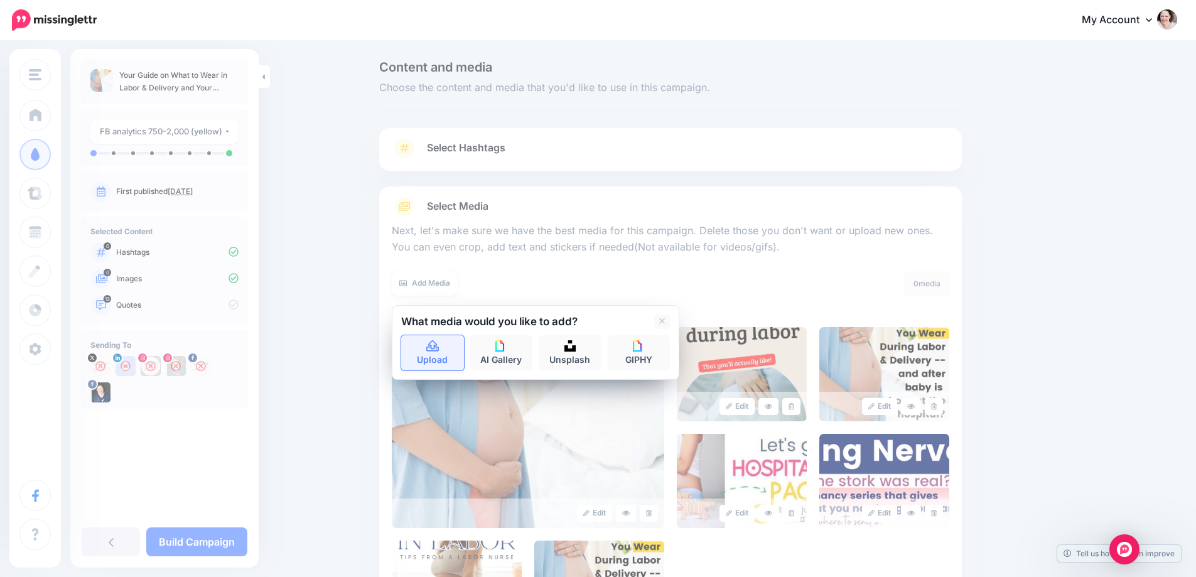
click at [427, 359] on link "Upload" at bounding box center [432, 352] width 63 height 35
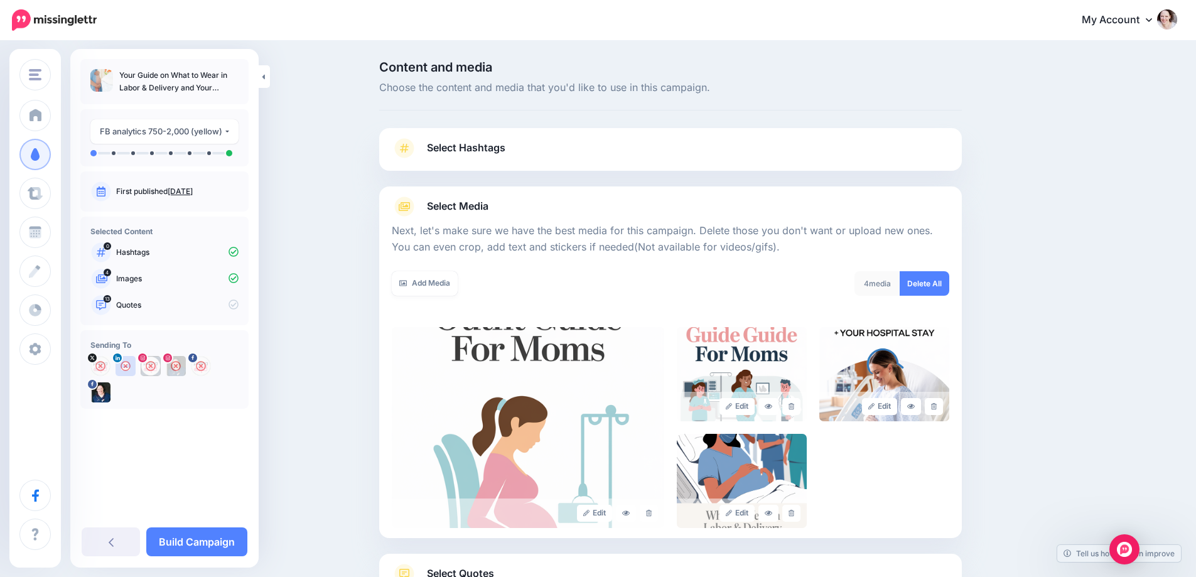
scroll to position [101, 0]
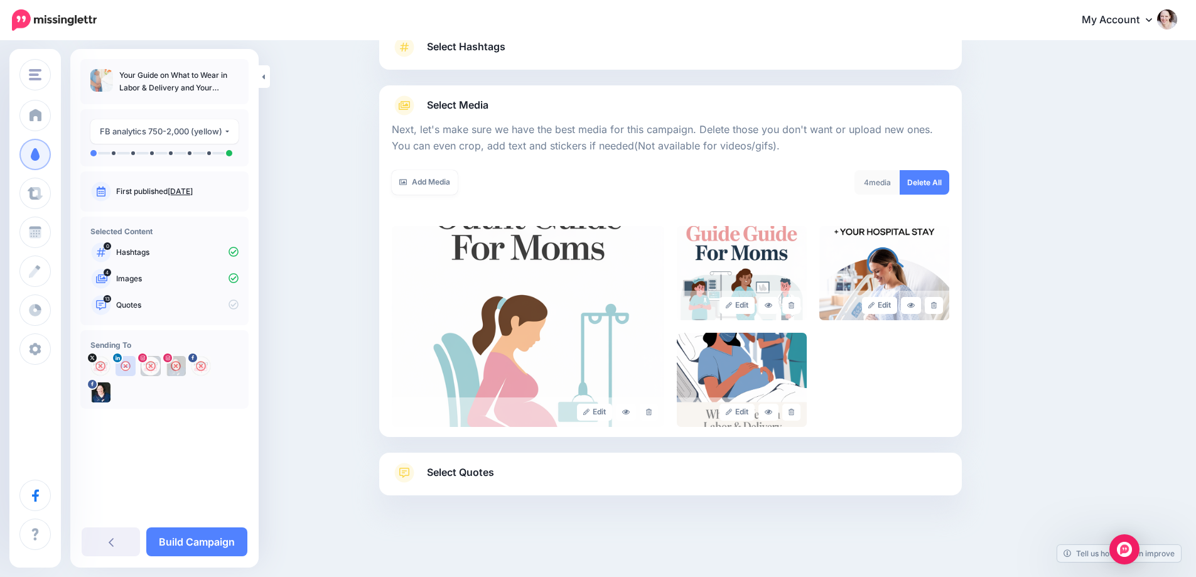
click at [459, 482] on link "Select Quotes" at bounding box center [671, 479] width 558 height 33
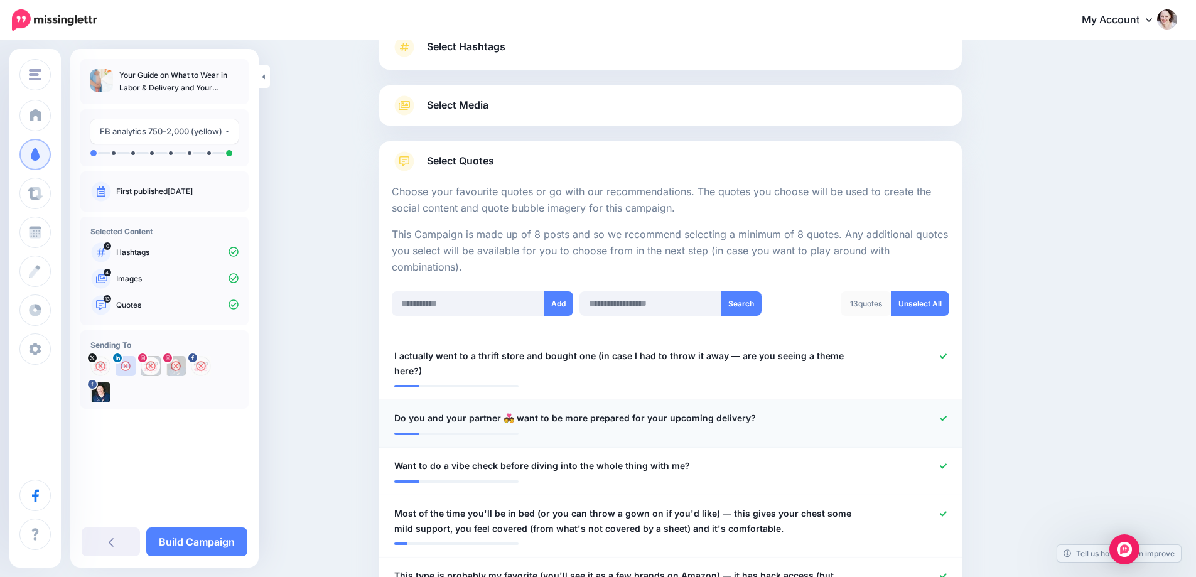
click at [952, 418] on div at bounding box center [908, 419] width 95 height 16
click at [947, 419] on icon at bounding box center [943, 418] width 7 height 7
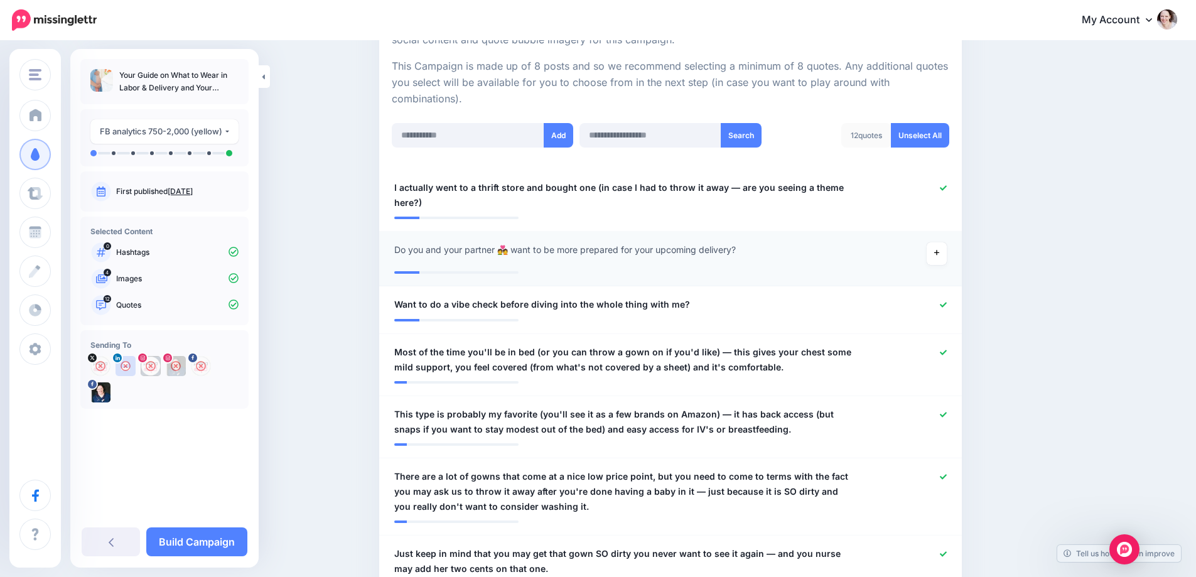
scroll to position [289, 0]
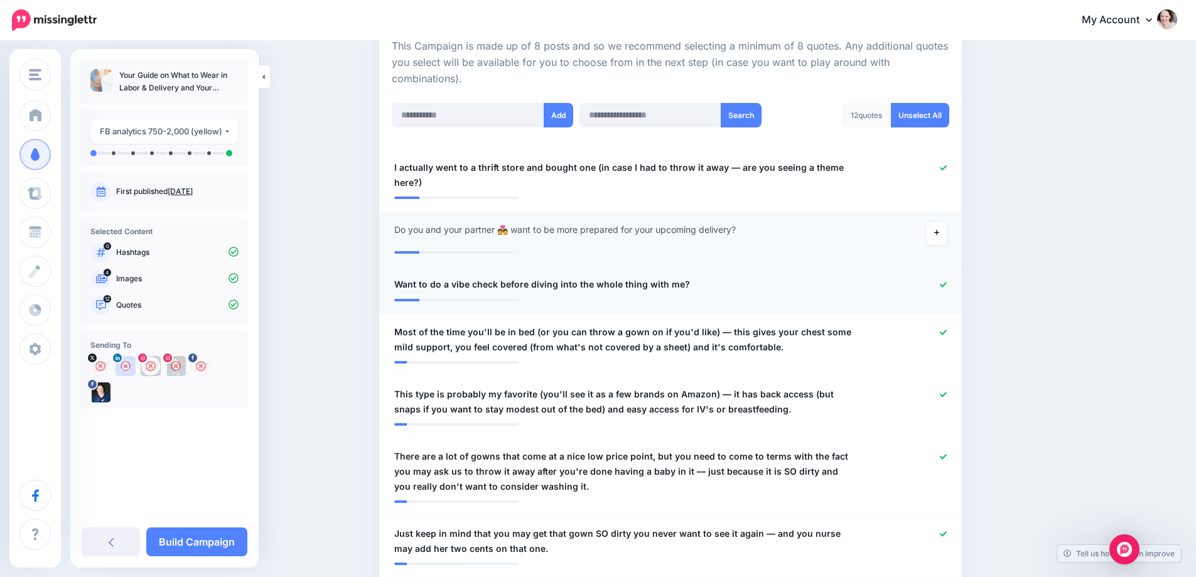
click at [947, 284] on icon at bounding box center [943, 284] width 7 height 7
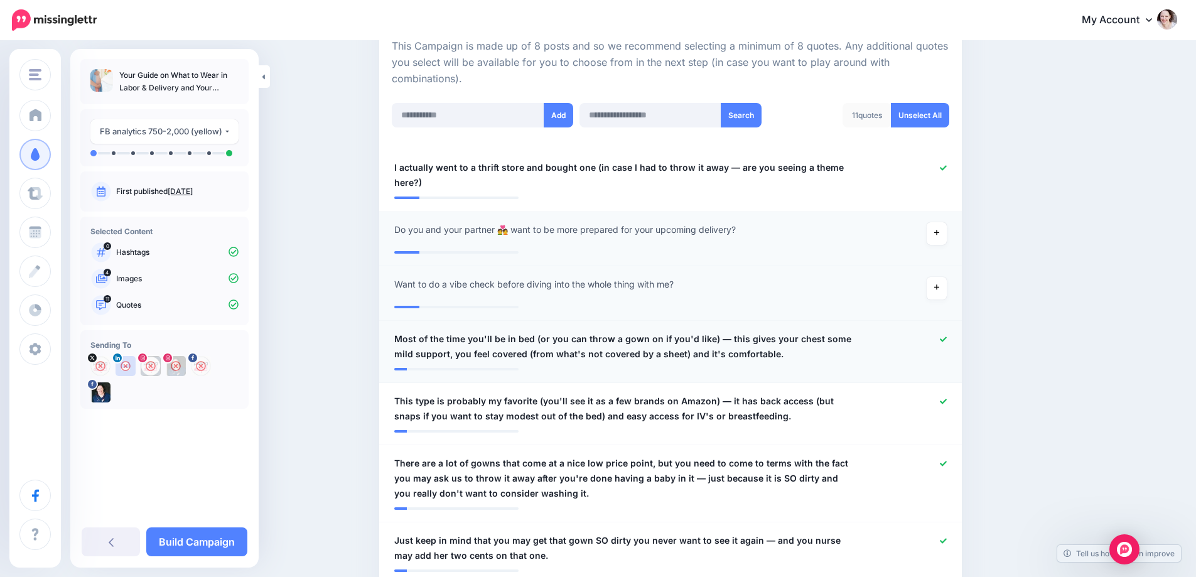
click at [945, 339] on icon at bounding box center [943, 339] width 7 height 5
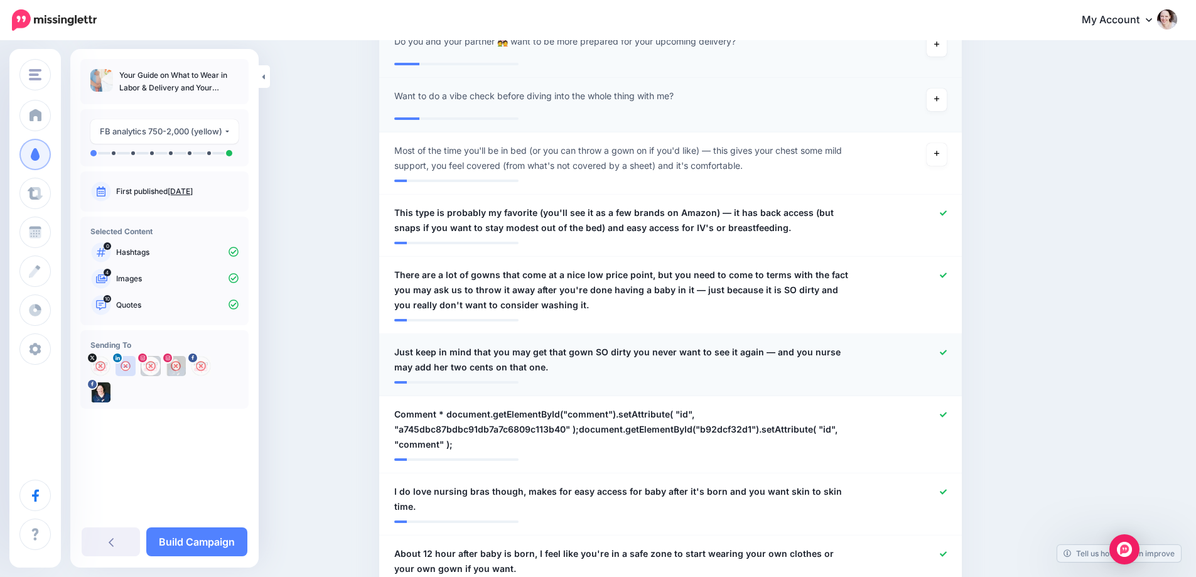
scroll to position [541, 0]
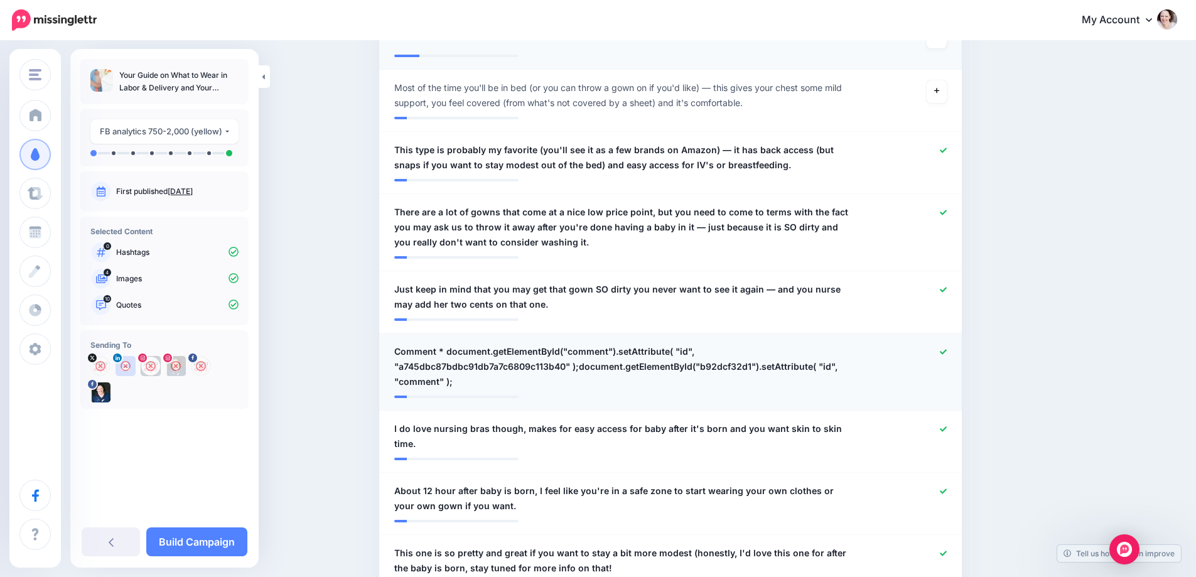
click at [947, 352] on icon at bounding box center [943, 351] width 7 height 5
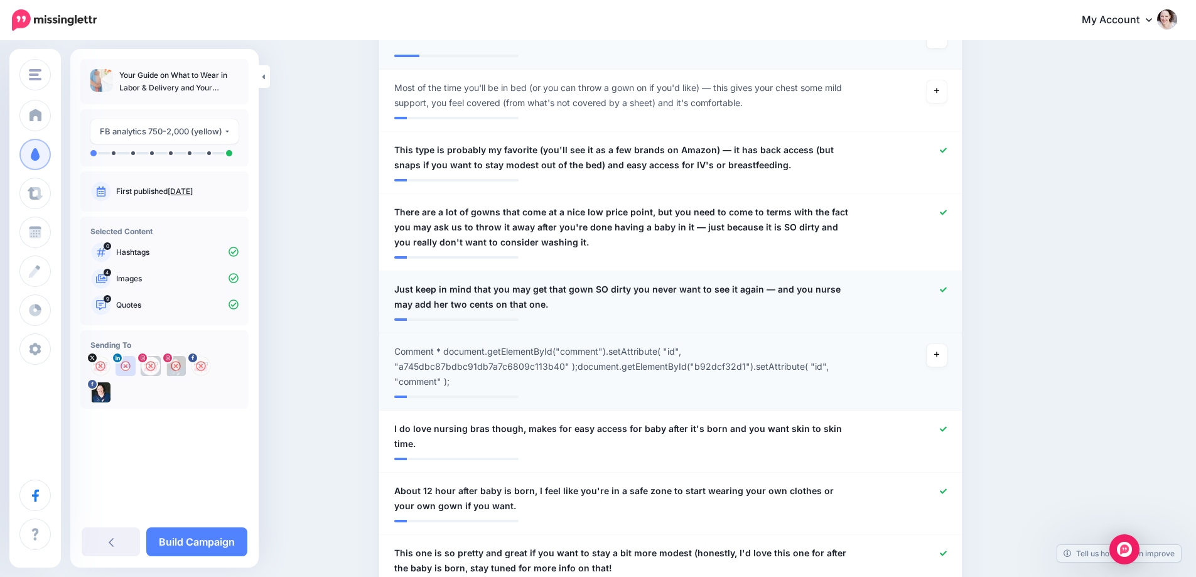
click at [772, 296] on span "Just keep in mind that you may get that gown SO dirty you never want to see it …" at bounding box center [623, 297] width 458 height 30
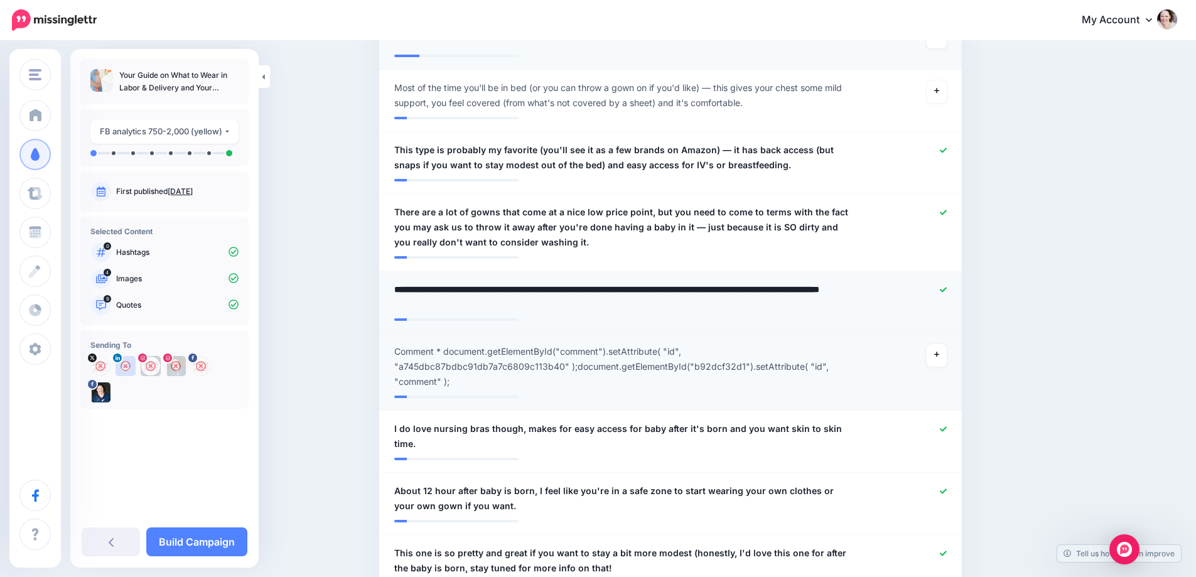
drag, startPoint x: 755, startPoint y: 287, endPoint x: 771, endPoint y: 306, distance: 24.5
click at [771, 305] on textarea "**********" at bounding box center [623, 297] width 458 height 30
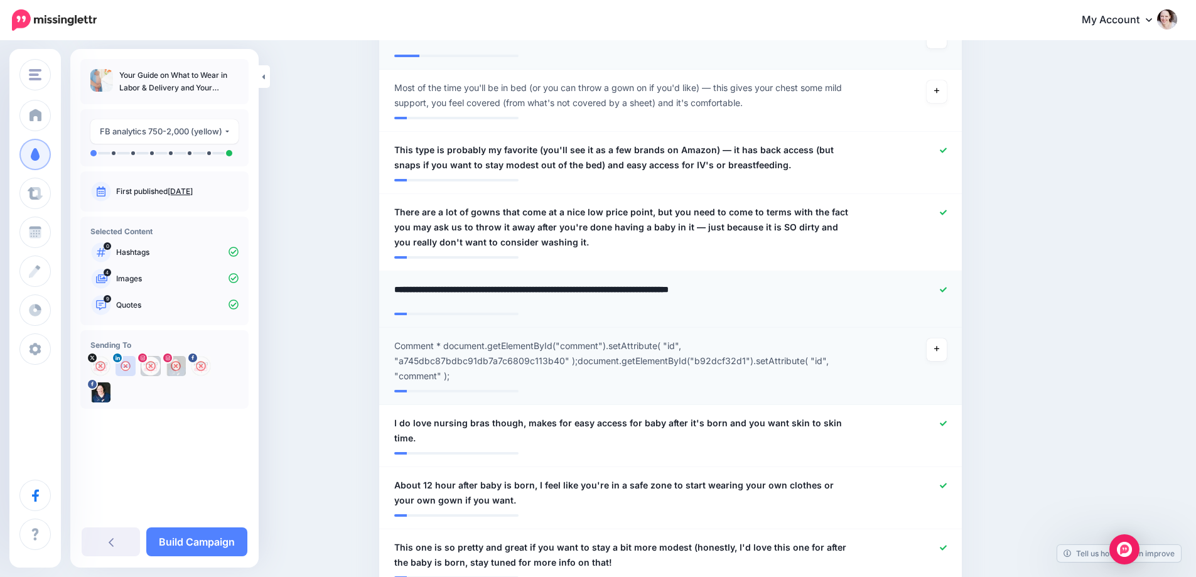
type textarea "**********"
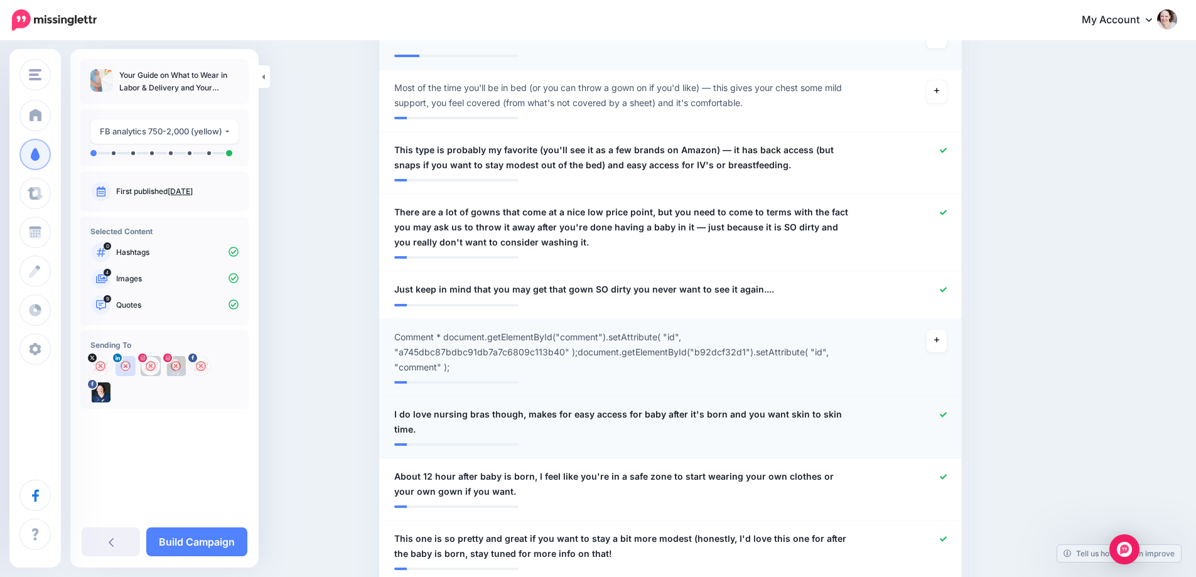
click at [949, 422] on div at bounding box center [908, 422] width 95 height 30
click at [947, 413] on icon at bounding box center [943, 414] width 7 height 7
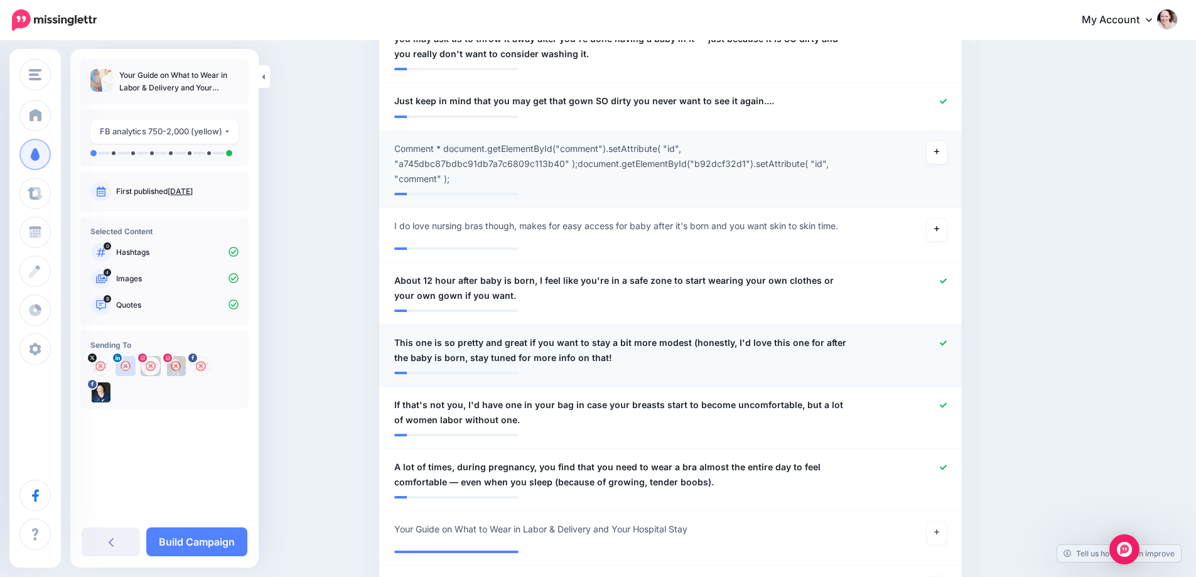
scroll to position [792, 0]
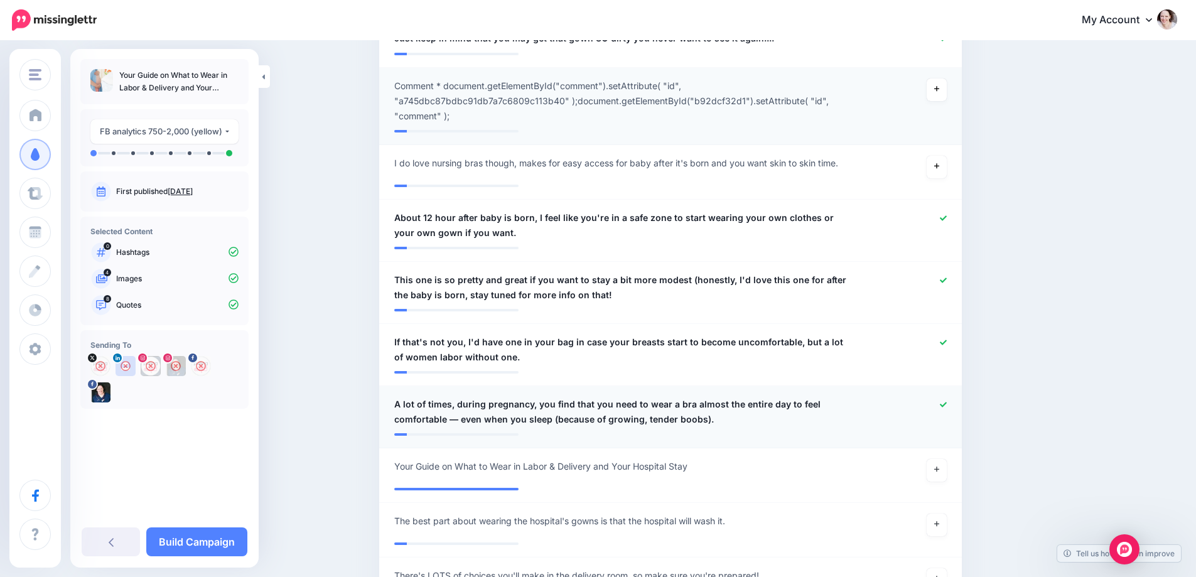
click at [541, 424] on span "A lot of times, during pregnancy, you find that you need to wear a bra almost t…" at bounding box center [623, 412] width 458 height 30
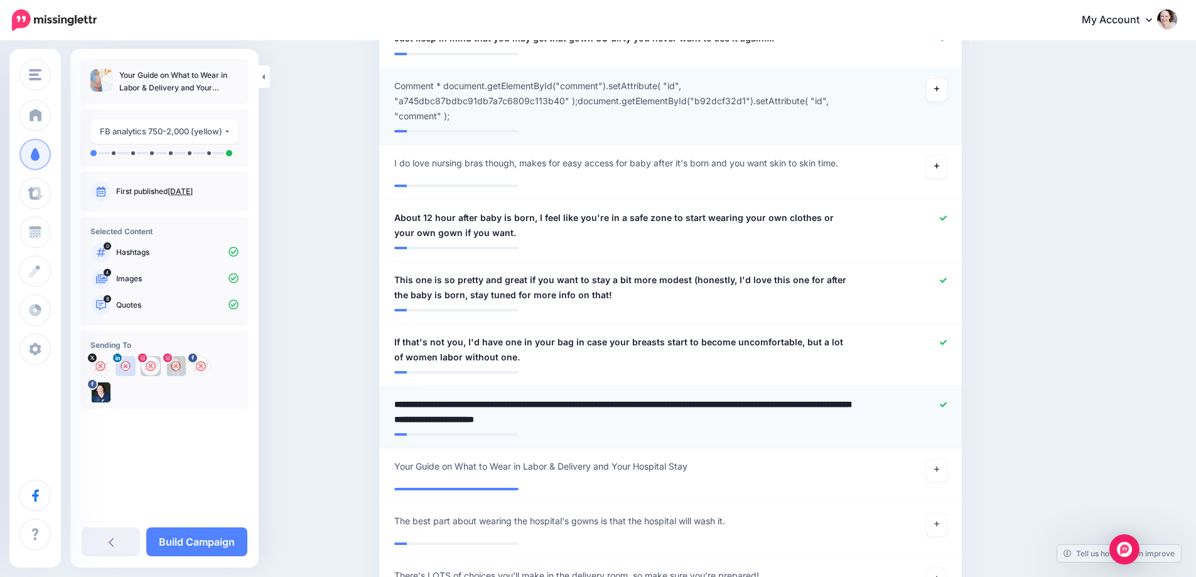
drag, startPoint x: 553, startPoint y: 418, endPoint x: 890, endPoint y: 419, distance: 337.2
click at [890, 419] on div "**********" at bounding box center [670, 412] width 571 height 30
type textarea "**********"
click at [944, 463] on link at bounding box center [937, 470] width 20 height 23
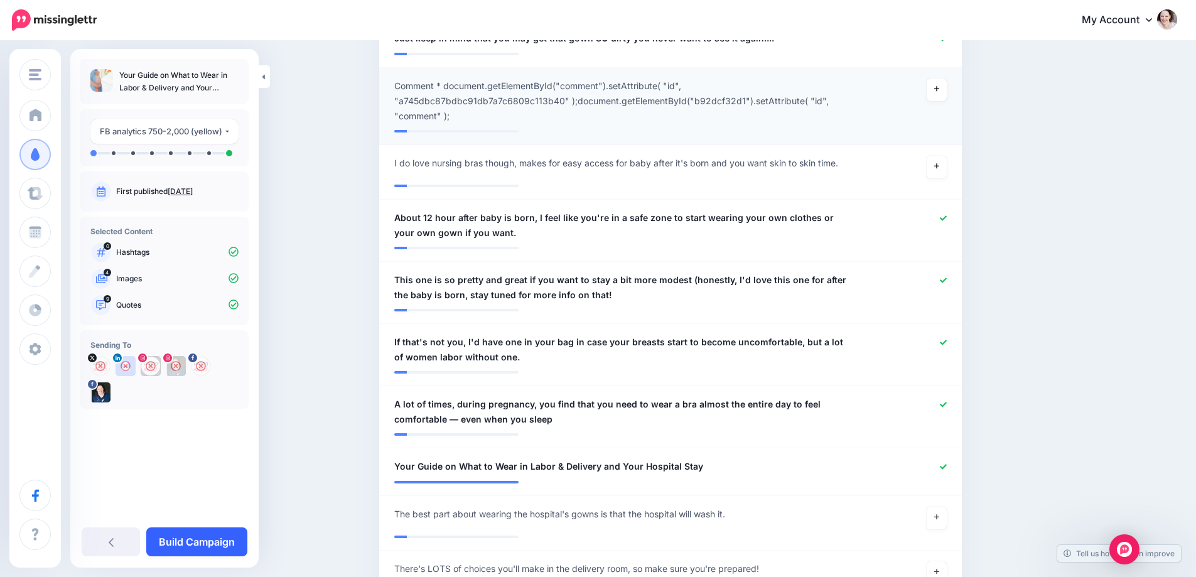
click at [193, 533] on link "Build Campaign" at bounding box center [196, 541] width 101 height 29
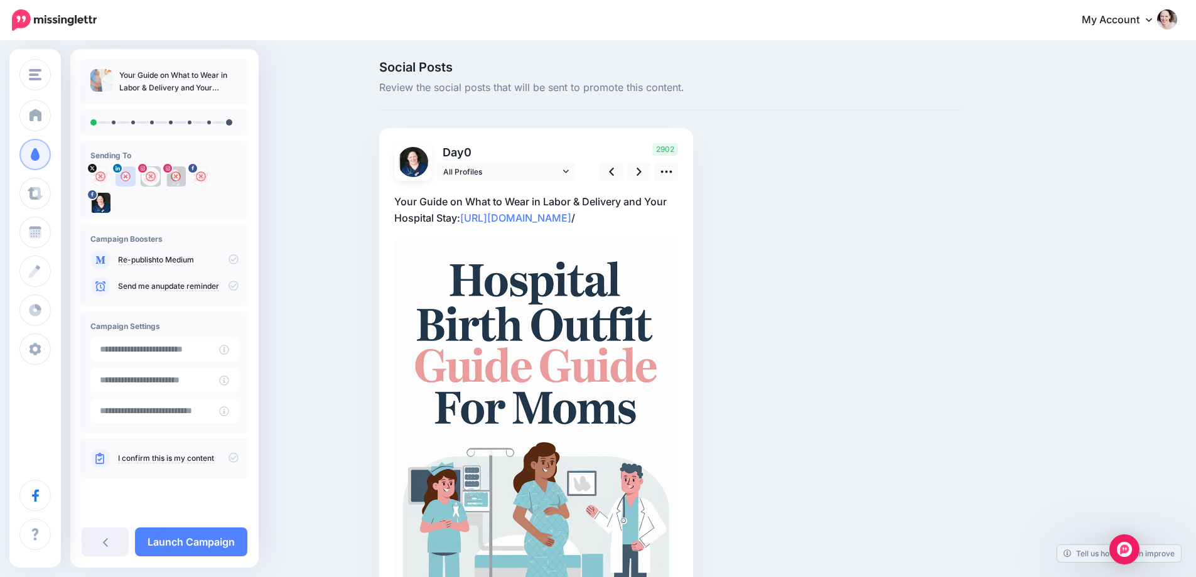
click at [338, 318] on div "Social Posts Review the social posts that will be sent to promote this content.…" at bounding box center [598, 389] width 1196 height 694
click at [109, 543] on link at bounding box center [105, 541] width 47 height 29
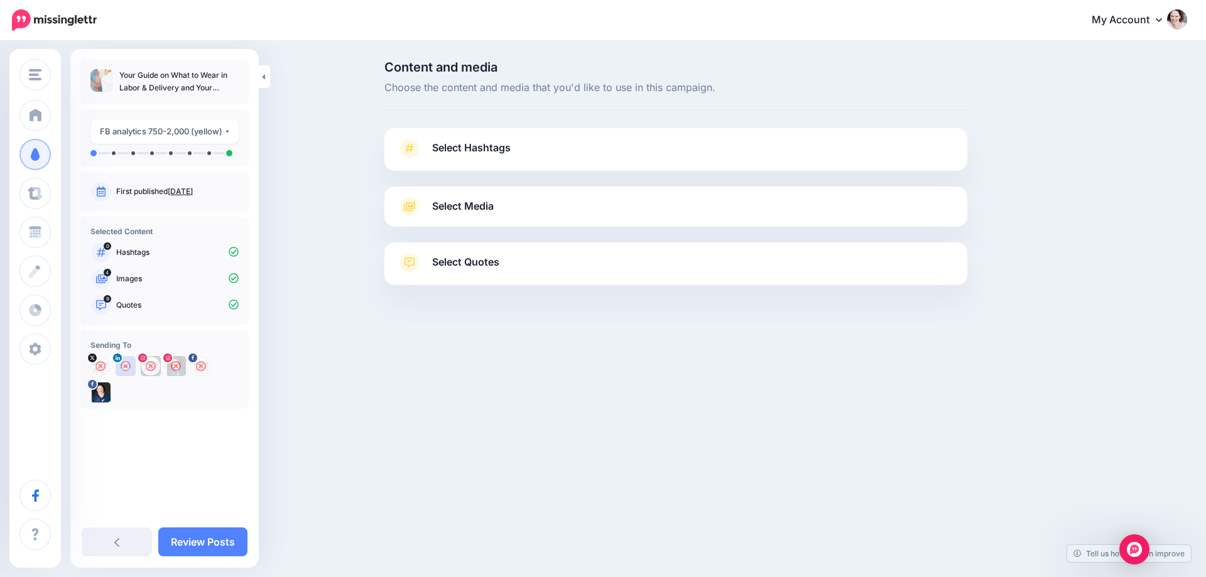
click at [460, 208] on span "Select Media" at bounding box center [463, 206] width 62 height 17
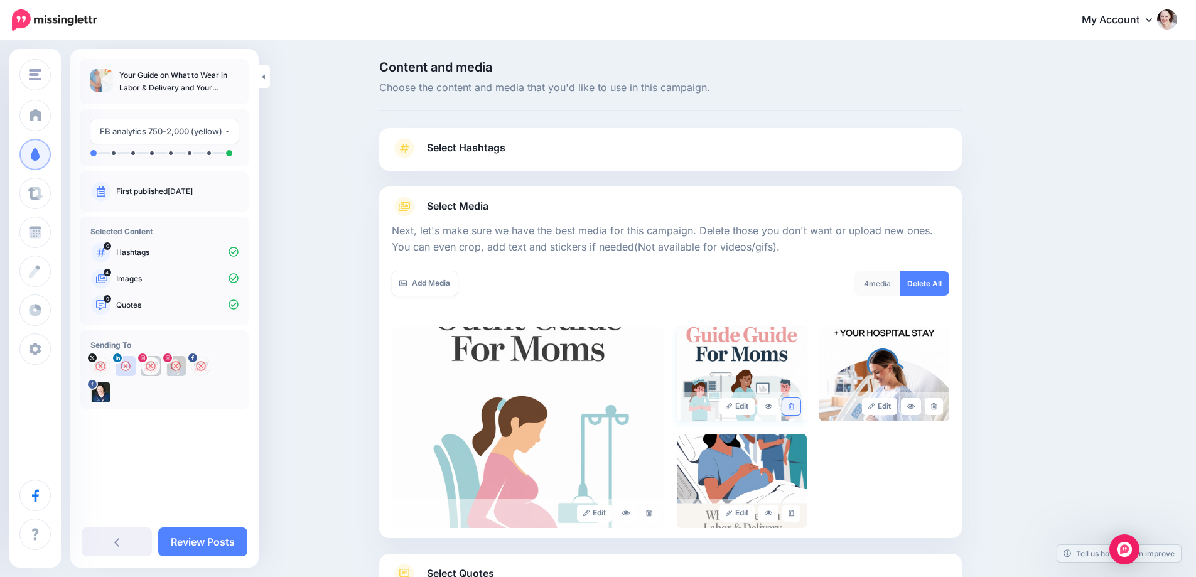
click at [787, 406] on link at bounding box center [791, 406] width 18 height 17
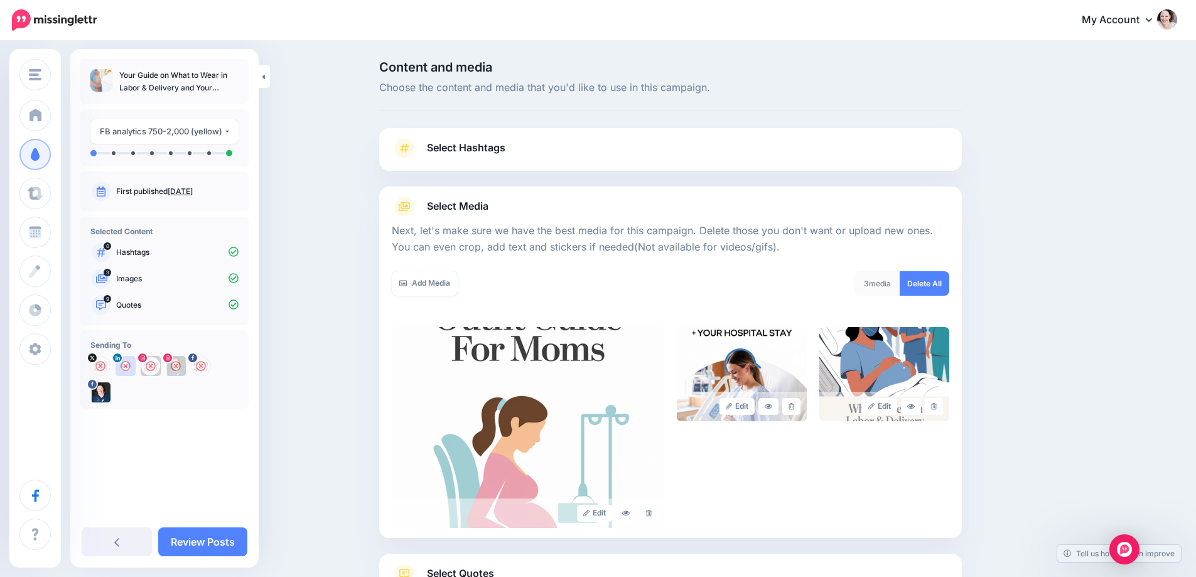
click at [419, 270] on div at bounding box center [671, 264] width 558 height 16
click at [428, 283] on link "Add Media" at bounding box center [425, 283] width 66 height 24
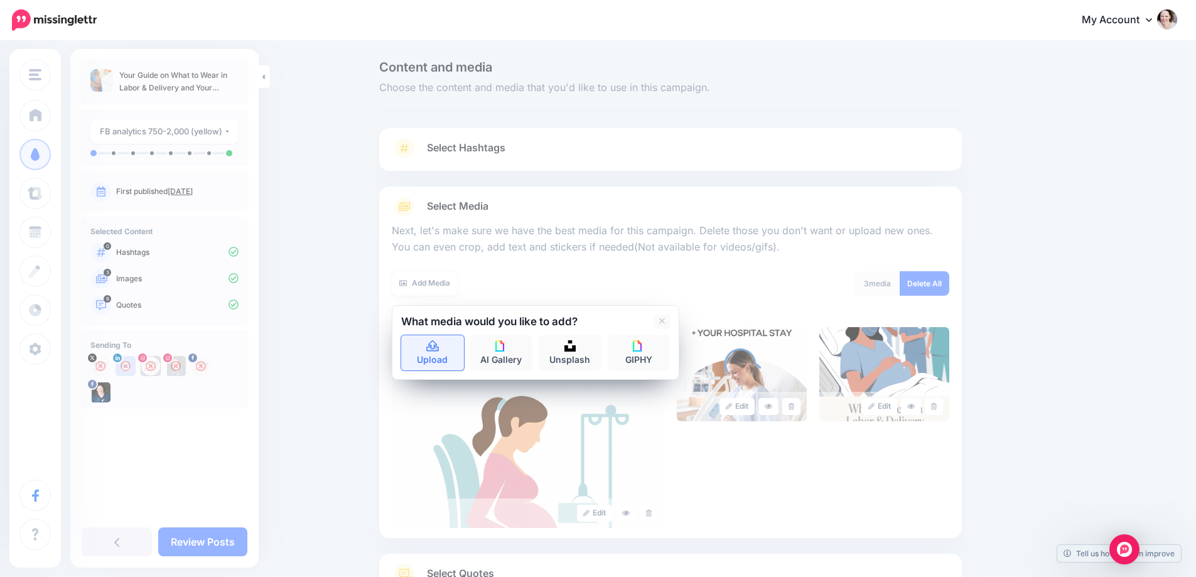
click at [419, 367] on link "Upload" at bounding box center [432, 352] width 63 height 35
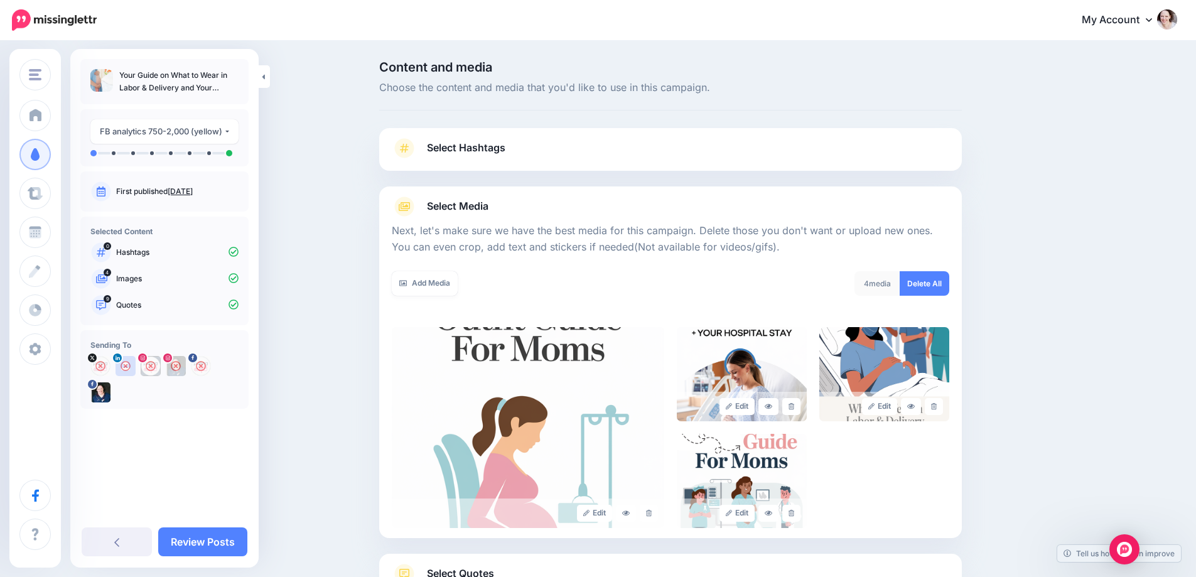
scroll to position [101, 0]
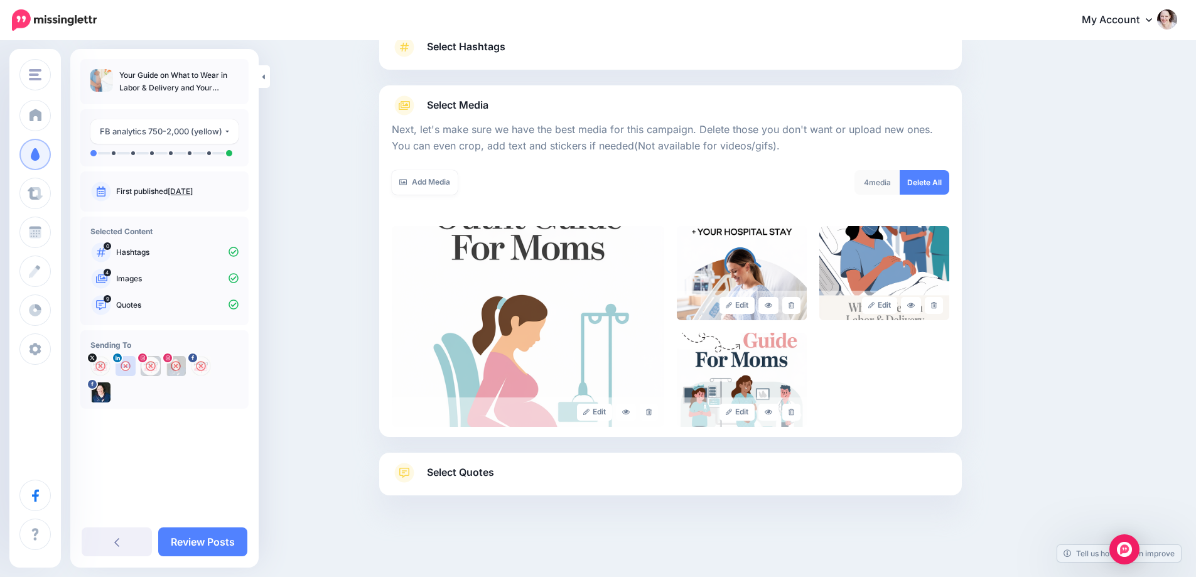
click at [202, 524] on div "**********" at bounding box center [164, 308] width 188 height 519
click at [201, 549] on link "Review Posts" at bounding box center [202, 541] width 89 height 29
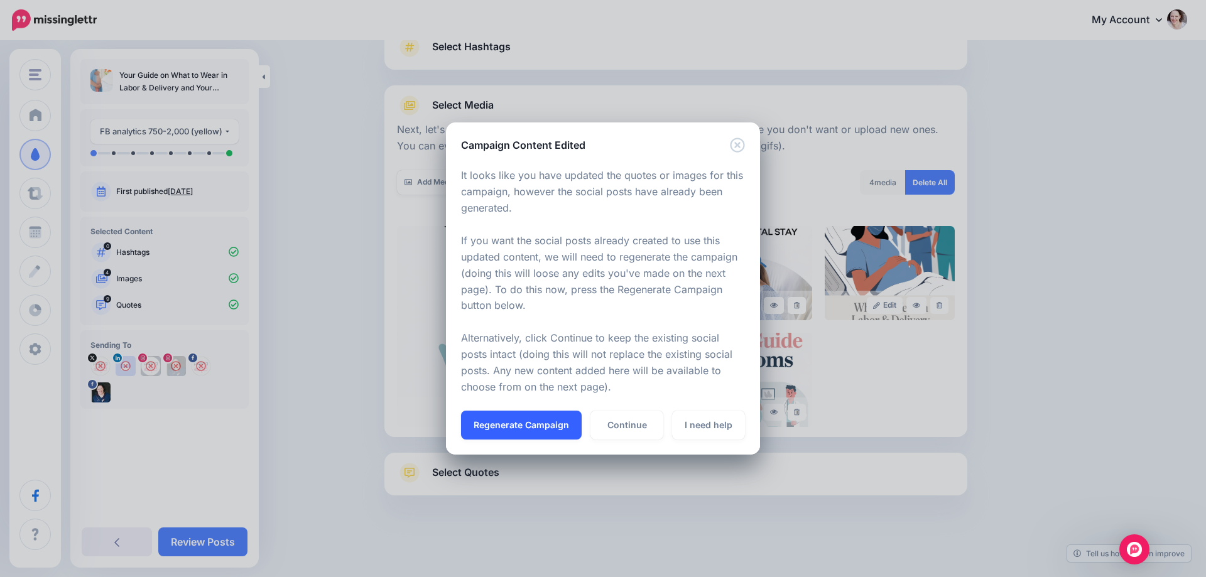
drag, startPoint x: 548, startPoint y: 426, endPoint x: 328, endPoint y: 522, distance: 239.6
click at [548, 427] on button "Regenerate Campaign" at bounding box center [521, 425] width 121 height 29
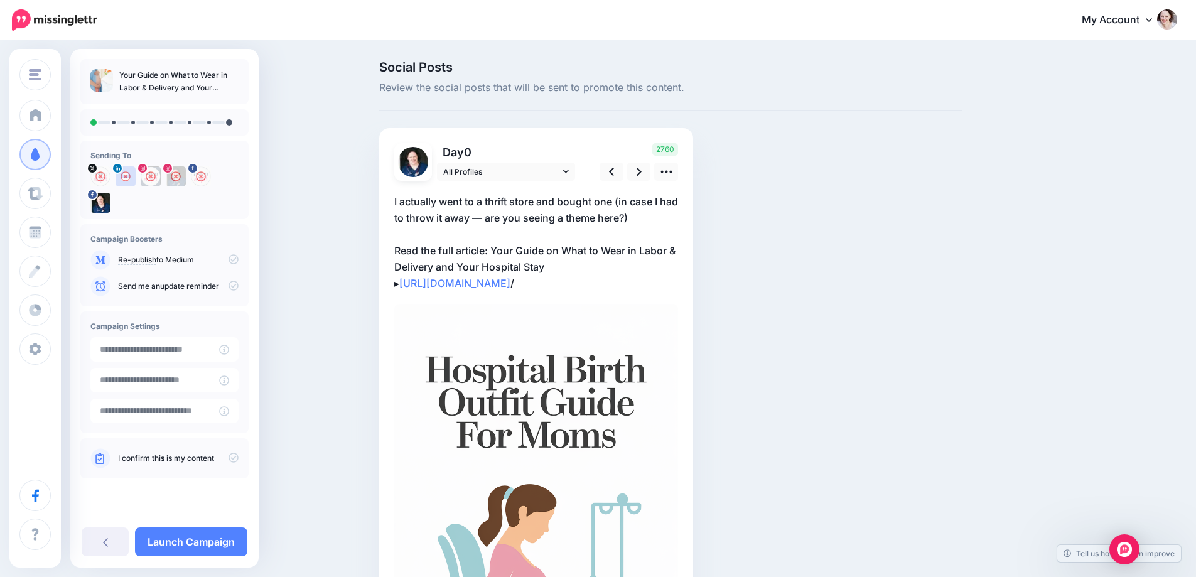
click at [446, 225] on p "I actually went to a thrift store and bought one (in case I had to throw it awa…" at bounding box center [536, 242] width 284 height 98
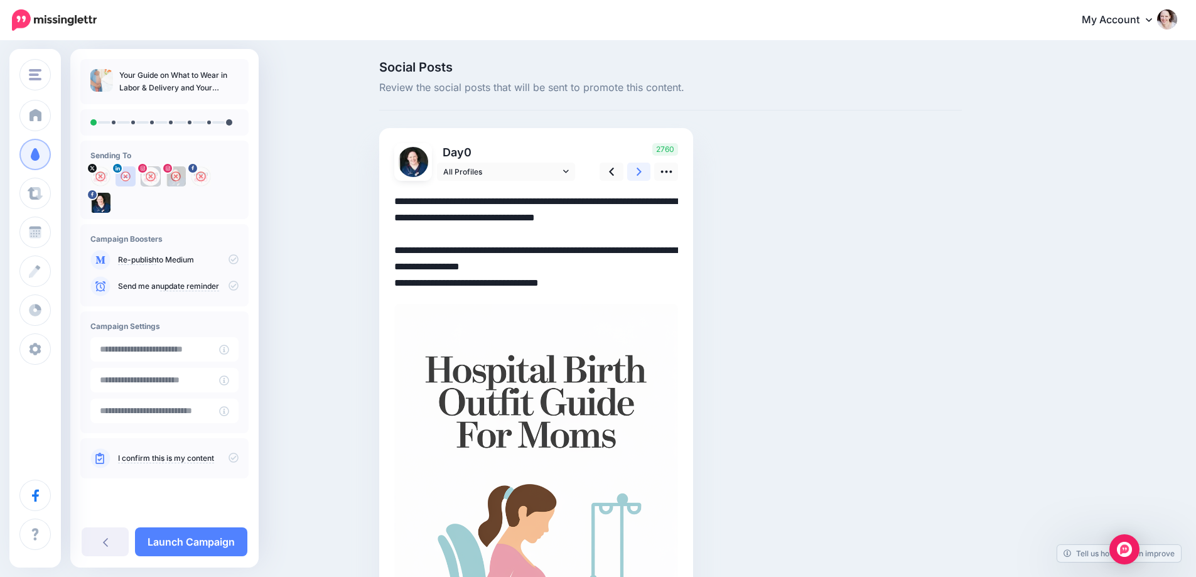
click at [640, 169] on link at bounding box center [639, 172] width 24 height 18
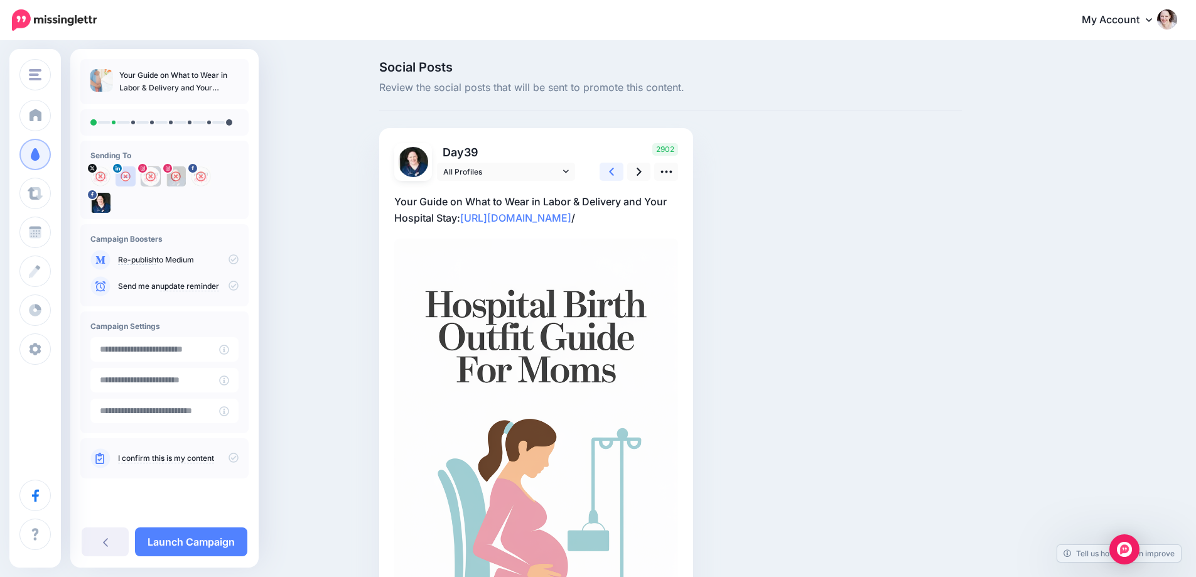
click at [623, 169] on link at bounding box center [612, 172] width 24 height 18
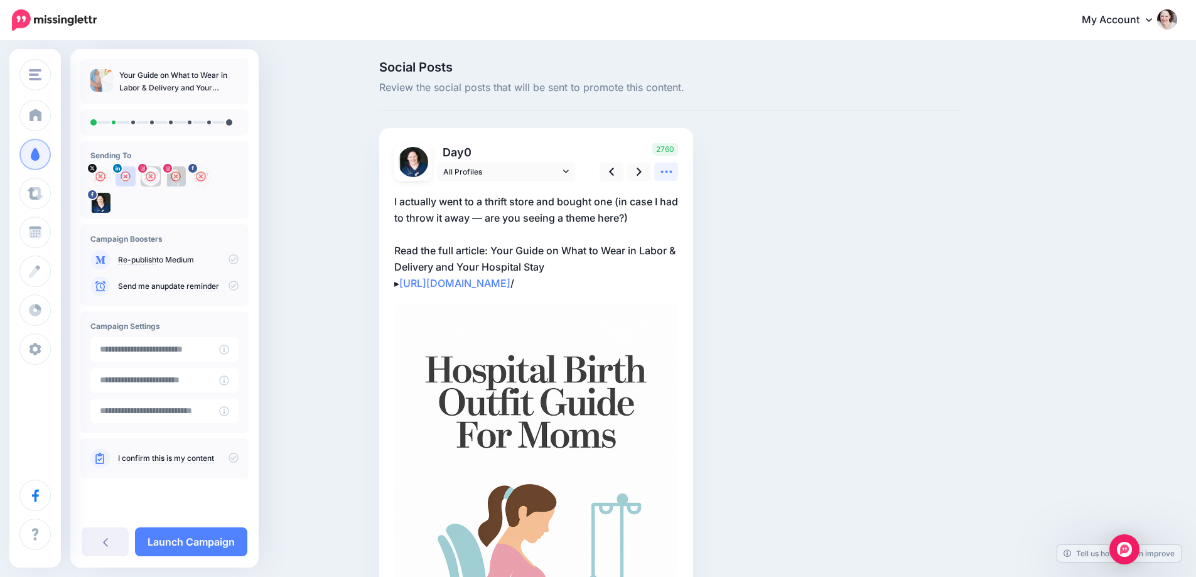
click at [673, 170] on icon at bounding box center [666, 171] width 13 height 13
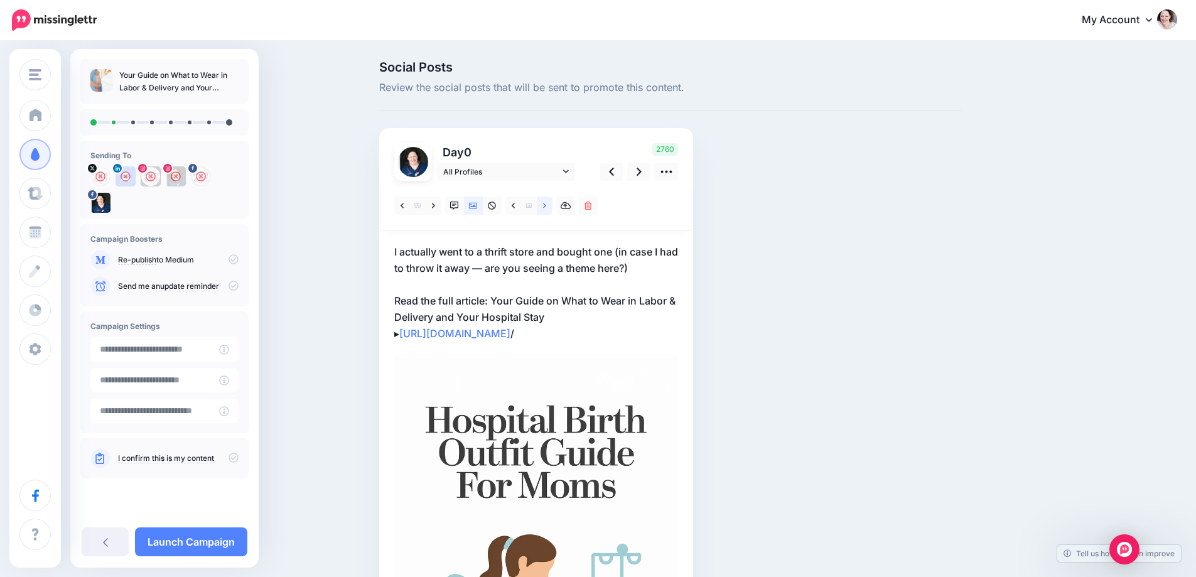
click at [553, 205] on link at bounding box center [545, 206] width 16 height 18
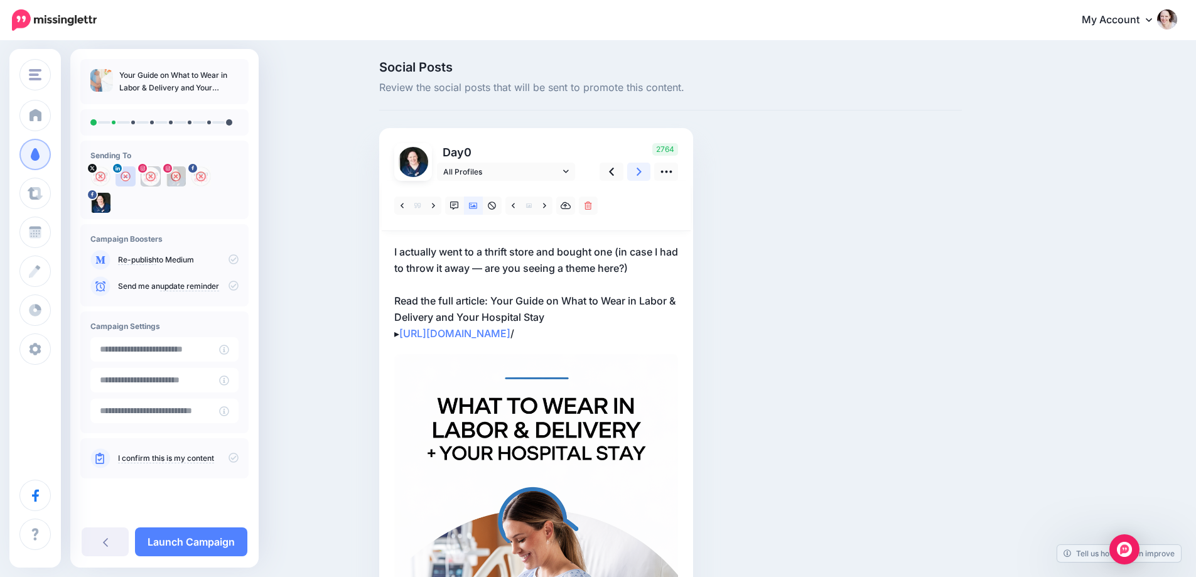
click at [640, 170] on link at bounding box center [639, 172] width 24 height 18
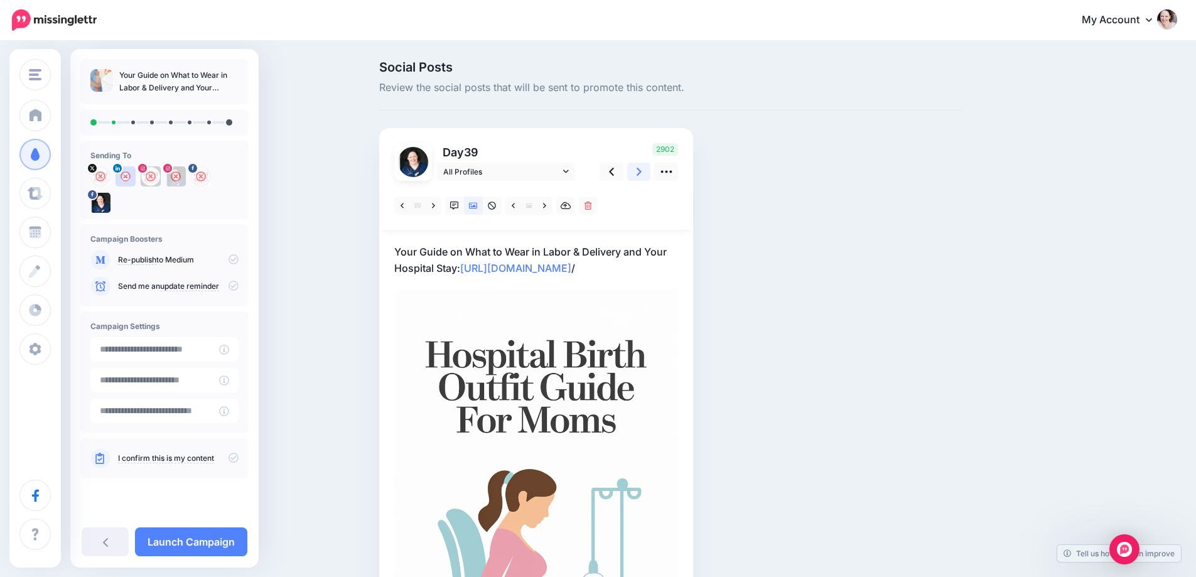
click at [641, 171] on icon at bounding box center [639, 171] width 5 height 13
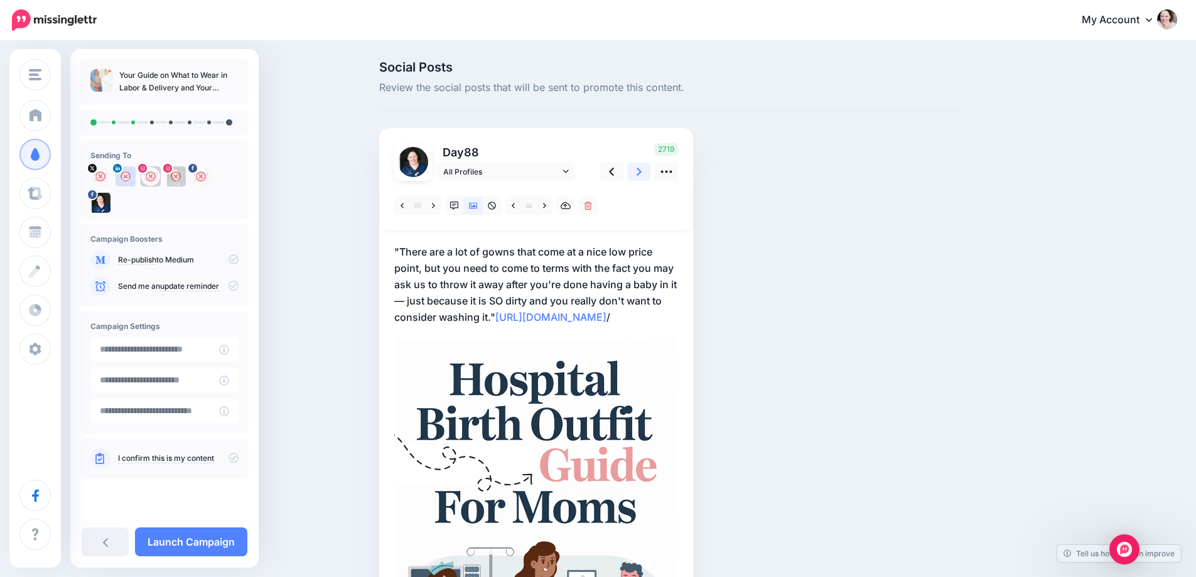
click at [641, 171] on icon at bounding box center [639, 171] width 5 height 13
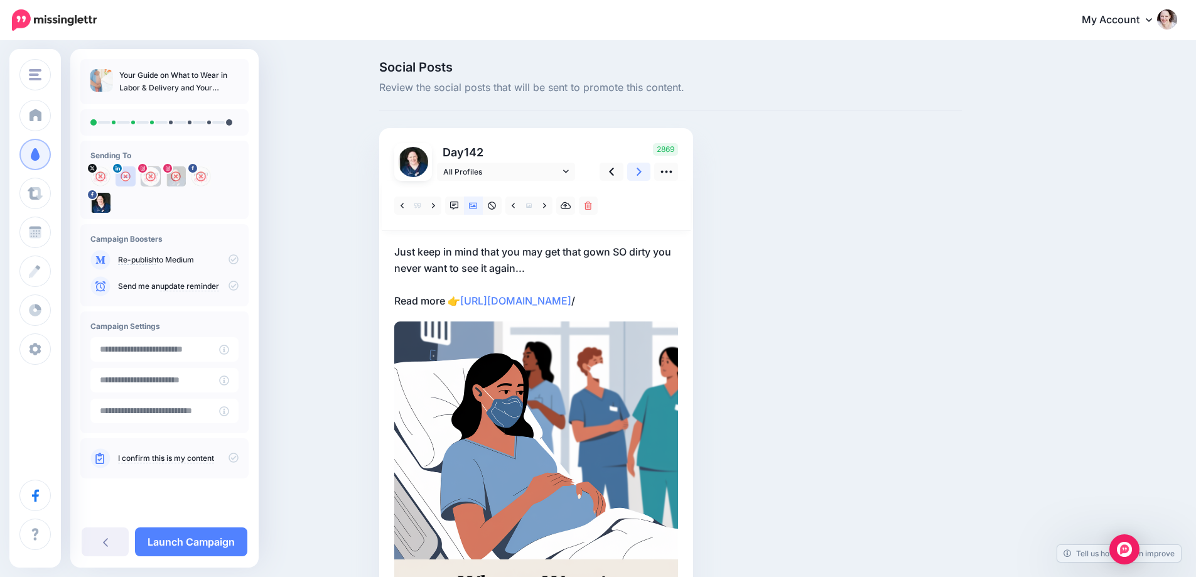
click at [641, 171] on icon at bounding box center [639, 171] width 5 height 13
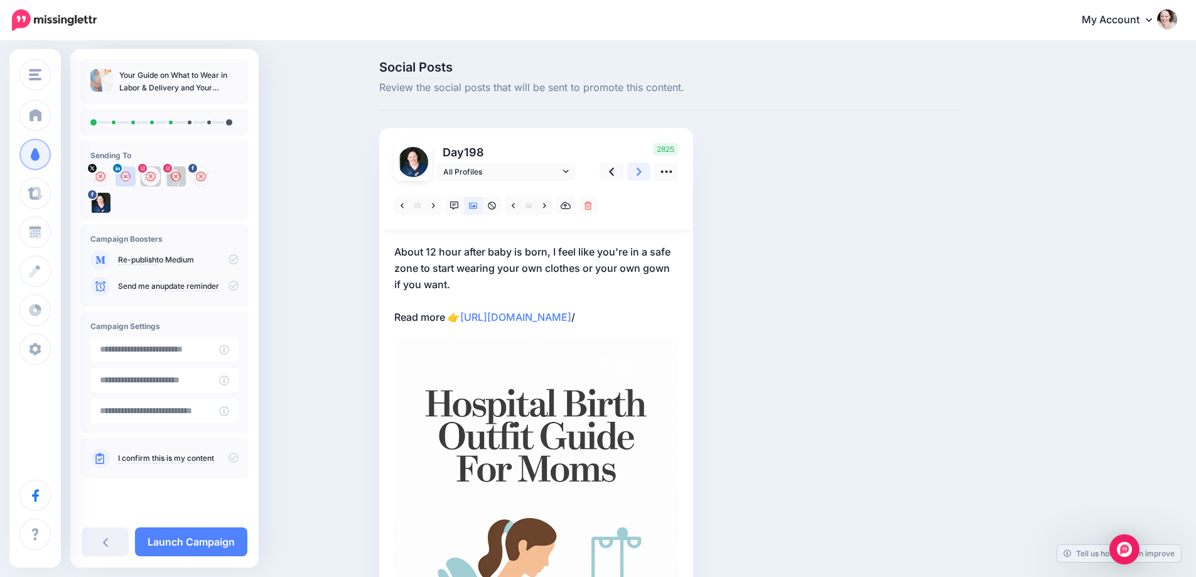
click at [641, 171] on icon at bounding box center [639, 171] width 5 height 13
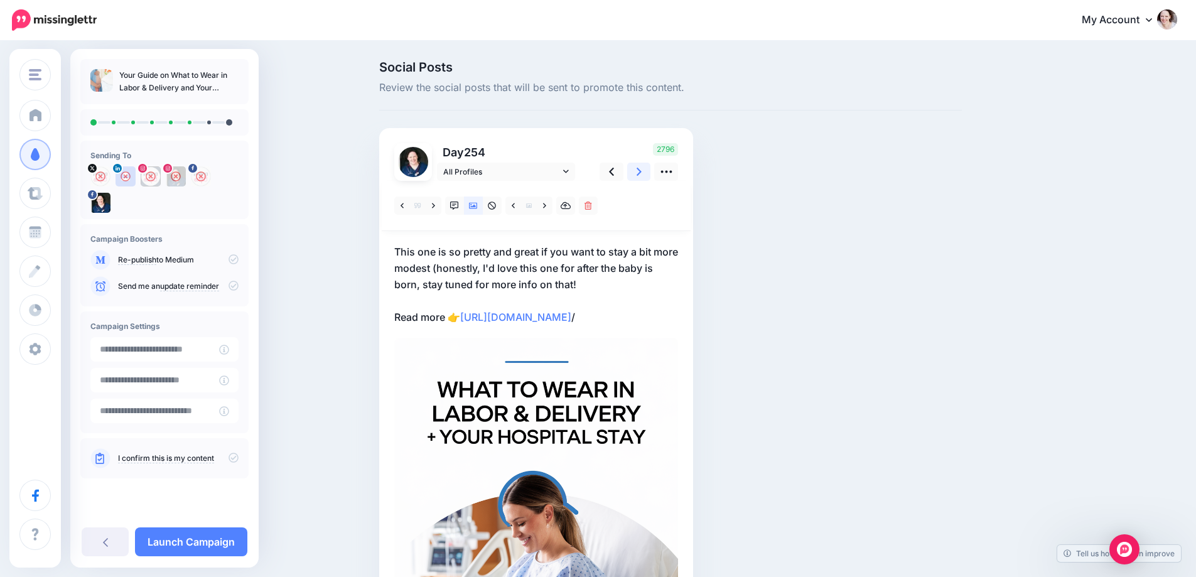
click at [641, 171] on icon at bounding box center [639, 171] width 5 height 13
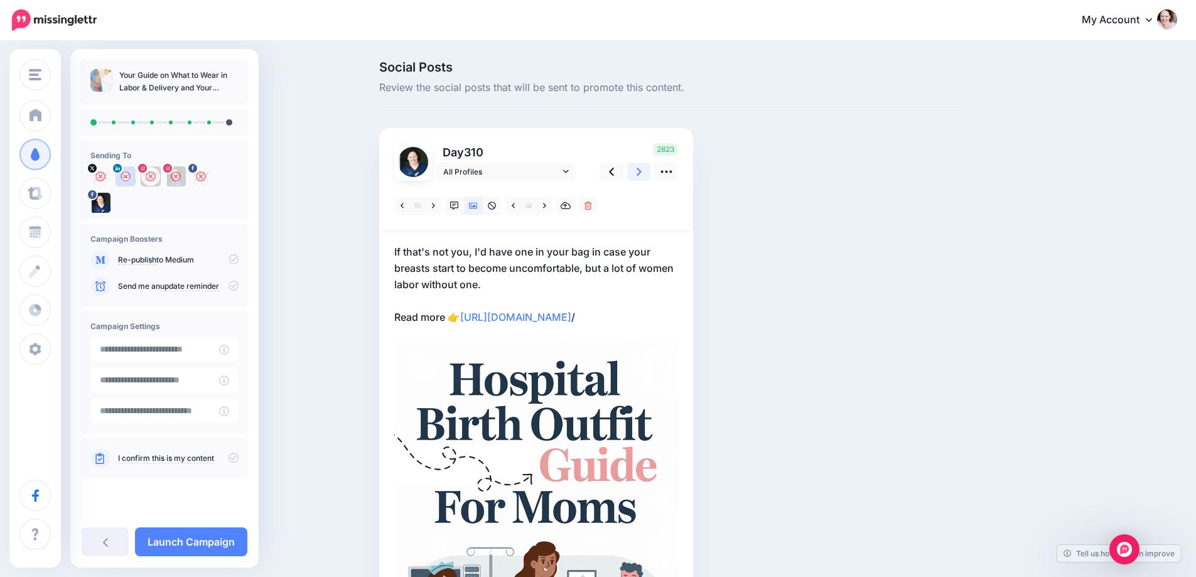
click at [641, 171] on icon at bounding box center [639, 171] width 5 height 13
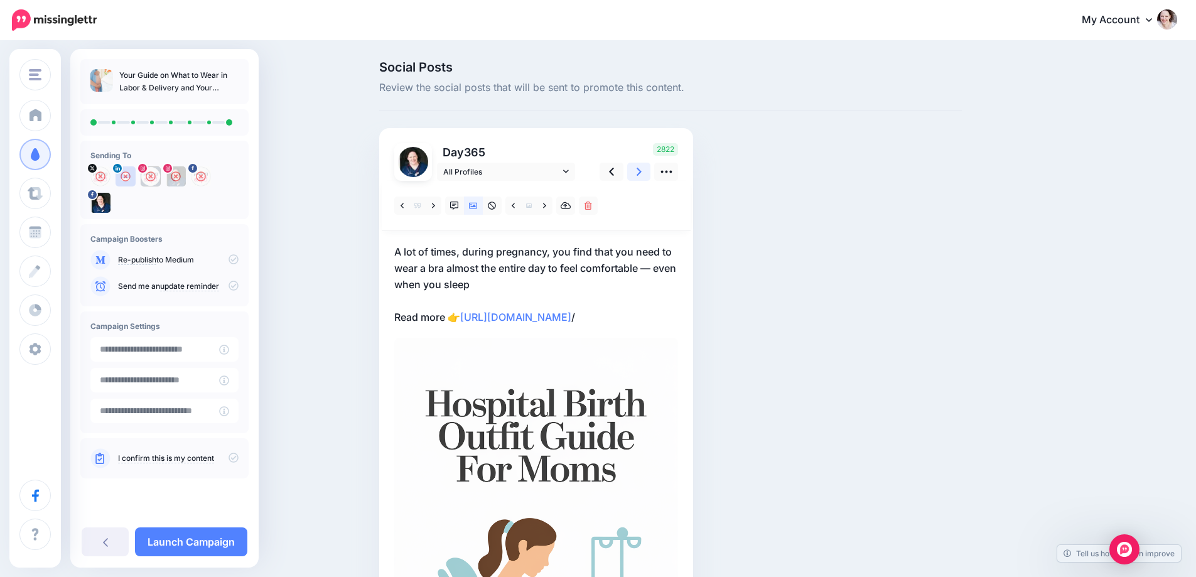
click at [641, 171] on icon at bounding box center [639, 171] width 5 height 13
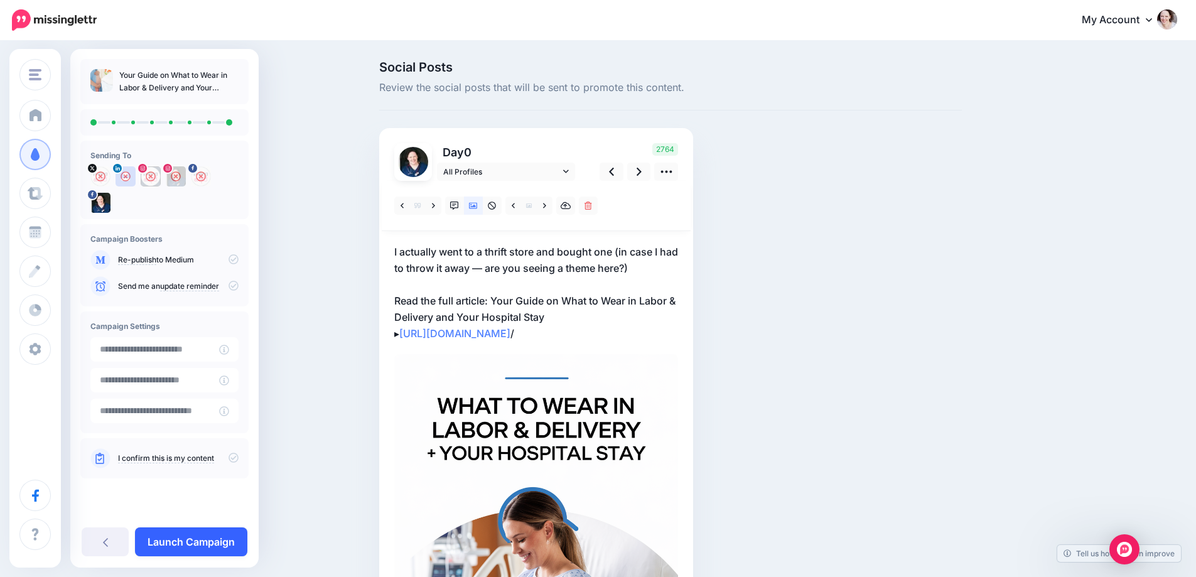
click at [193, 543] on link "Launch Campaign" at bounding box center [191, 541] width 112 height 29
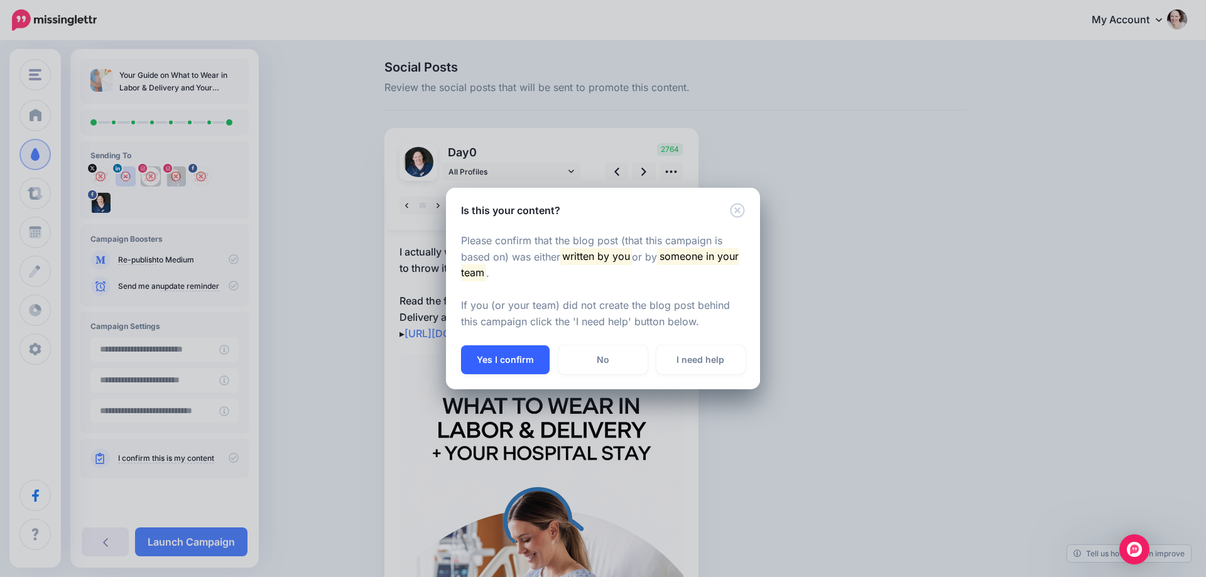
click at [482, 353] on button "Yes I confirm" at bounding box center [505, 359] width 89 height 29
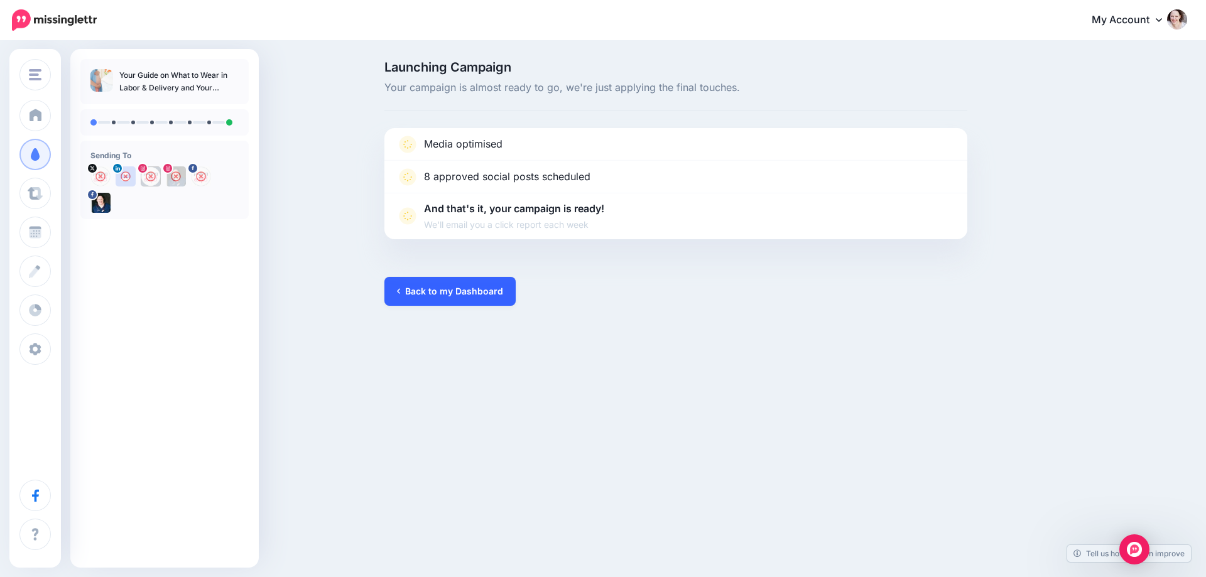
click at [421, 284] on link "Back to my Dashboard" at bounding box center [449, 291] width 131 height 29
